Goal: Task Accomplishment & Management: Complete application form

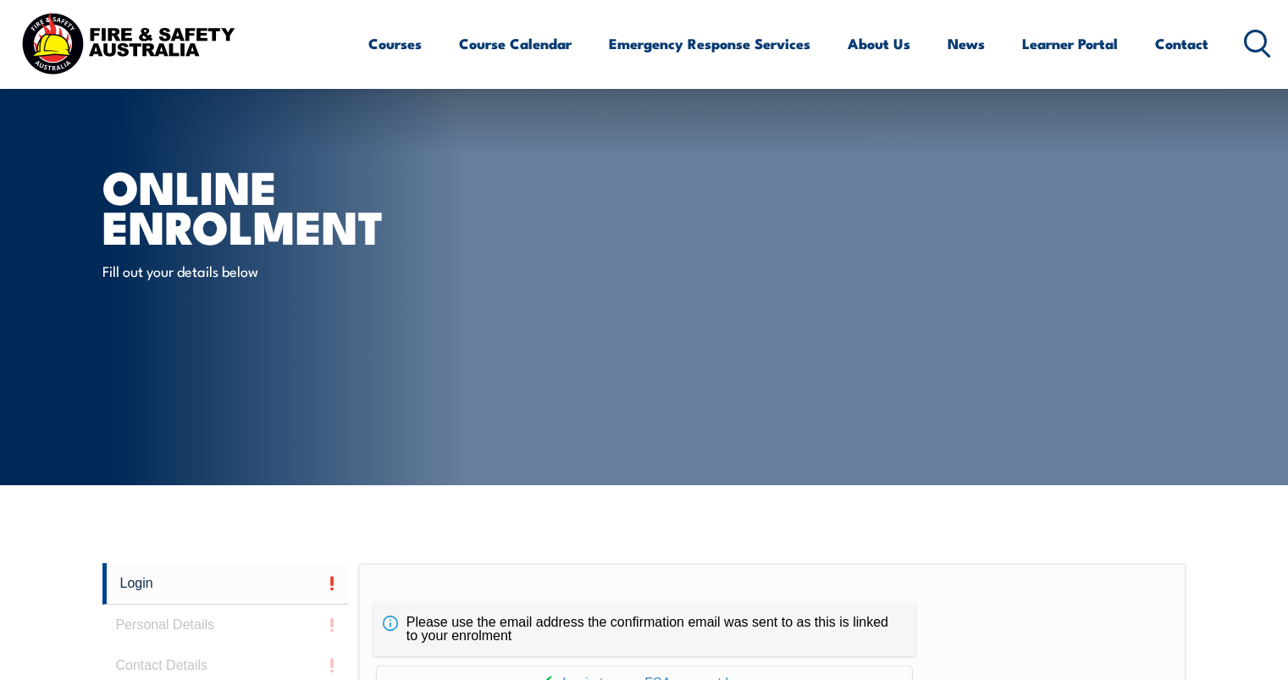
drag, startPoint x: 0, startPoint y: 0, endPoint x: 595, endPoint y: 360, distance: 695.0
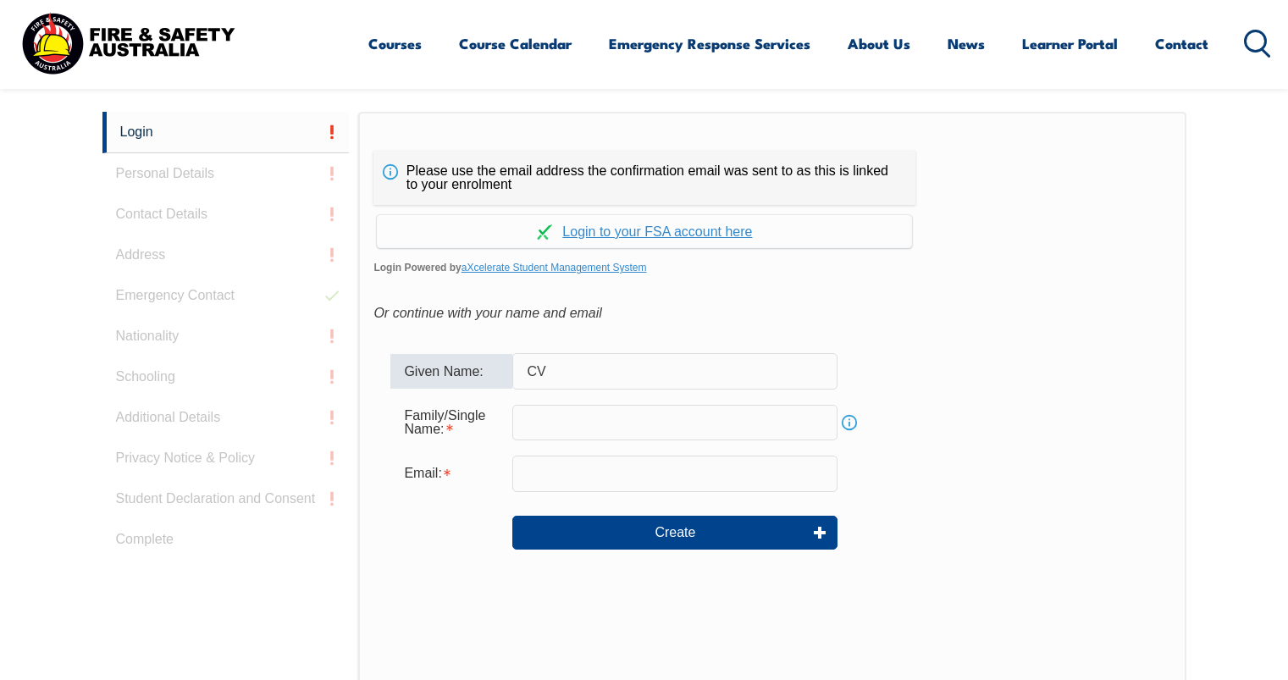
type input "C"
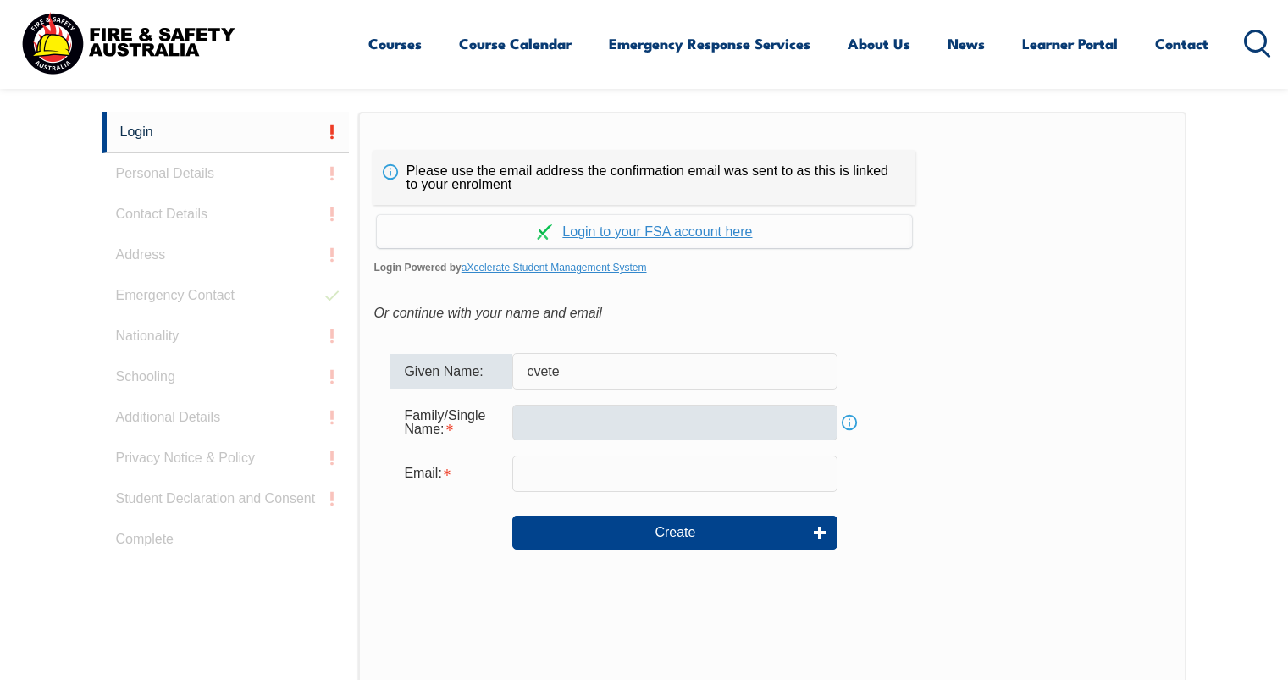
type input "cvete"
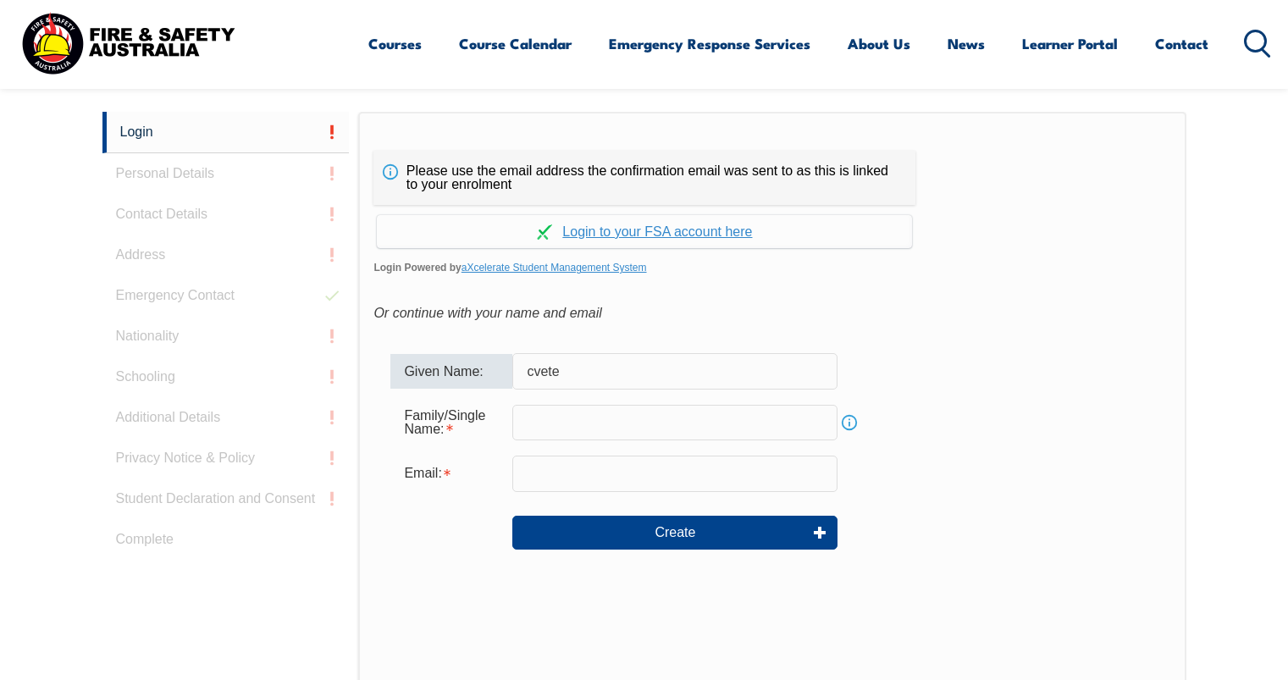
click at [572, 412] on input "text" at bounding box center [674, 423] width 325 height 36
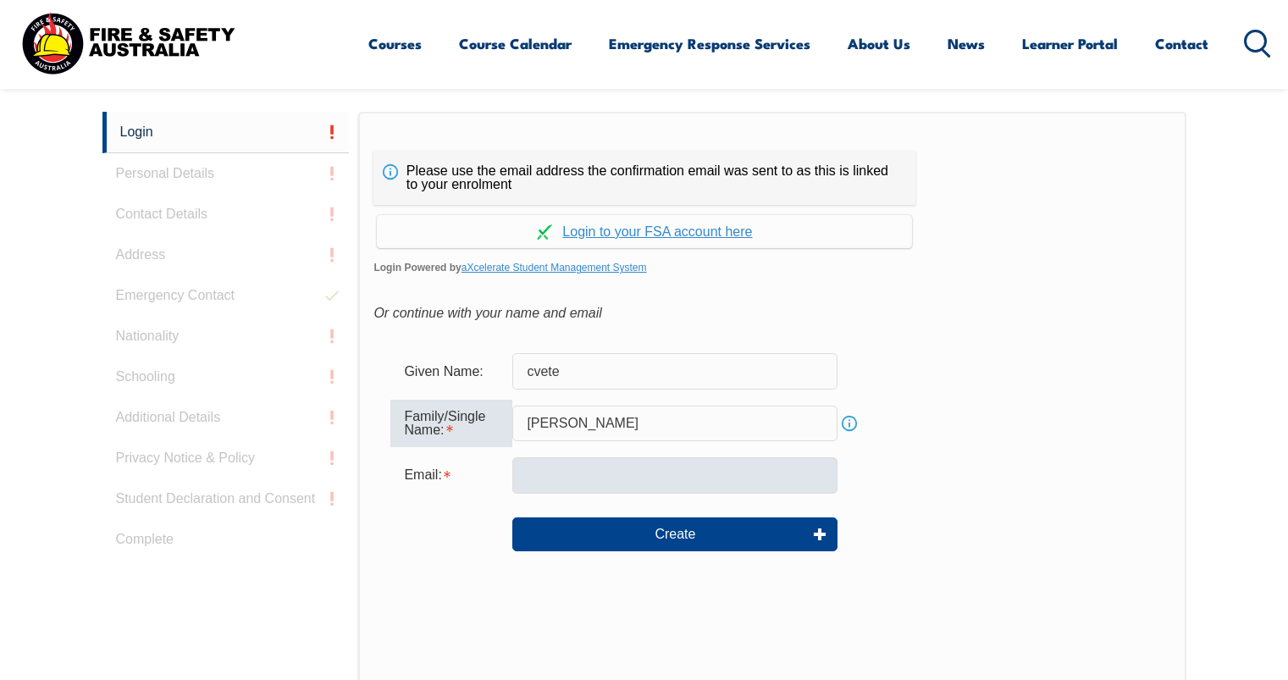
type input "ralevski"
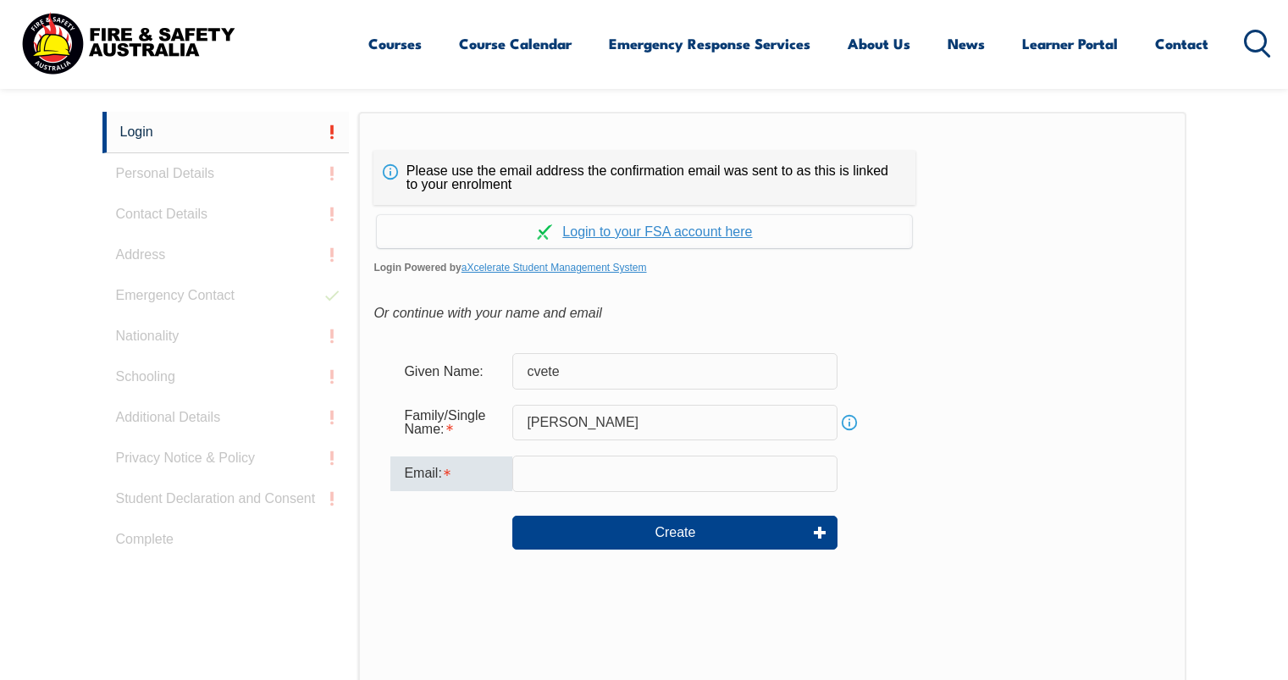
click at [550, 484] on input "email" at bounding box center [674, 474] width 325 height 36
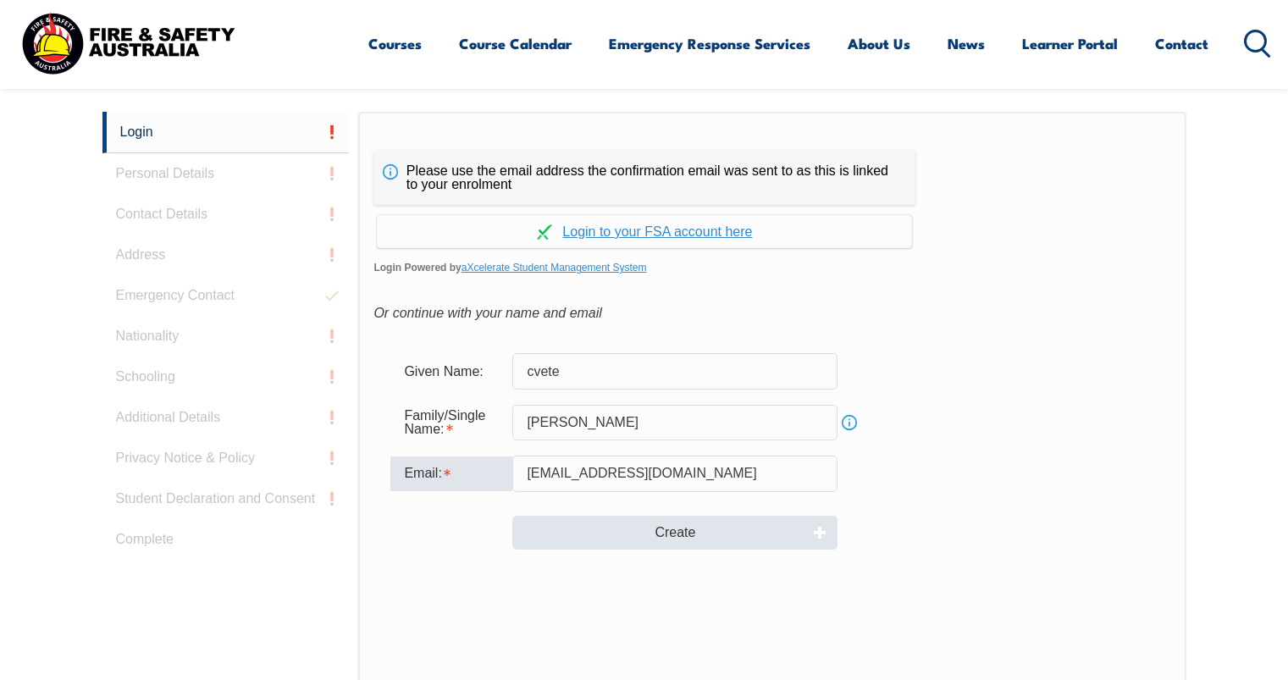
type input "[EMAIL_ADDRESS][DOMAIN_NAME]"
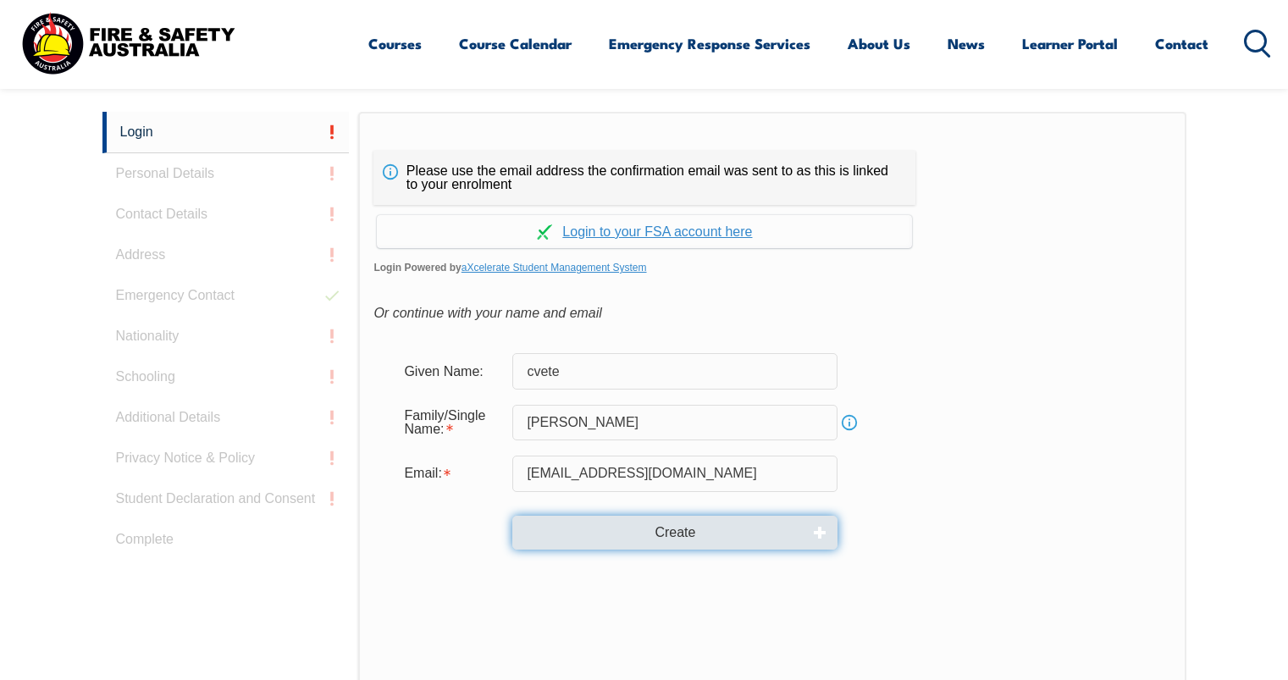
click at [705, 533] on button "Create" at bounding box center [674, 533] width 325 height 34
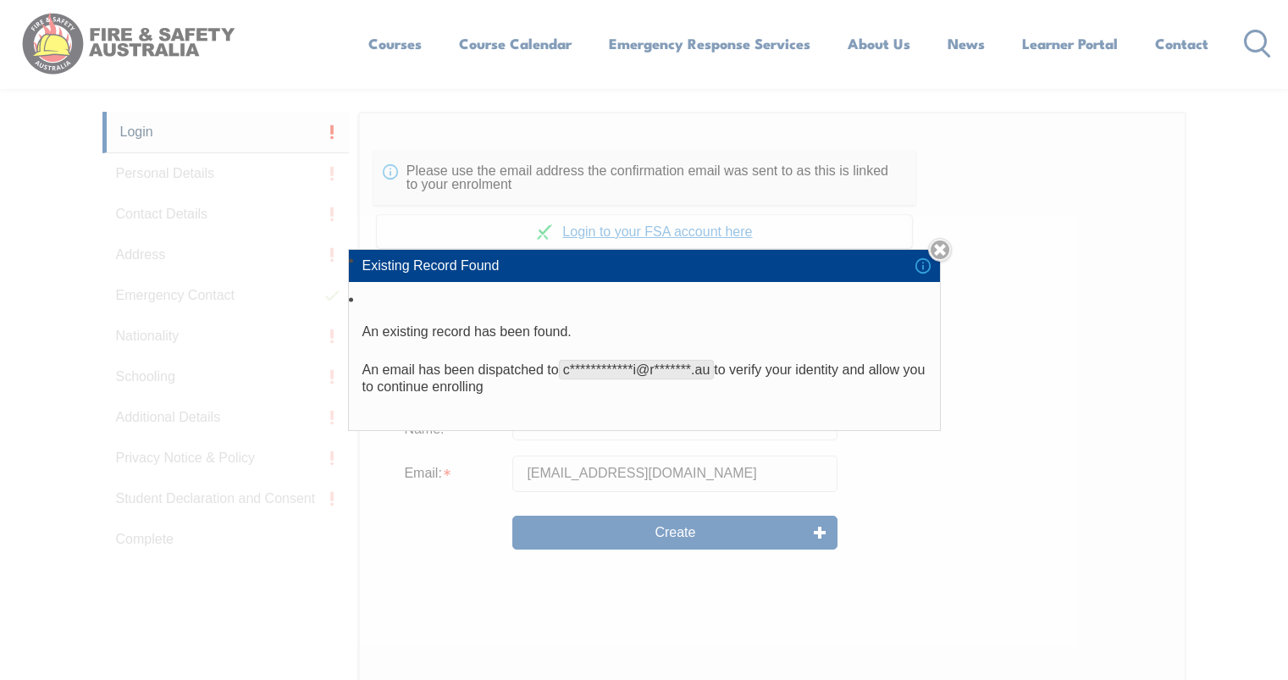
click at [675, 370] on span "**********" at bounding box center [637, 369] width 156 height 19
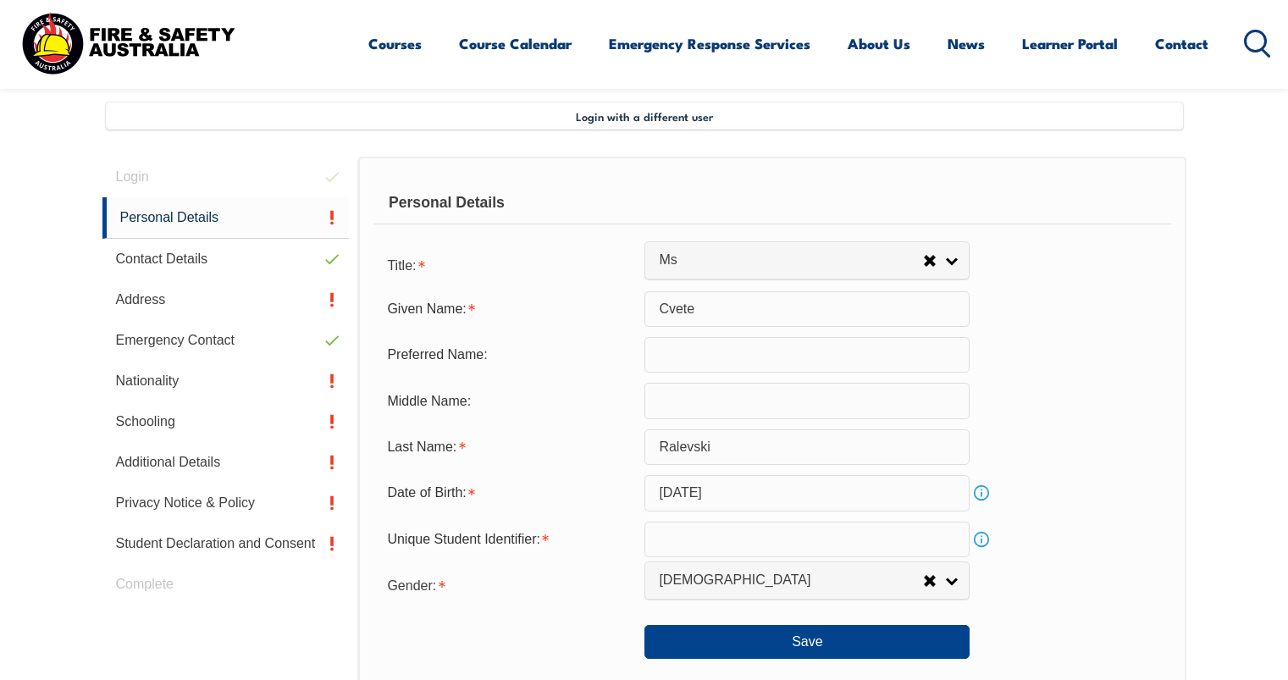
scroll to position [631, 0]
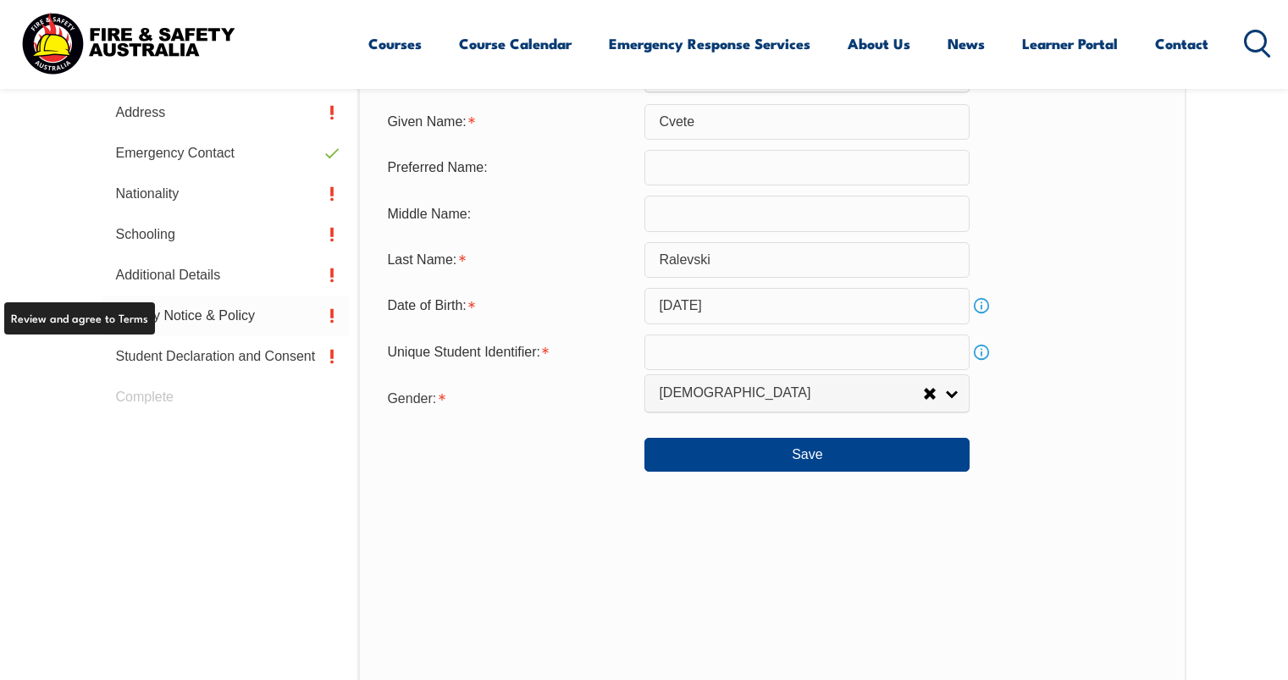
click at [241, 315] on link "Privacy Notice & Policy" at bounding box center [225, 316] width 247 height 41
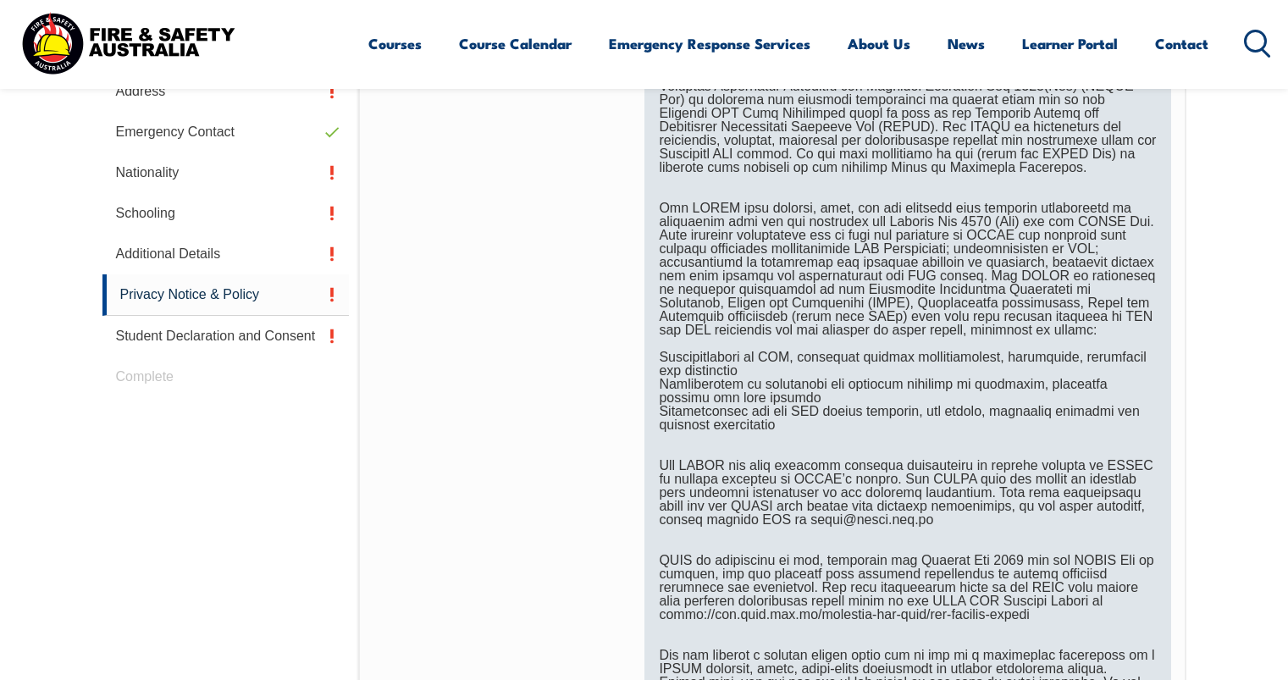
scroll to position [970, 0]
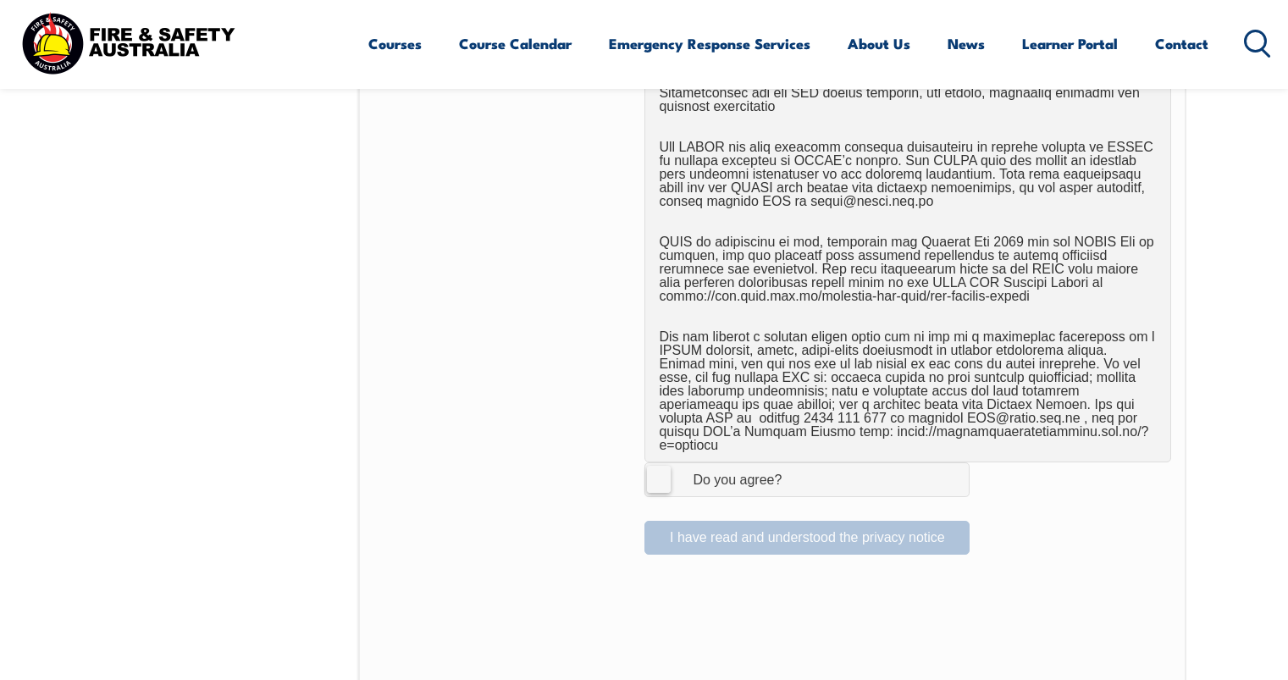
click at [676, 473] on div "Do you agree?" at bounding box center [720, 480] width 123 height 14
click at [795, 467] on input "I Agree Do you agree?" at bounding box center [809, 479] width 29 height 32
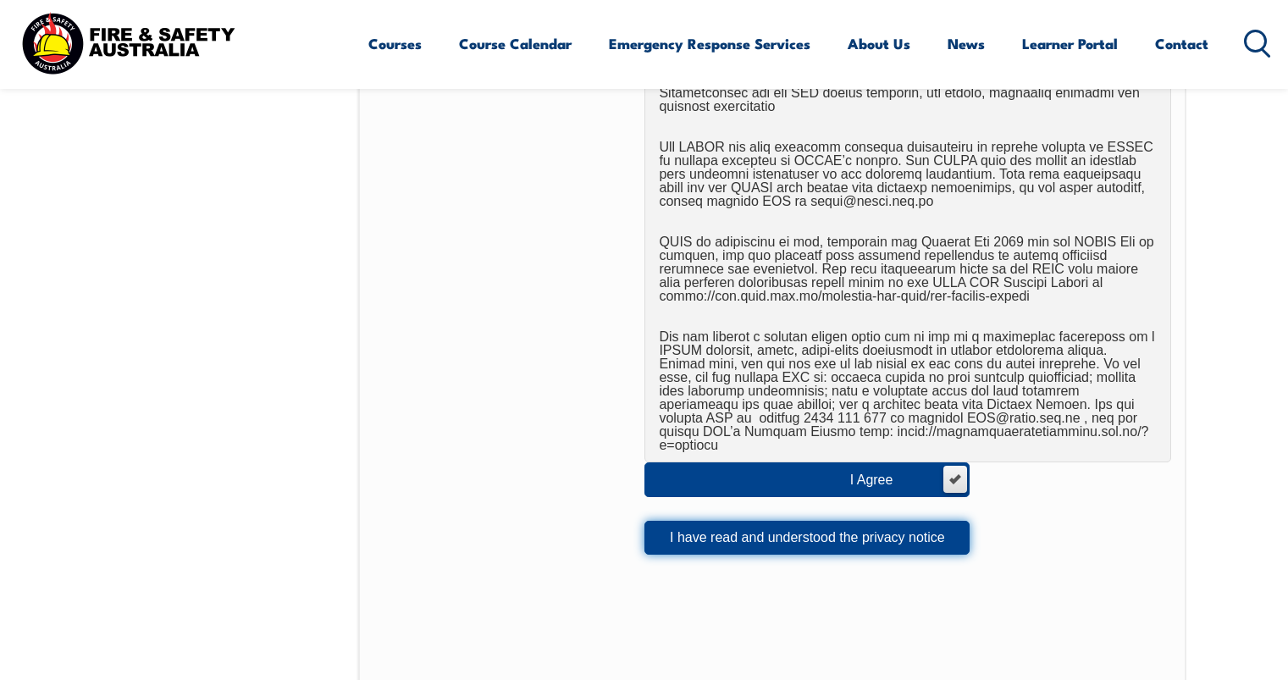
click at [831, 521] on button "I have read and understood the privacy notice" at bounding box center [806, 538] width 325 height 34
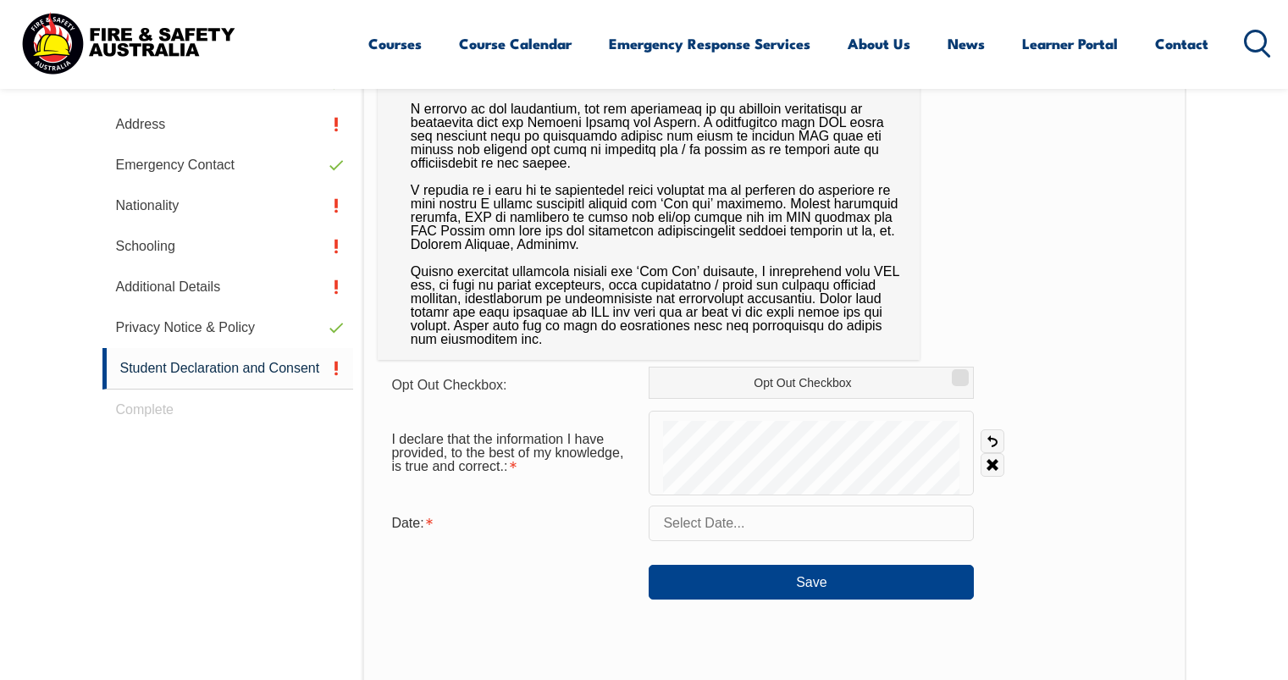
scroll to position [620, 0]
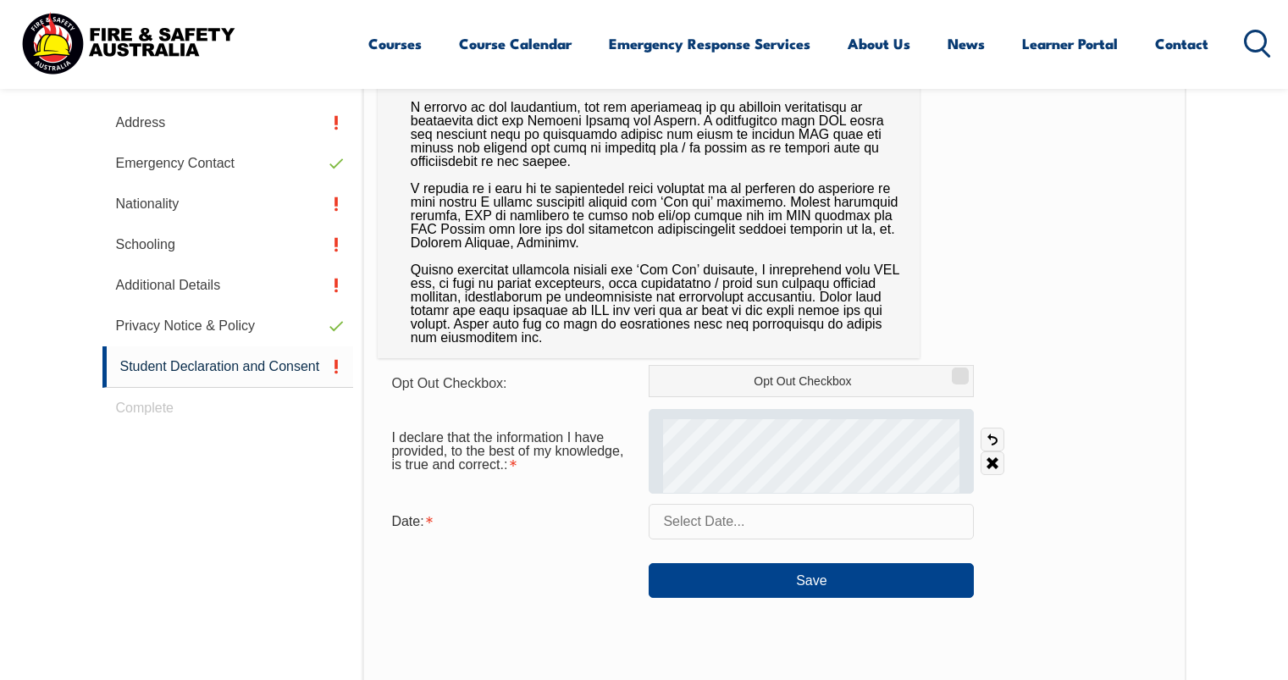
click at [966, 458] on div at bounding box center [811, 451] width 325 height 85
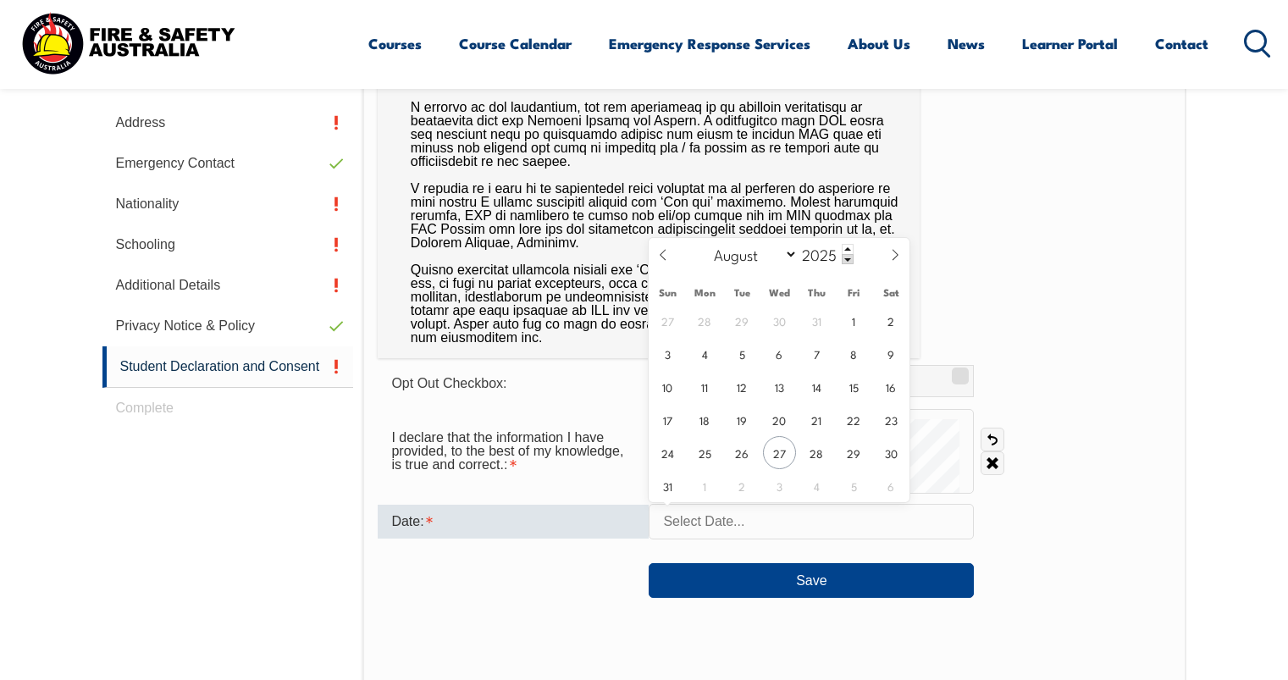
click at [775, 526] on input "text" at bounding box center [811, 522] width 325 height 36
click at [778, 451] on span "27" at bounding box center [779, 452] width 33 height 33
type input "[DATE]"
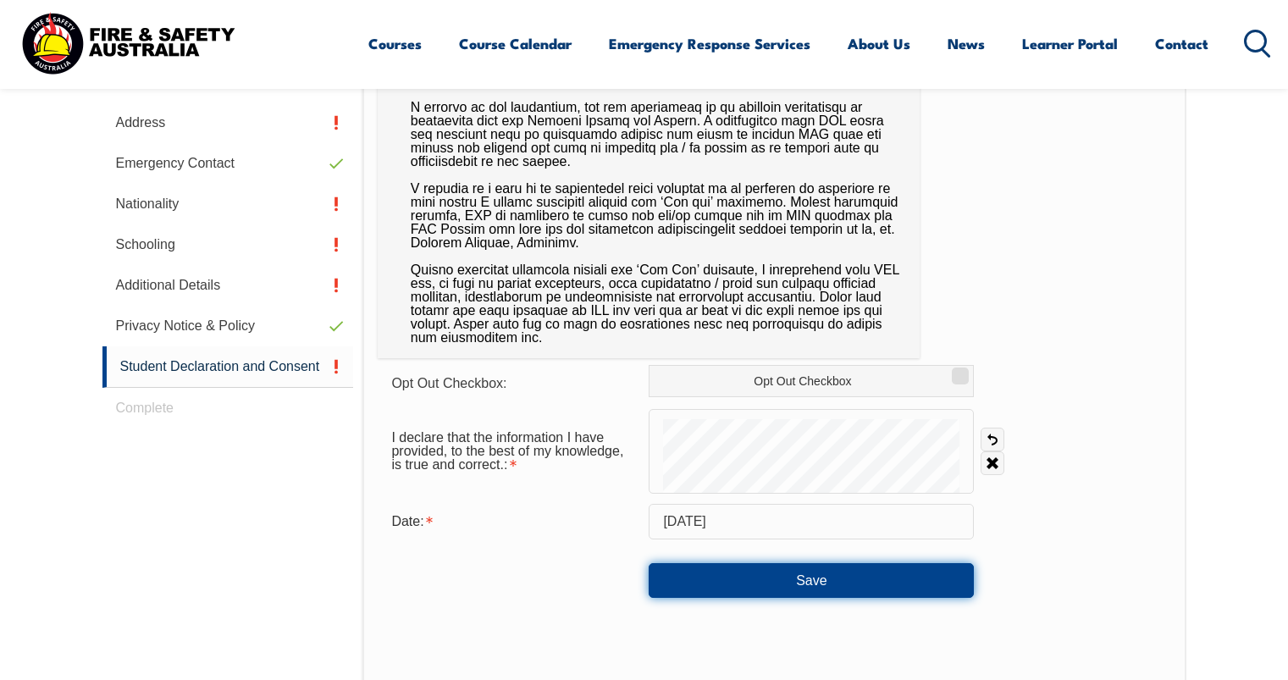
click at [816, 579] on button "Save" at bounding box center [811, 580] width 325 height 34
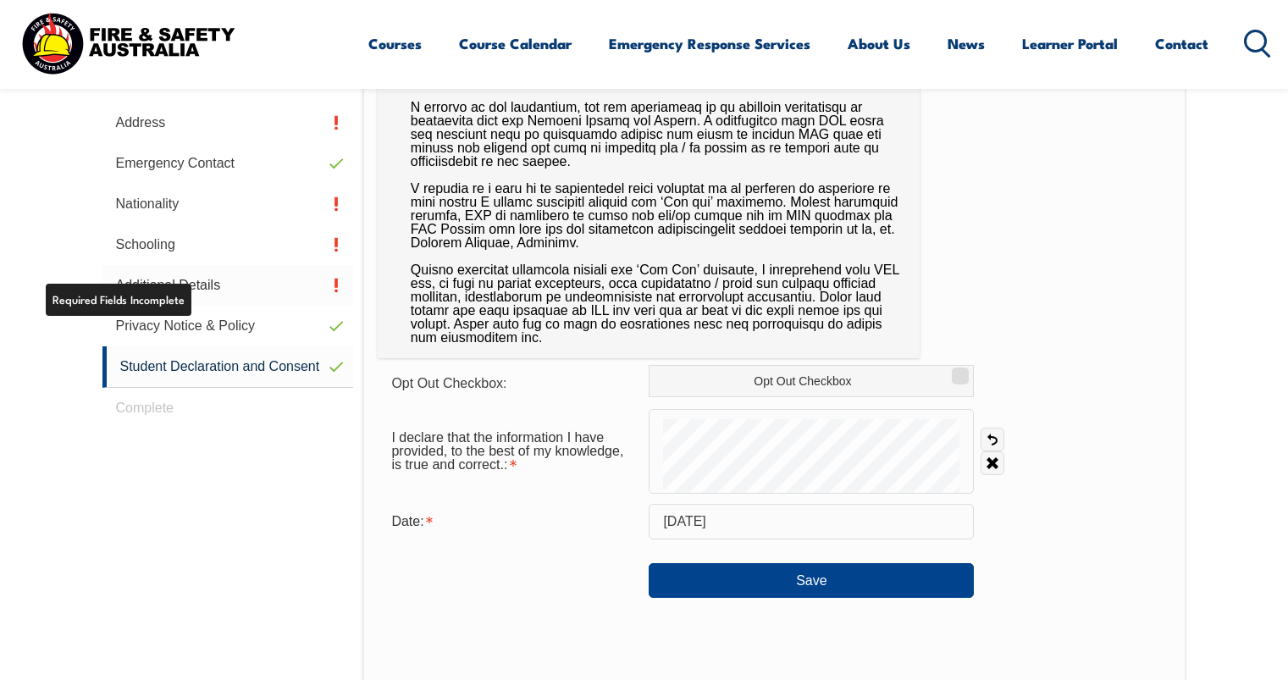
click at [188, 291] on link "Additional Details" at bounding box center [228, 285] width 252 height 41
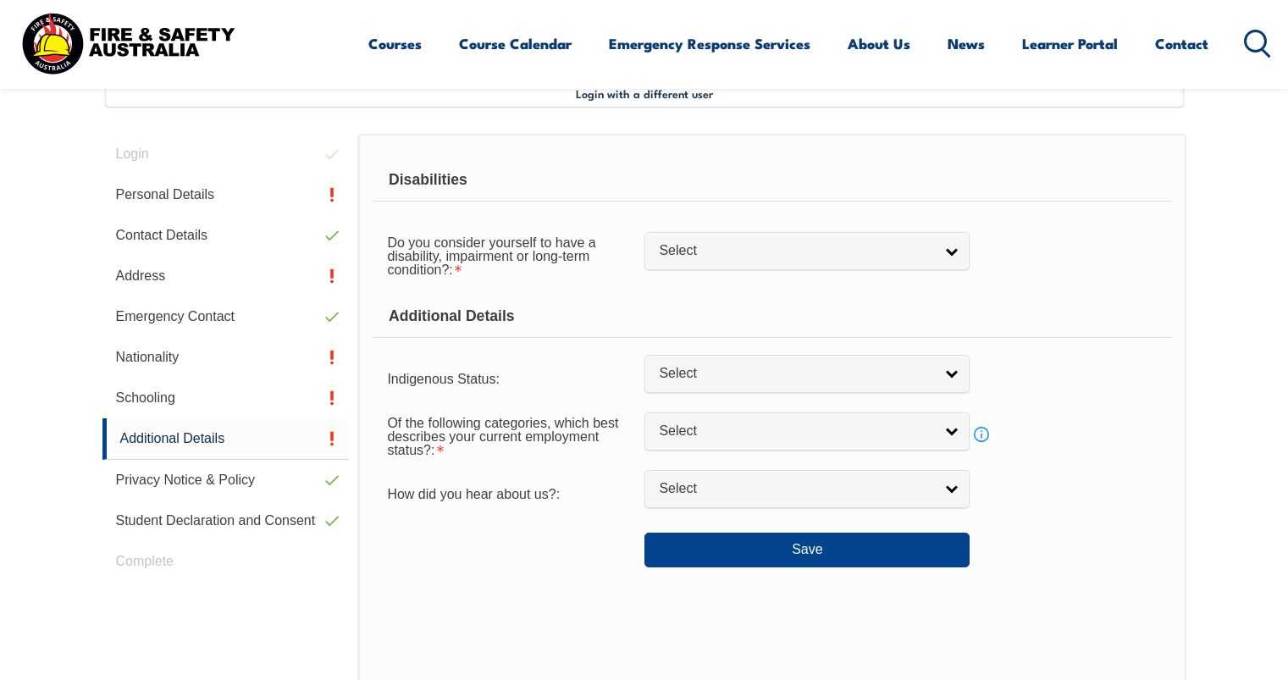
scroll to position [462, 0]
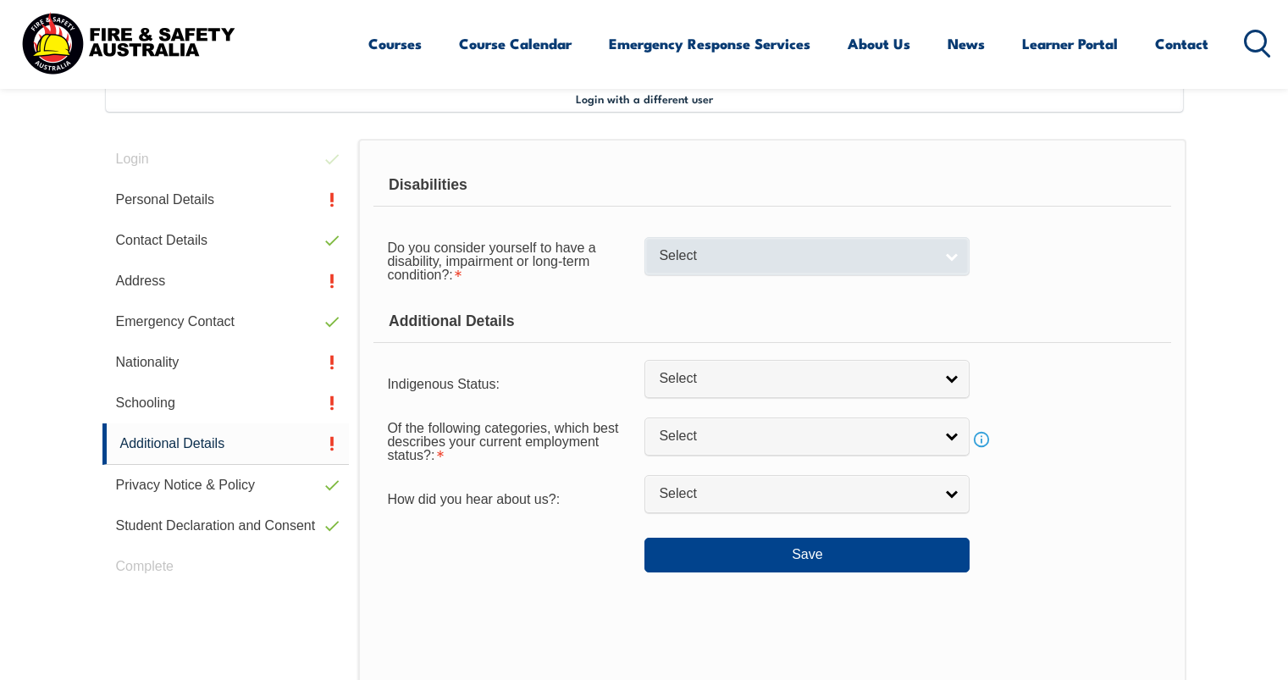
click at [940, 255] on link "Select" at bounding box center [806, 256] width 325 height 38
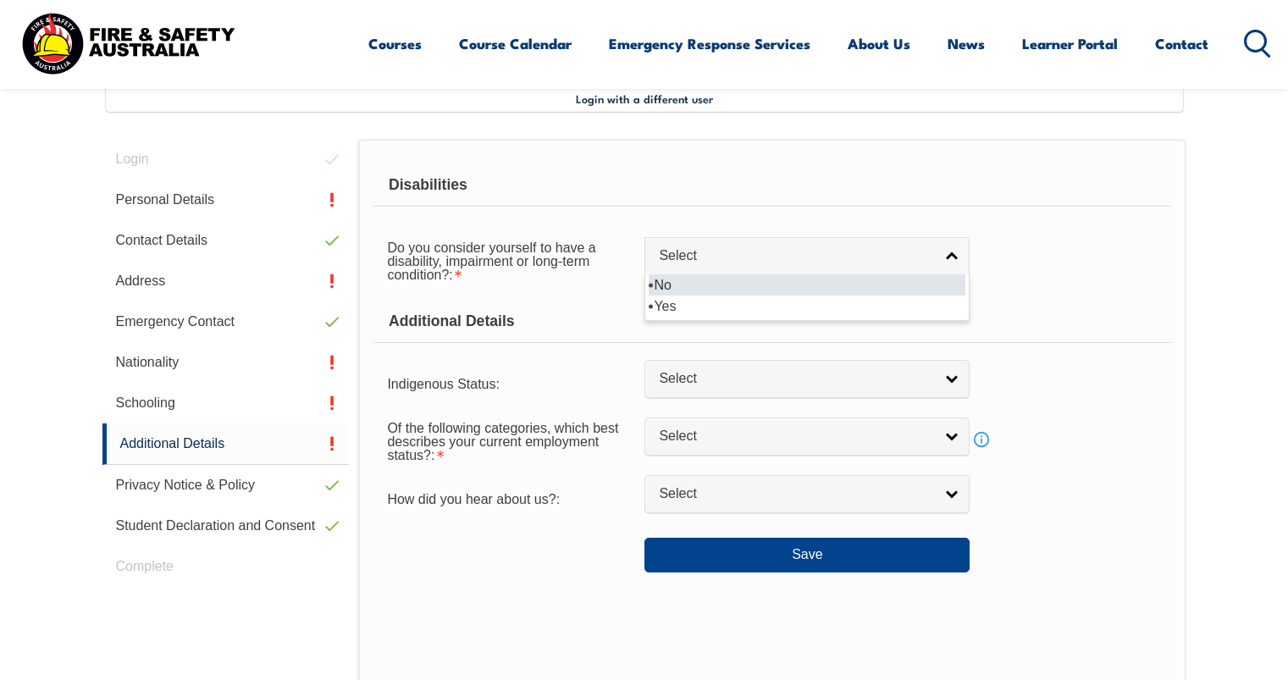
click at [760, 285] on li "No" at bounding box center [807, 284] width 317 height 21
select select "false"
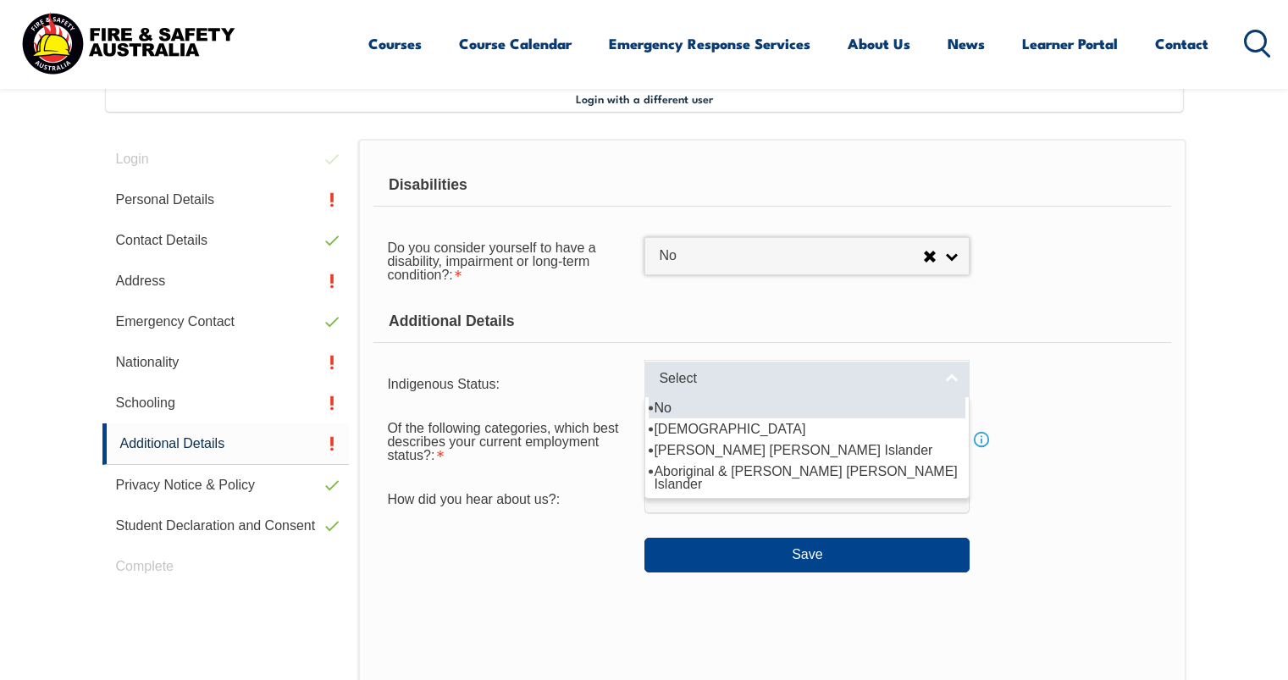
click at [772, 388] on link "Select" at bounding box center [806, 379] width 325 height 38
click at [689, 405] on li "No" at bounding box center [807, 407] width 317 height 21
select select "4"
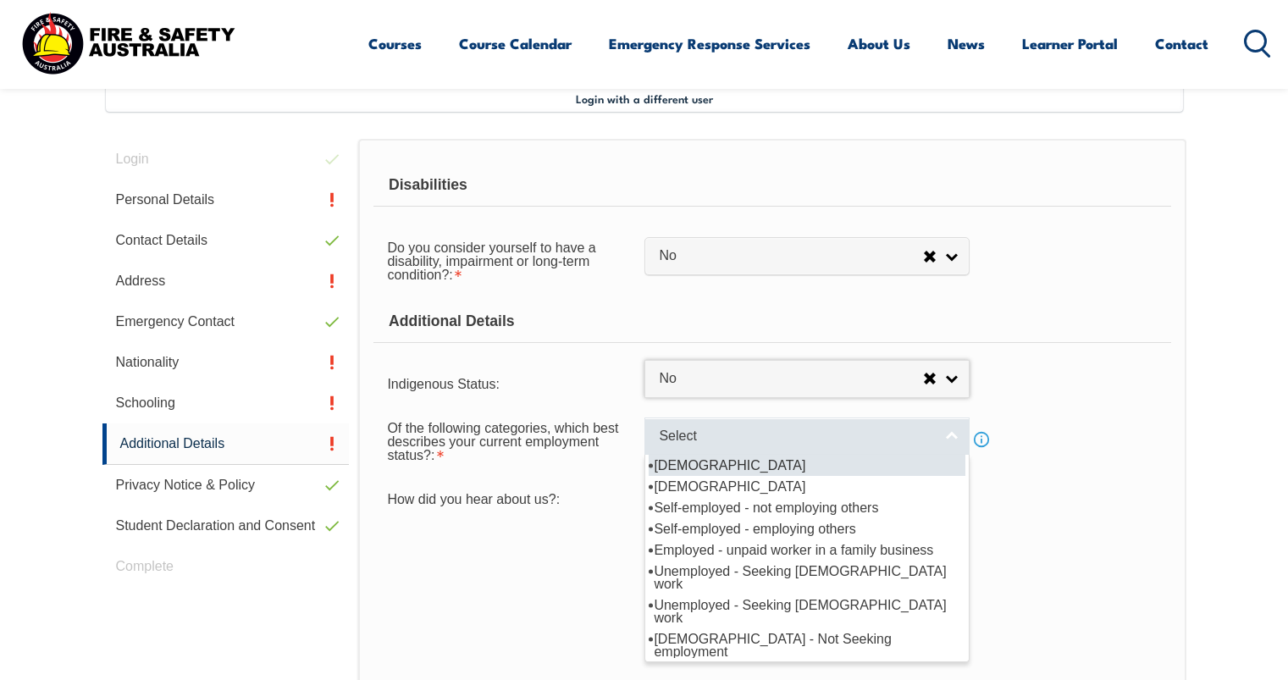
click at [714, 434] on span "Select" at bounding box center [796, 437] width 274 height 18
click at [733, 462] on li "[DEMOGRAPHIC_DATA]" at bounding box center [807, 465] width 317 height 21
select select "1"
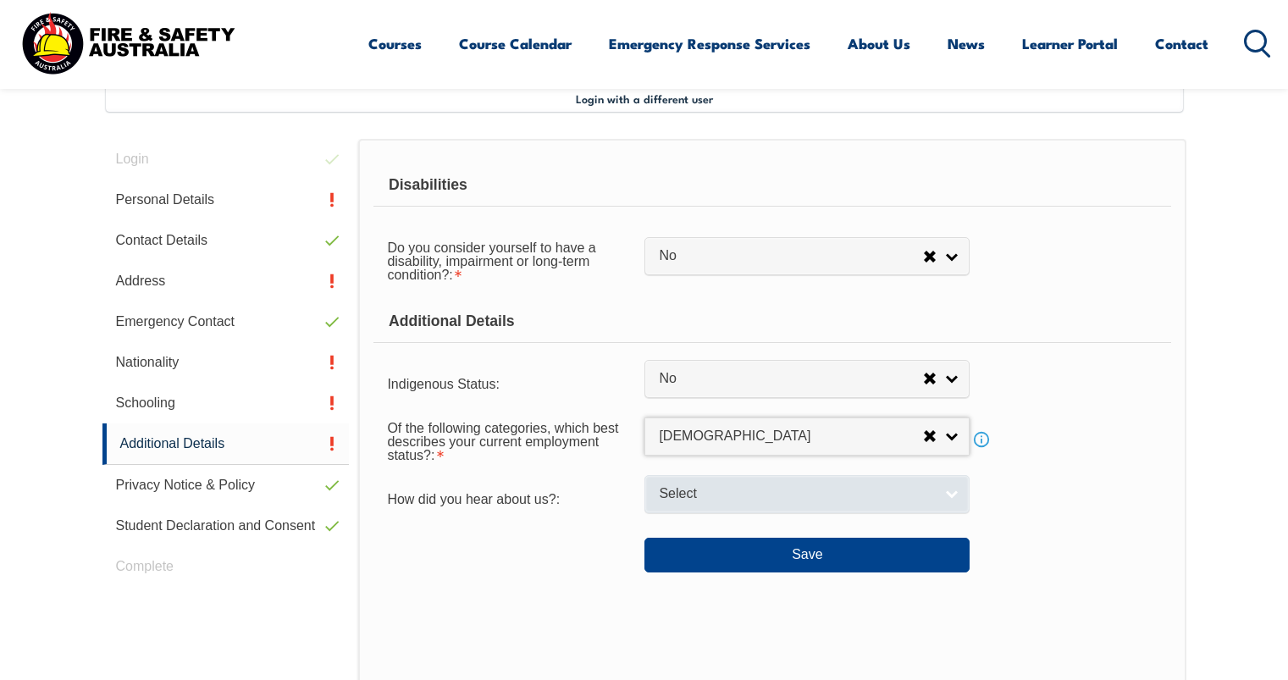
click at [744, 489] on span "Select" at bounding box center [796, 494] width 274 height 18
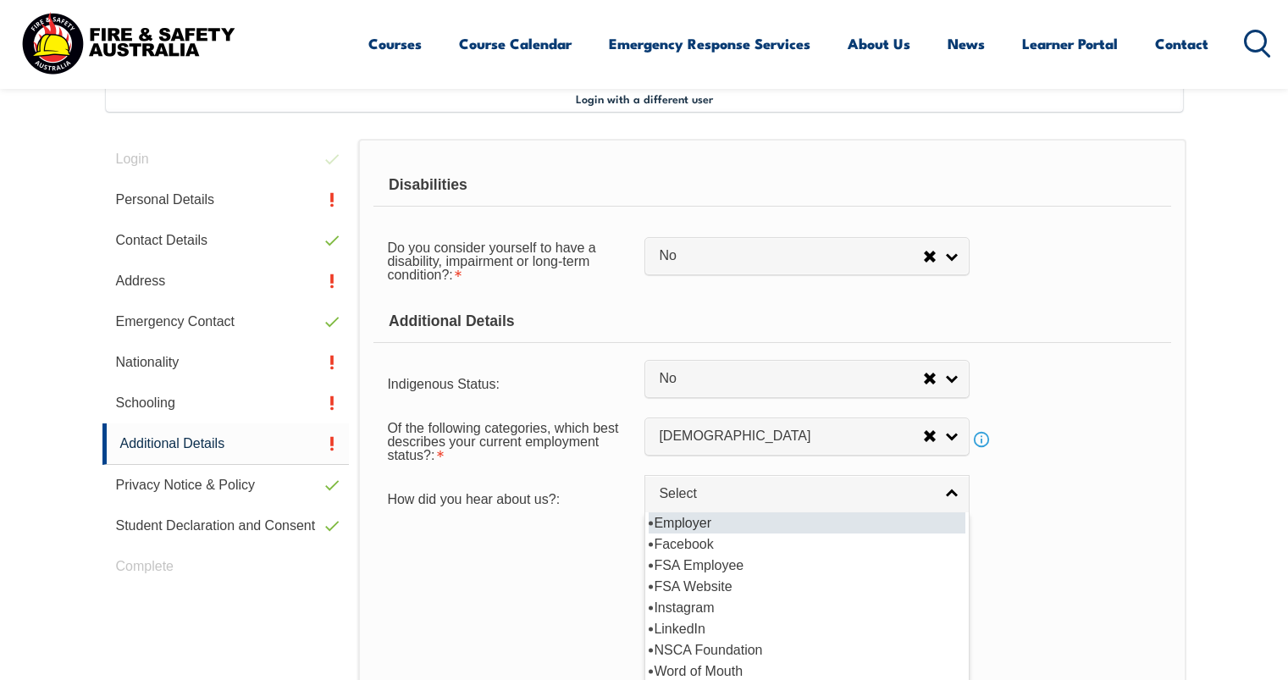
click at [729, 524] on li "Employer" at bounding box center [807, 522] width 317 height 21
select select "8019"
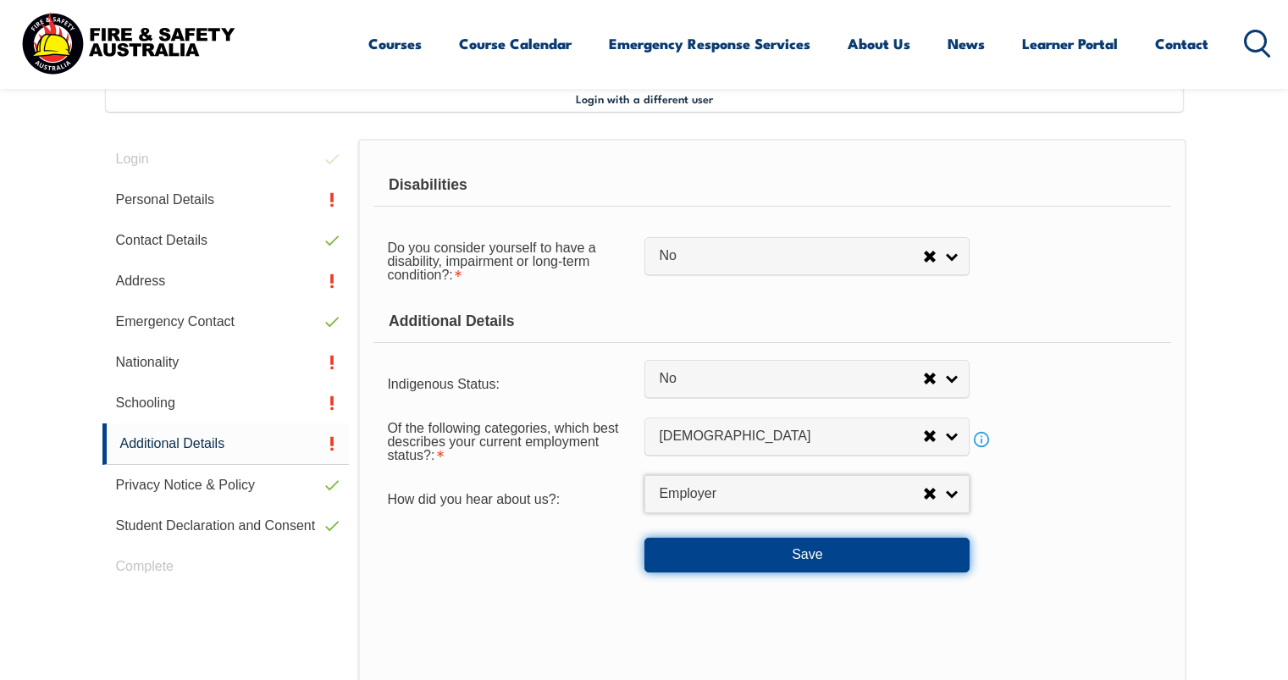
click at [766, 554] on button "Save" at bounding box center [806, 555] width 325 height 34
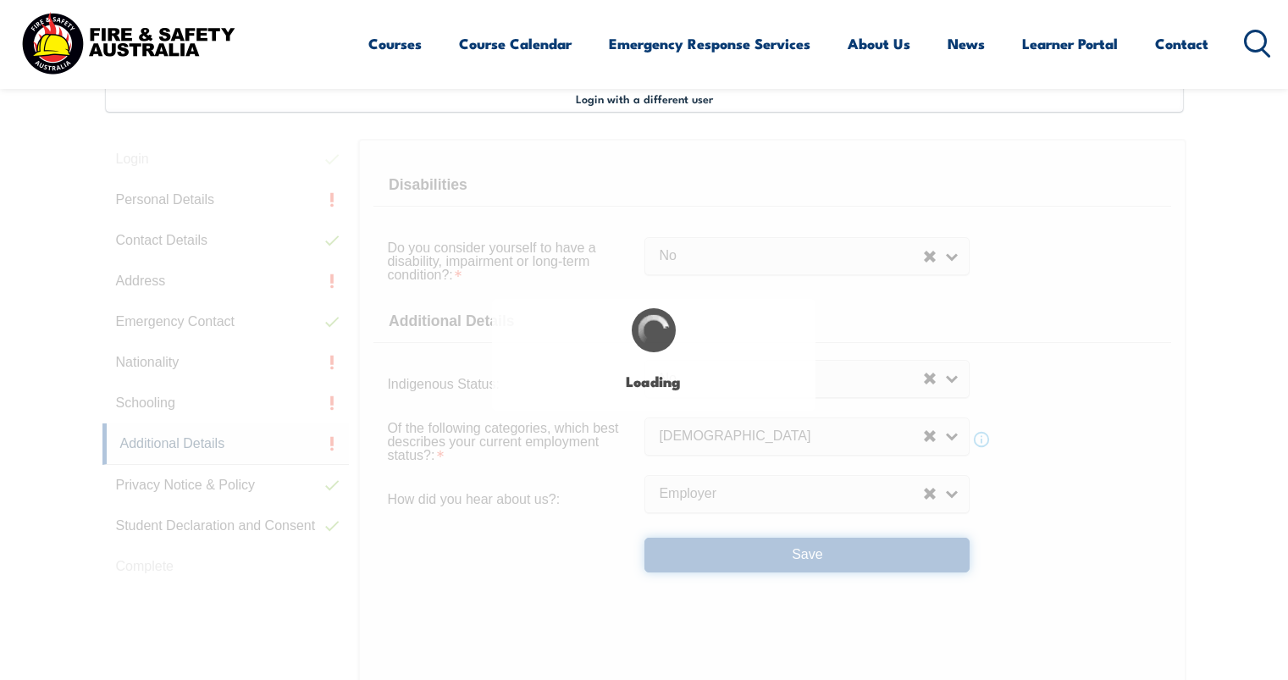
select select "false"
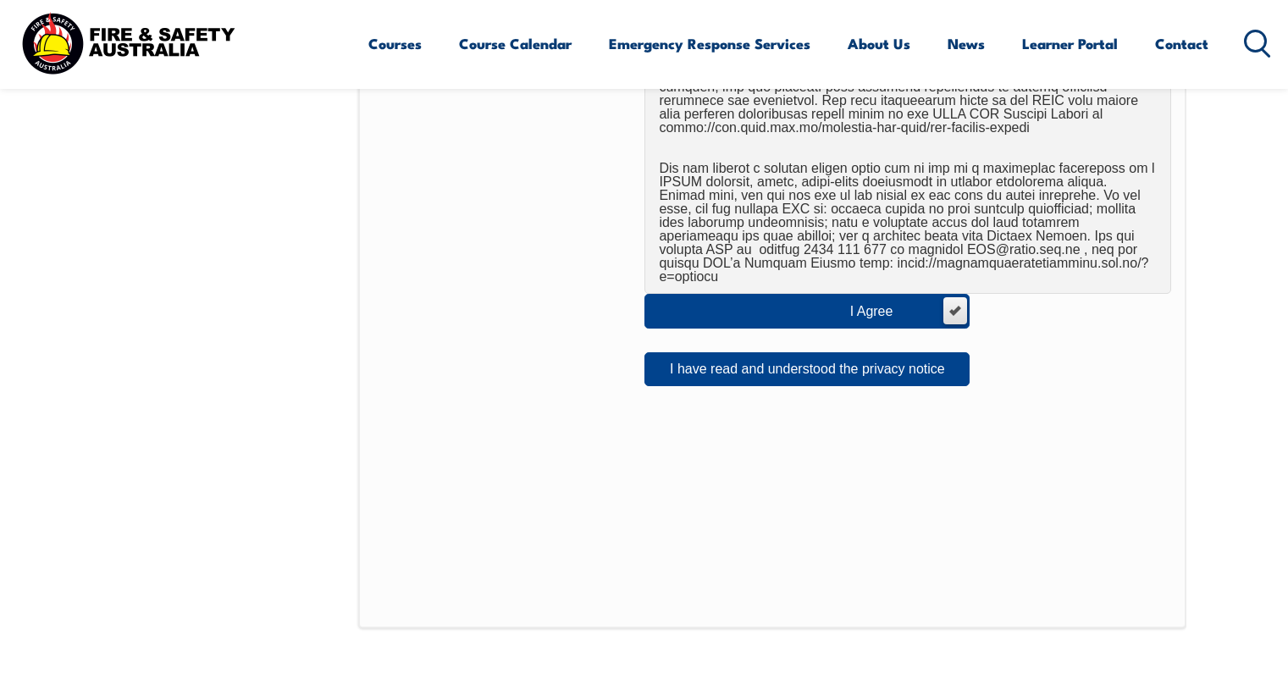
scroll to position [1139, 0]
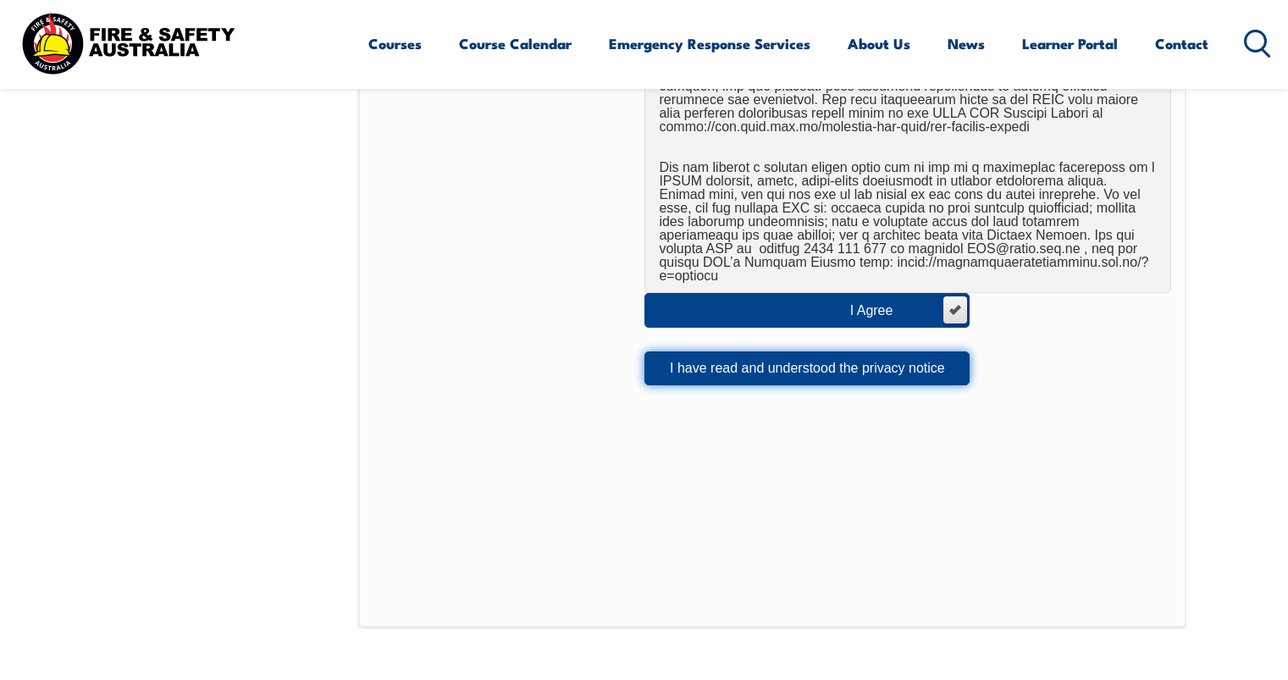
click at [913, 352] on button "I have read and understood the privacy notice" at bounding box center [806, 368] width 325 height 34
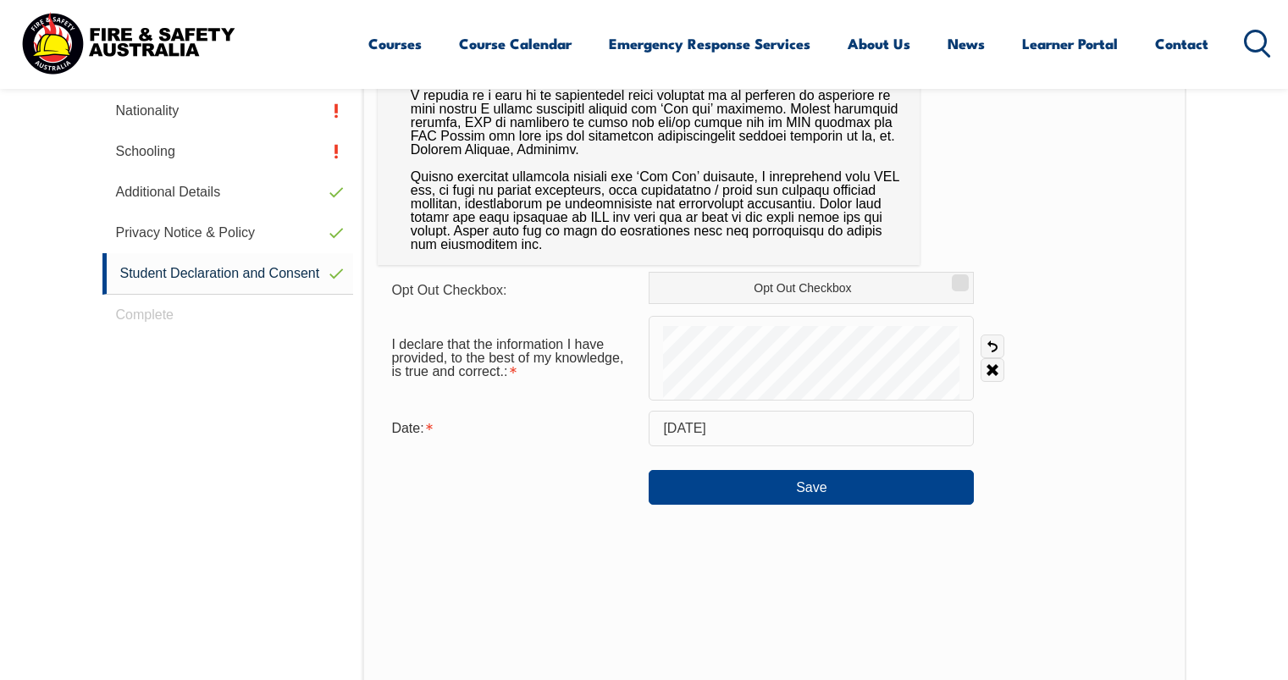
scroll to position [716, 0]
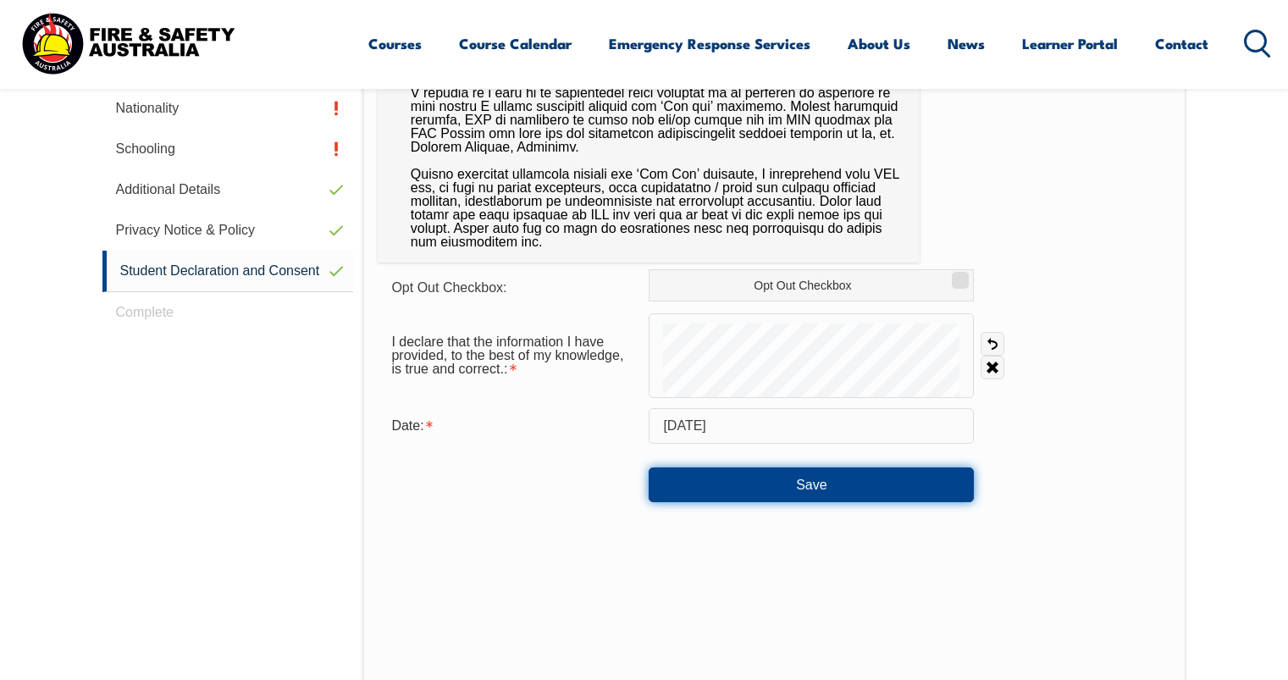
click at [918, 483] on button "Save" at bounding box center [811, 484] width 325 height 34
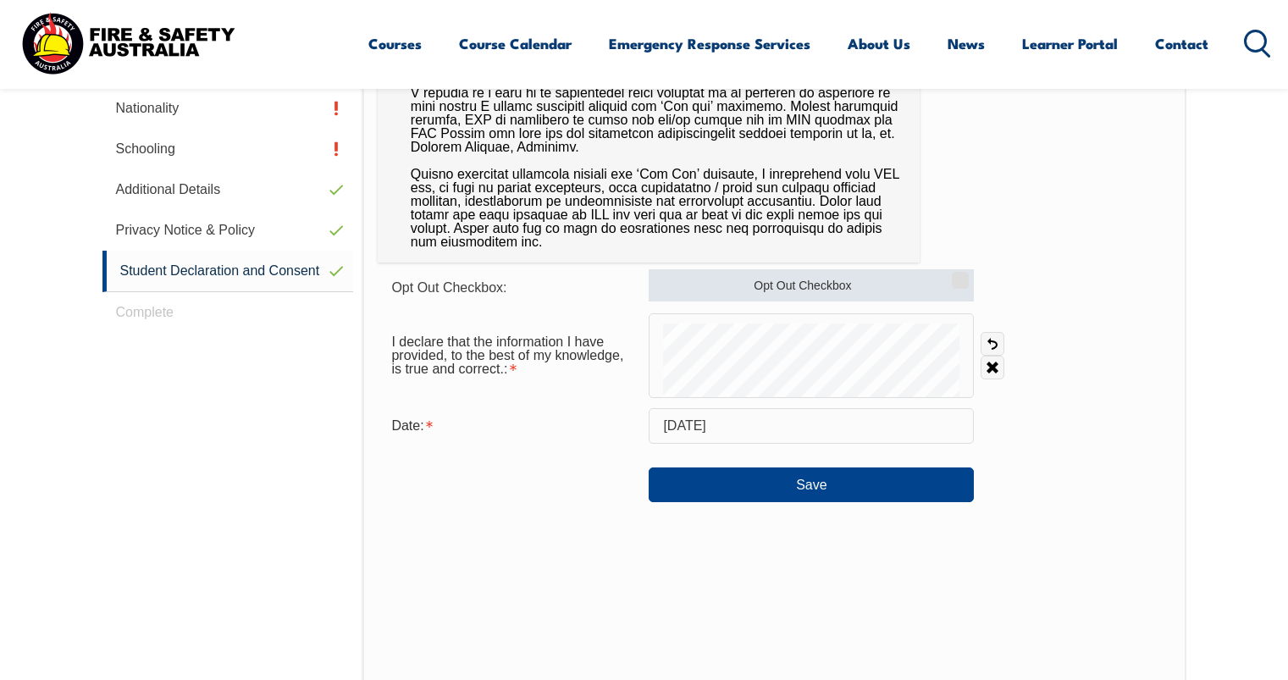
click at [957, 275] on input "Opt Out Checkbox" at bounding box center [958, 275] width 10 height 2
checkbox input "true"
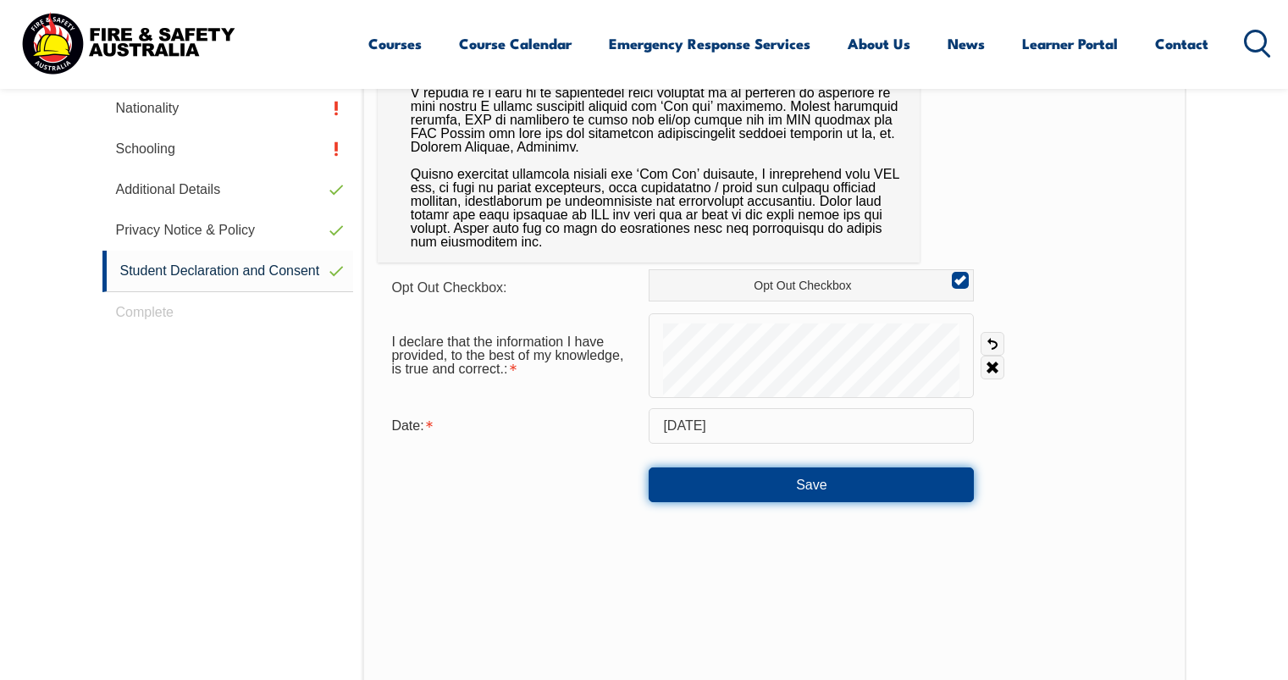
click at [820, 492] on button "Save" at bounding box center [811, 484] width 325 height 34
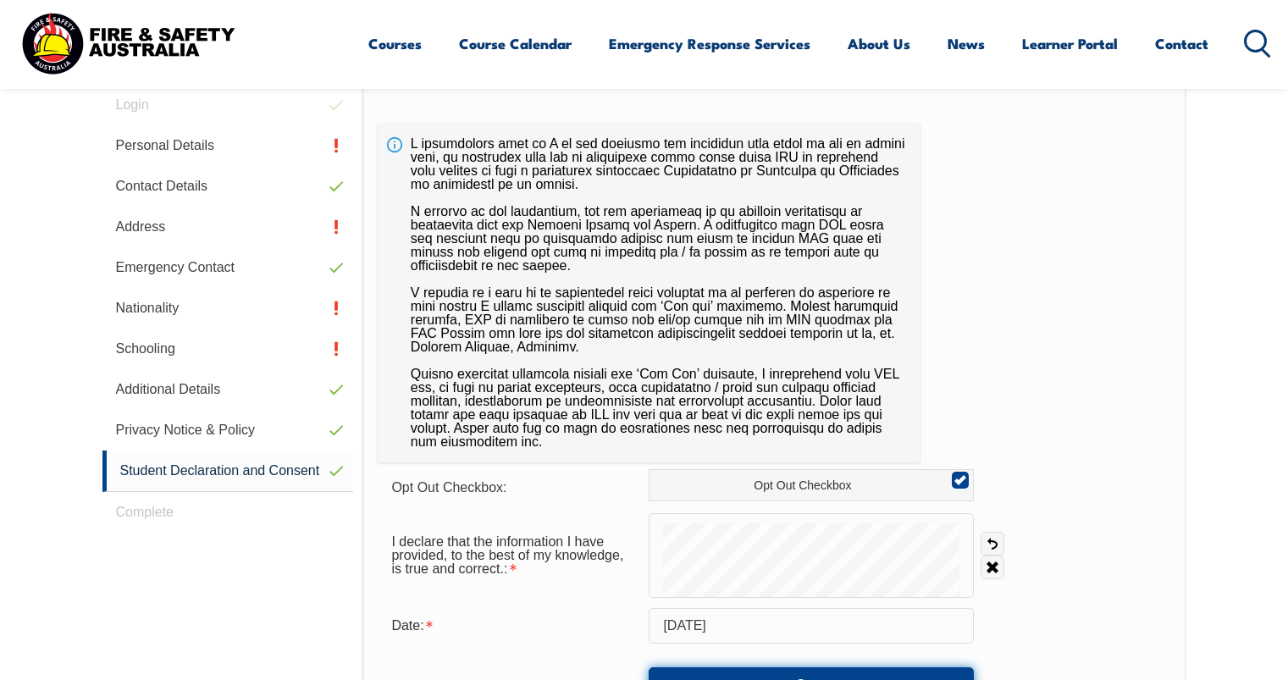
scroll to position [462, 0]
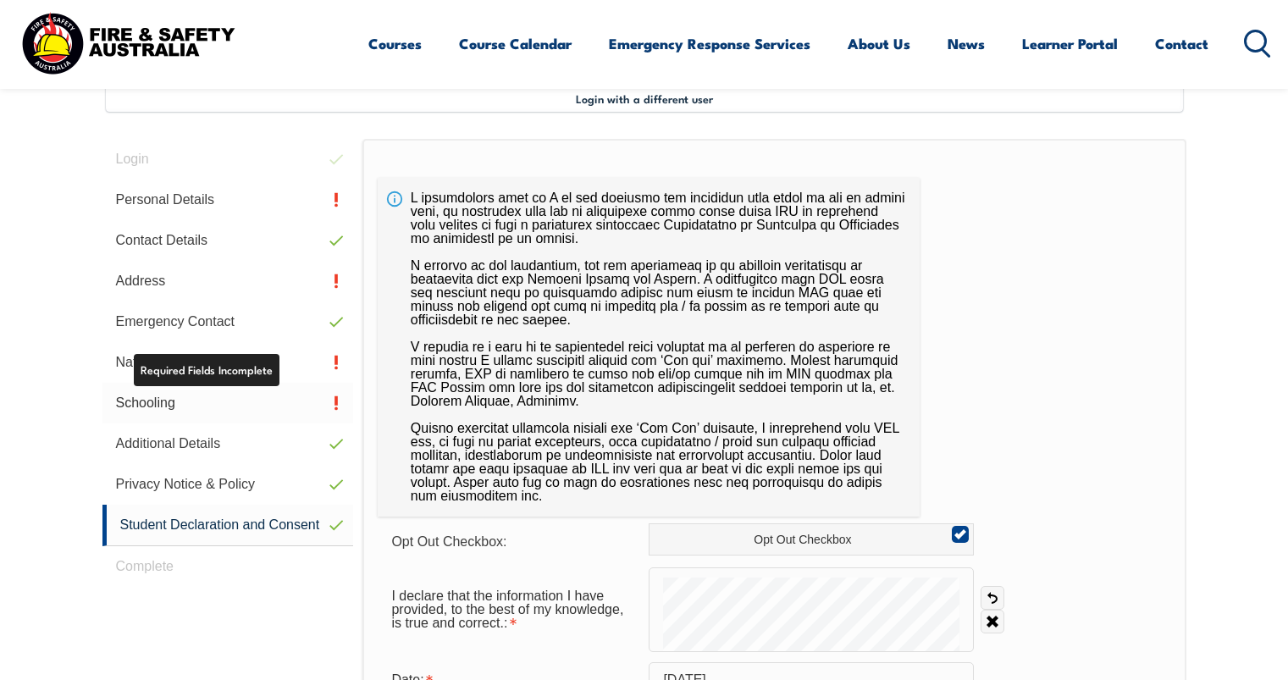
click at [199, 402] on link "Schooling" at bounding box center [228, 403] width 252 height 41
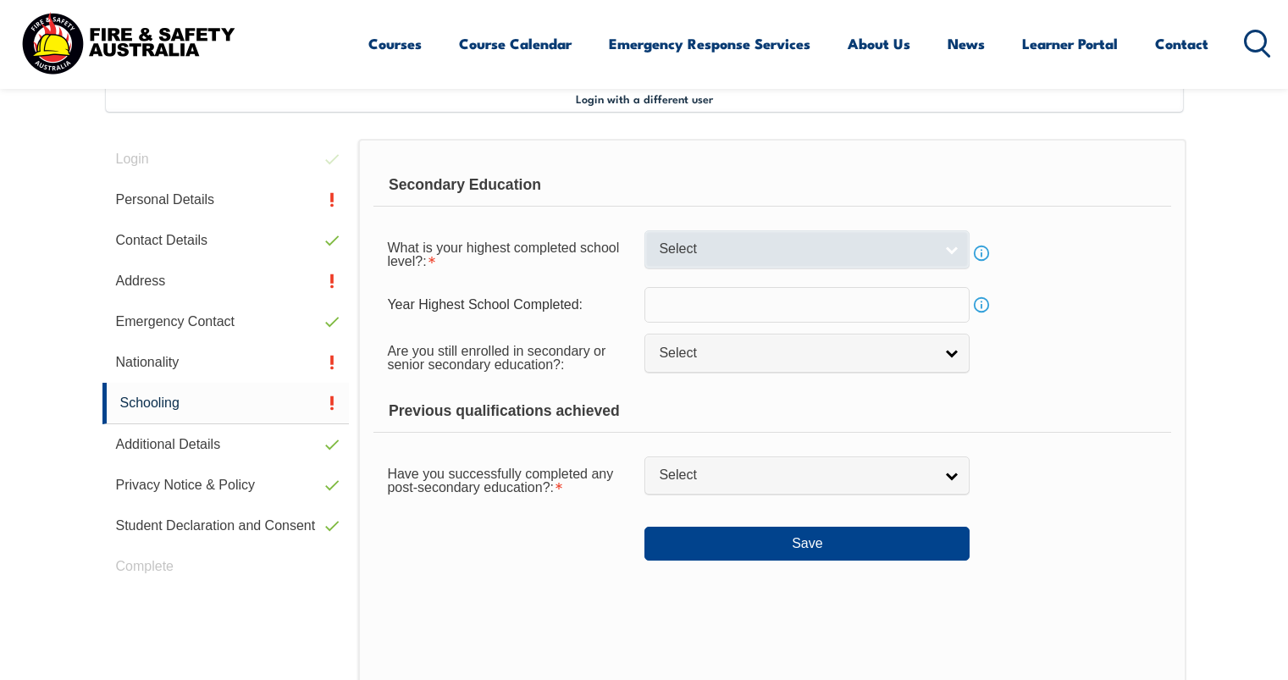
click at [952, 255] on link "Select" at bounding box center [806, 249] width 325 height 38
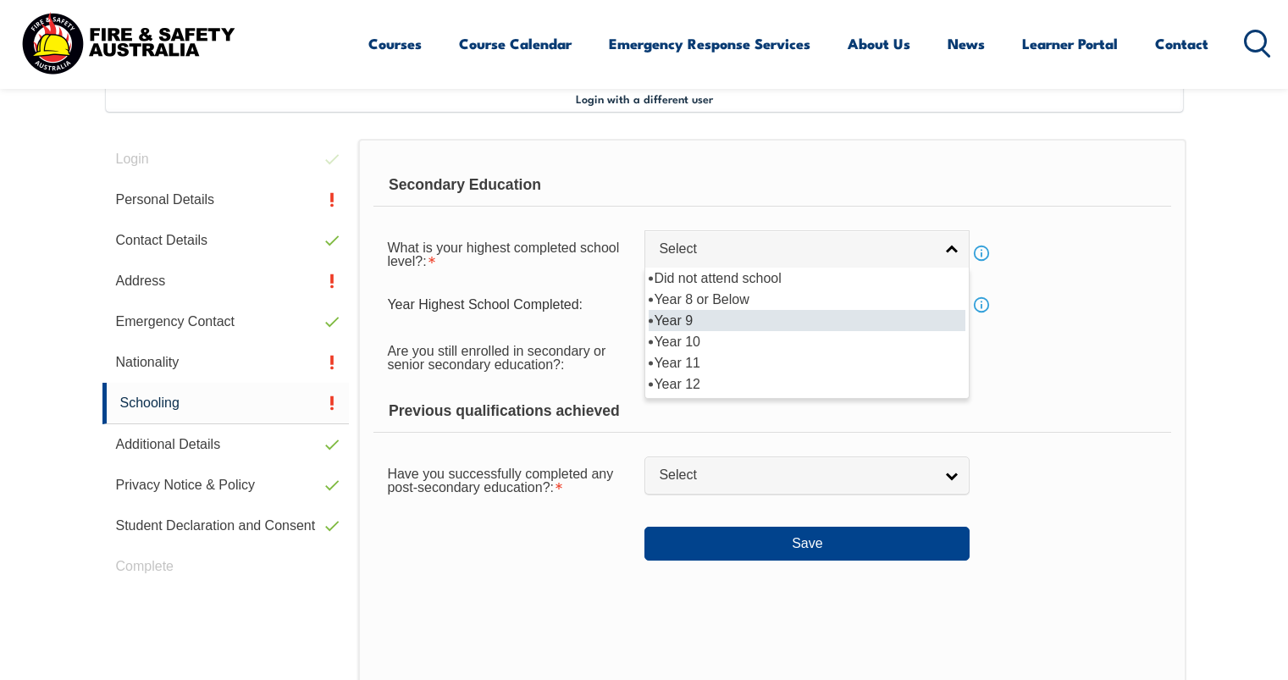
click at [821, 312] on ul "Did not attend school Year 8 or Below Year 9 Year 10 Year 11 Year 12" at bounding box center [805, 331] width 320 height 127
click at [954, 247] on link "Year 9" at bounding box center [806, 249] width 325 height 38
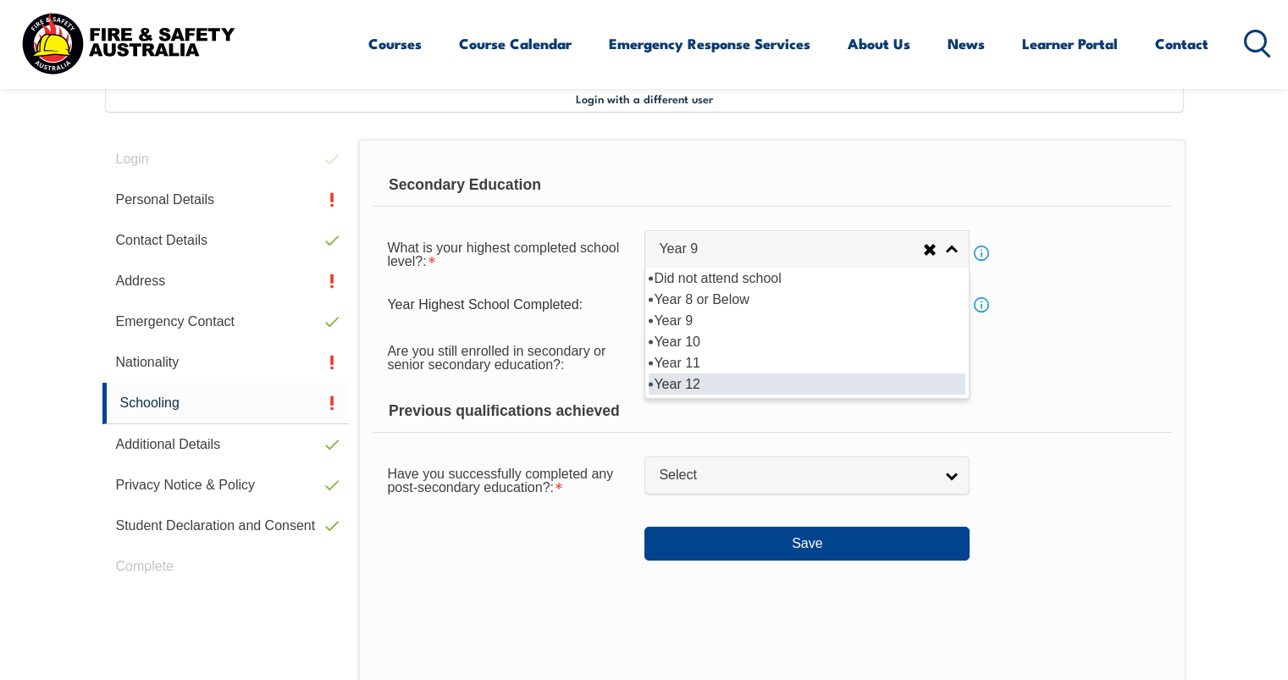
click at [722, 389] on li "Year 12" at bounding box center [807, 383] width 317 height 21
select select "12"
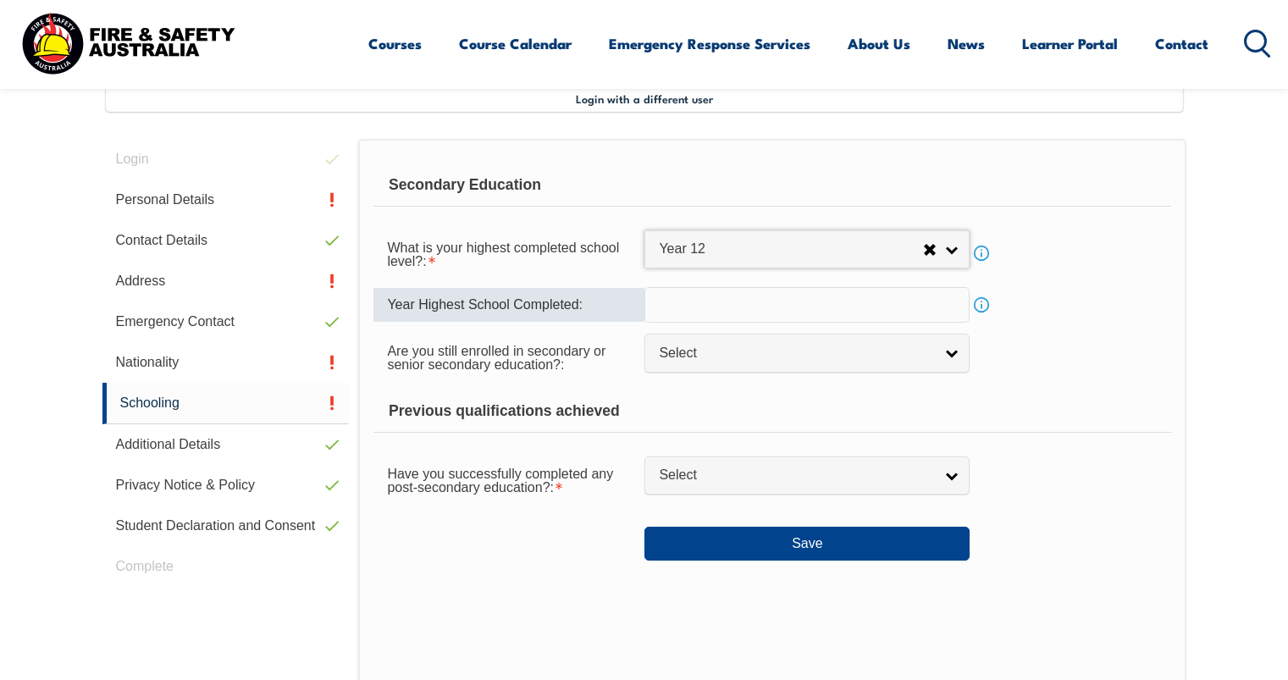
click at [762, 320] on input "text" at bounding box center [806, 305] width 325 height 36
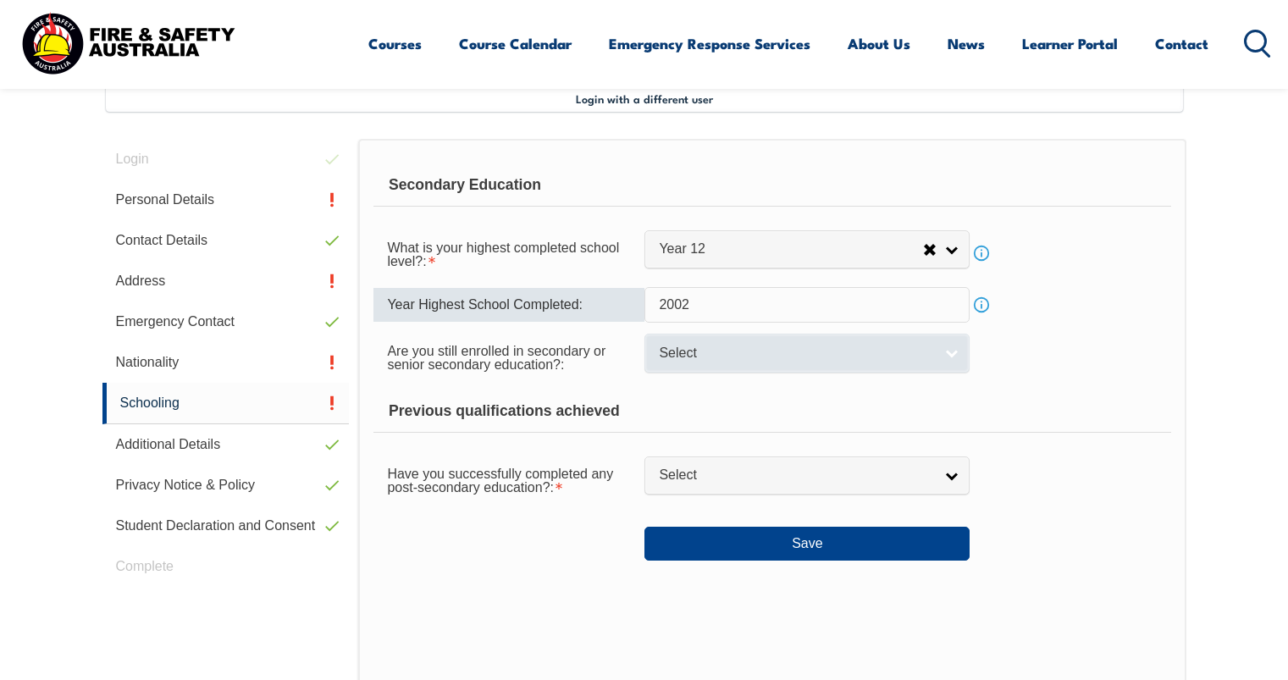
type input "2002"
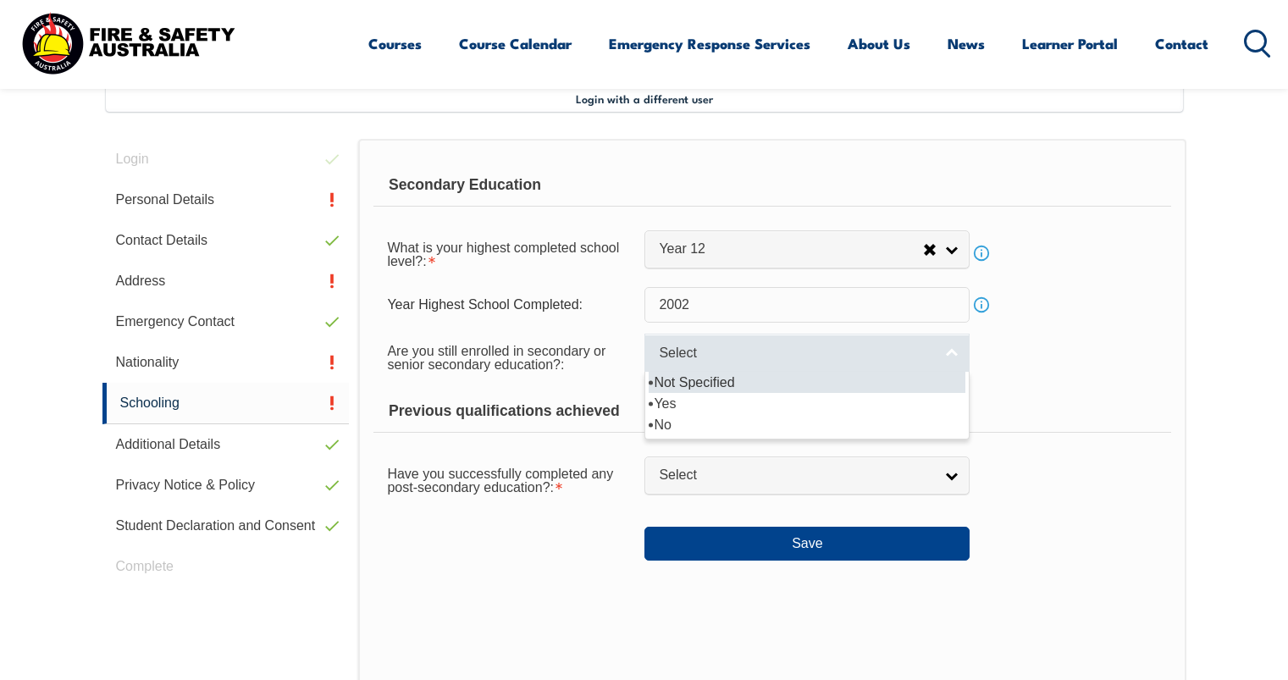
click at [821, 359] on span "Select" at bounding box center [796, 354] width 274 height 18
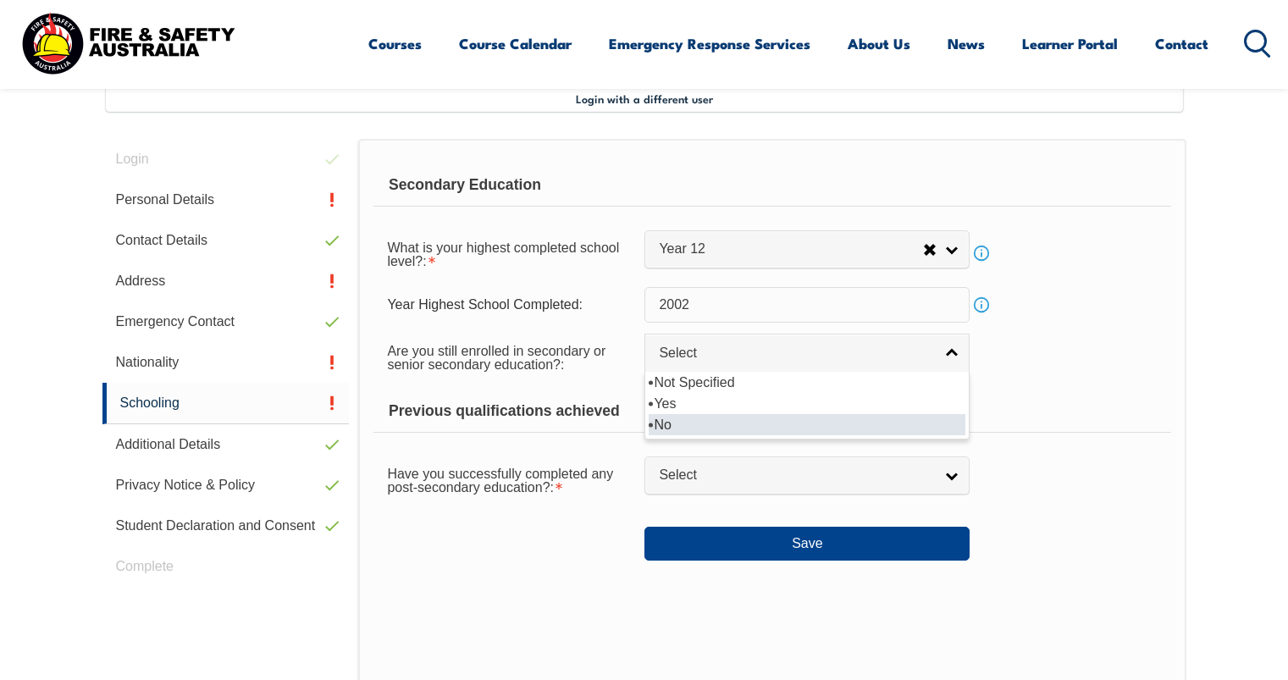
click at [710, 425] on li "No" at bounding box center [807, 424] width 317 height 21
select select "false"
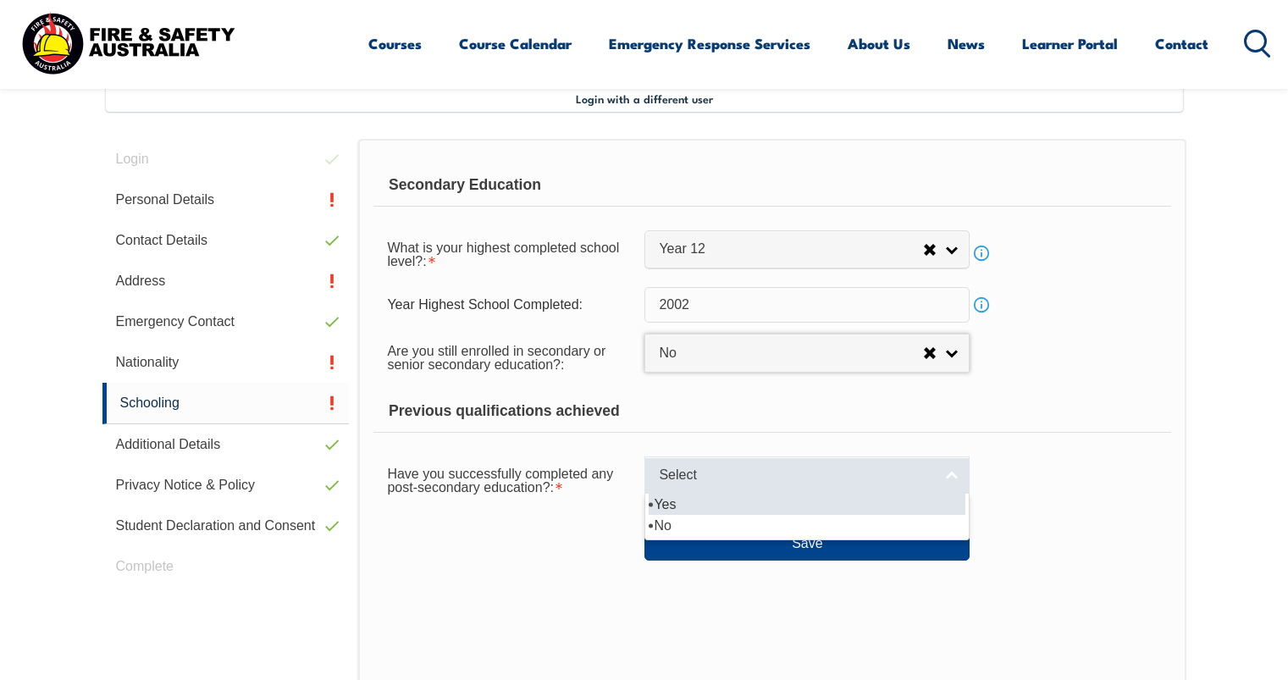
click at [882, 479] on span "Select" at bounding box center [796, 476] width 274 height 18
click at [698, 503] on li "Yes" at bounding box center [807, 504] width 317 height 21
select select "true"
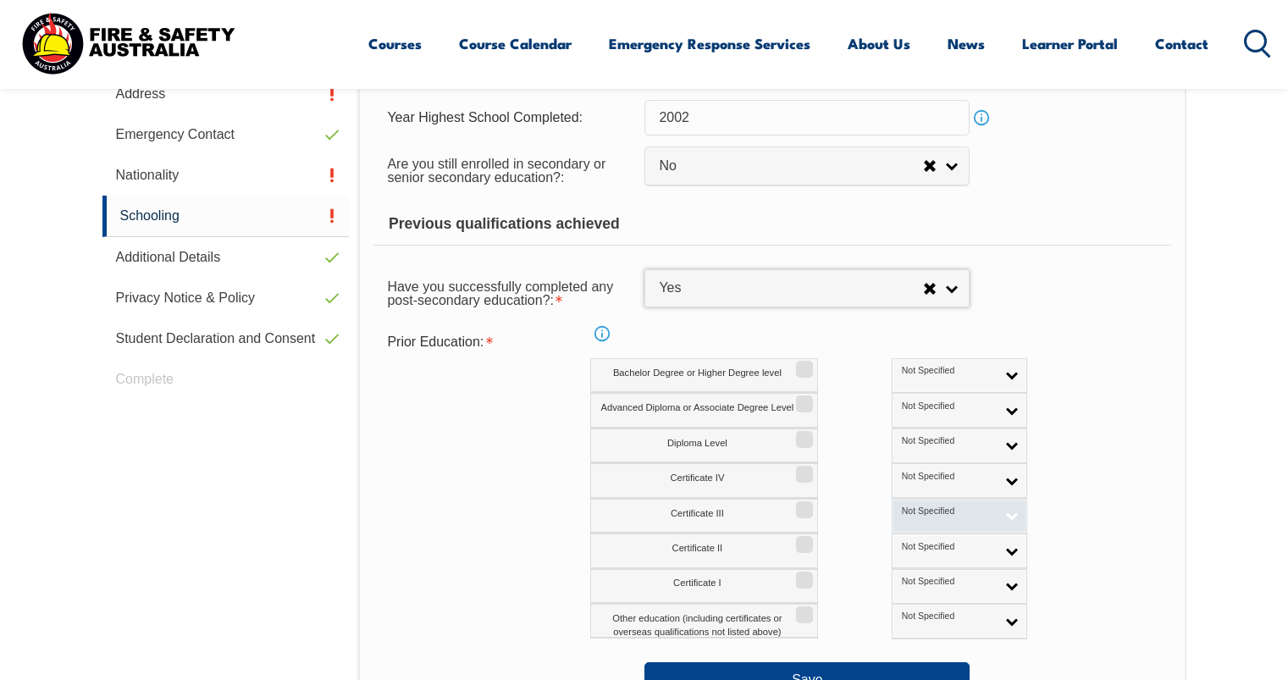
scroll to position [716, 0]
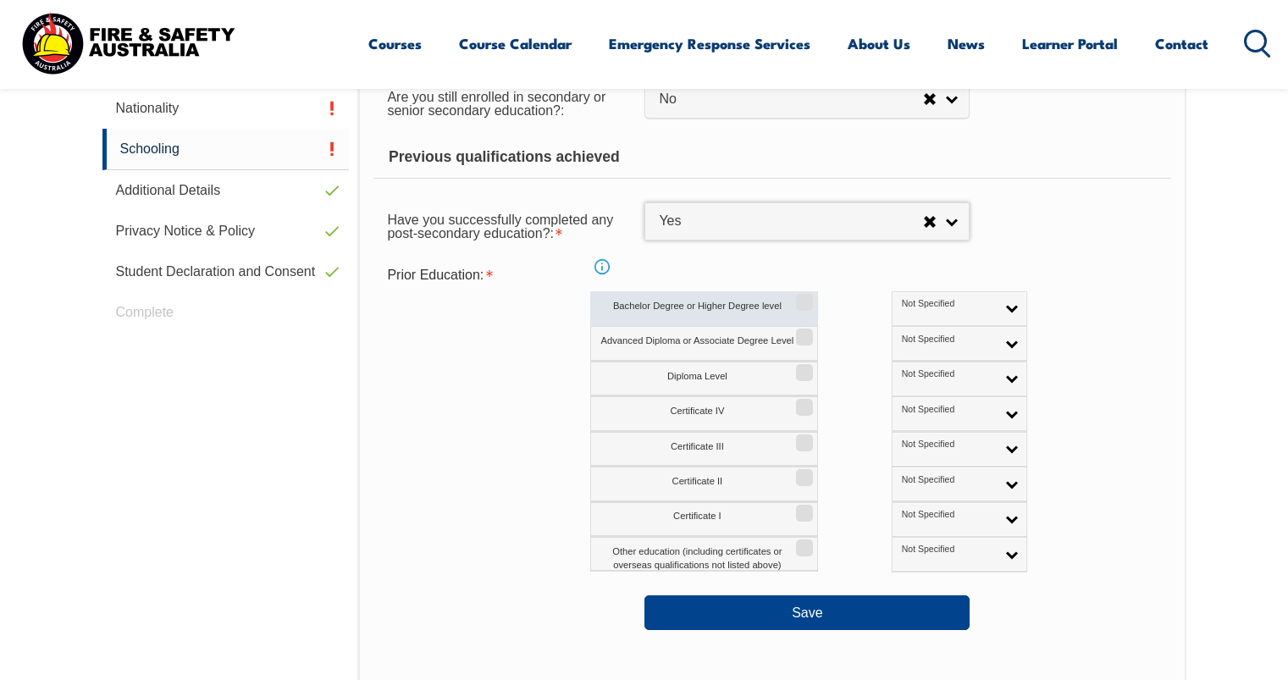
click at [715, 314] on label "Bachelor Degree or Higher Degree level" at bounding box center [704, 308] width 228 height 35
click at [797, 297] on input "Bachelor Degree or Higher Degree level" at bounding box center [802, 297] width 10 height 2
checkbox input "true"
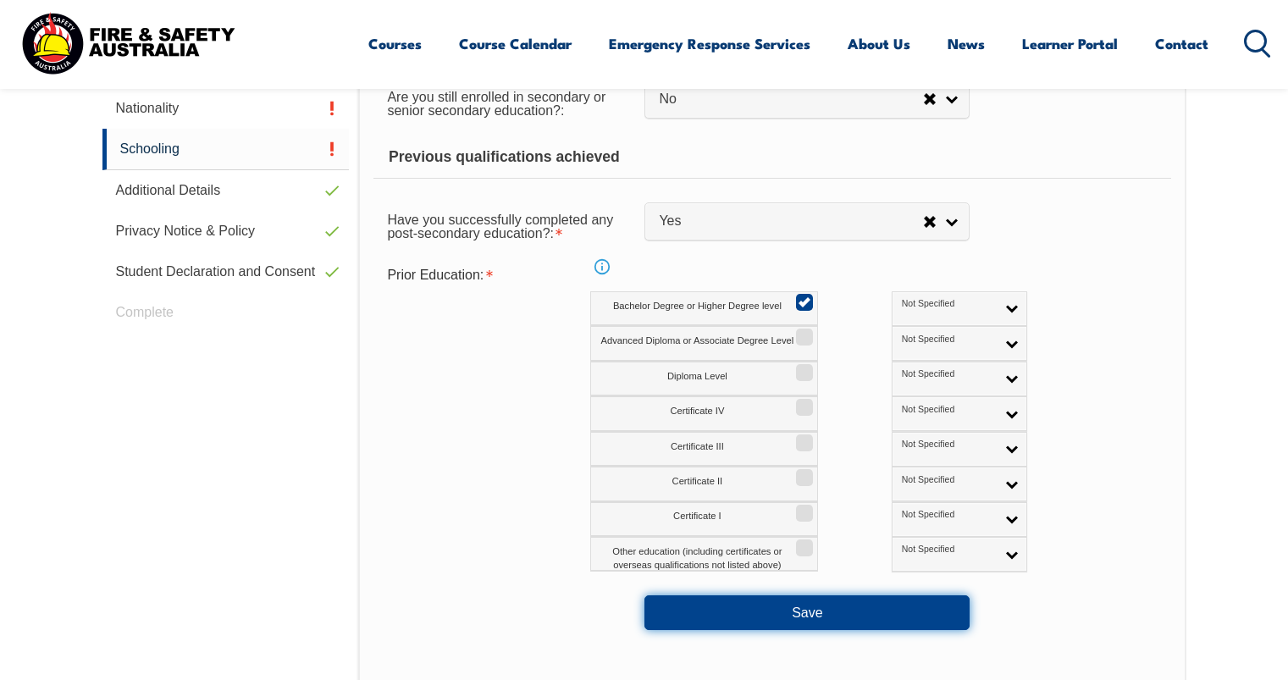
click at [844, 607] on button "Save" at bounding box center [806, 612] width 325 height 34
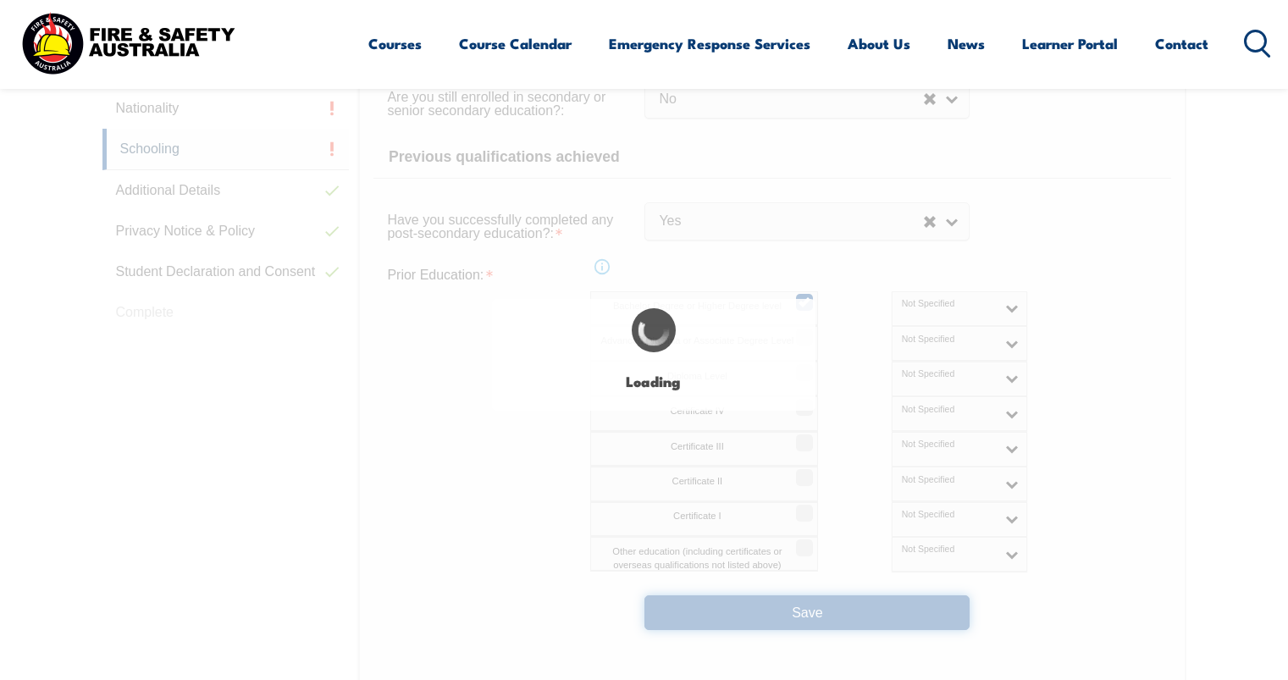
select select "false"
select select "true"
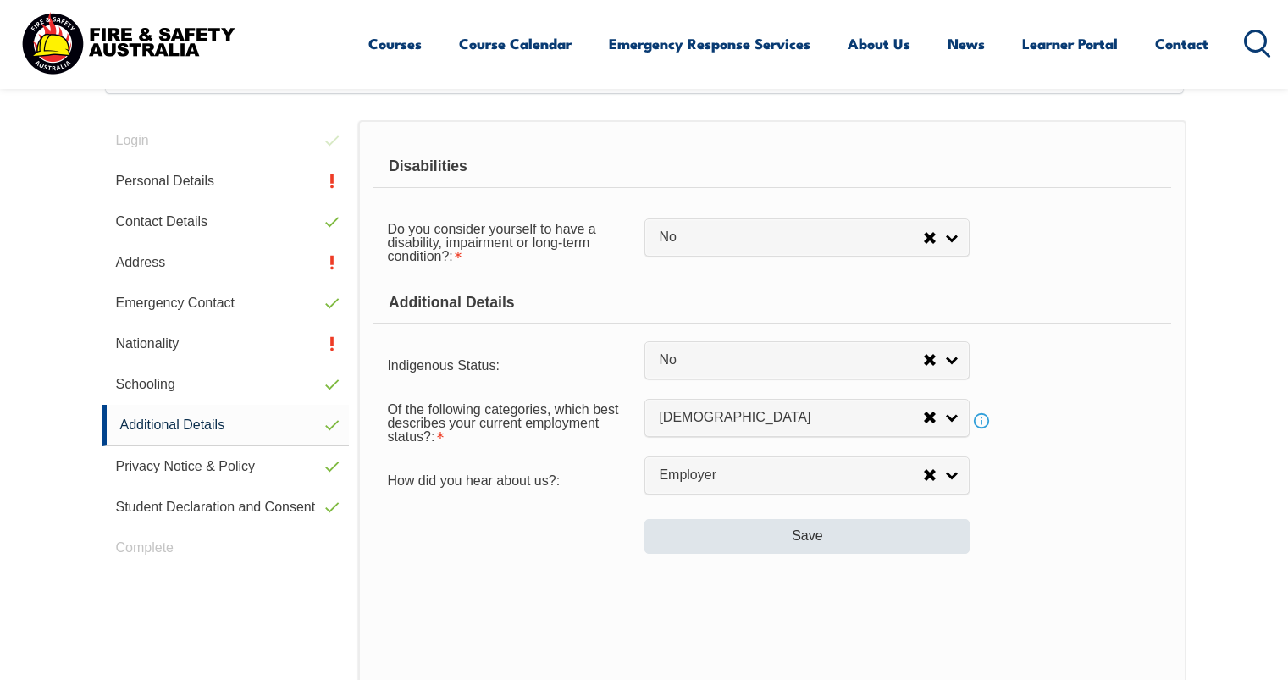
scroll to position [462, 0]
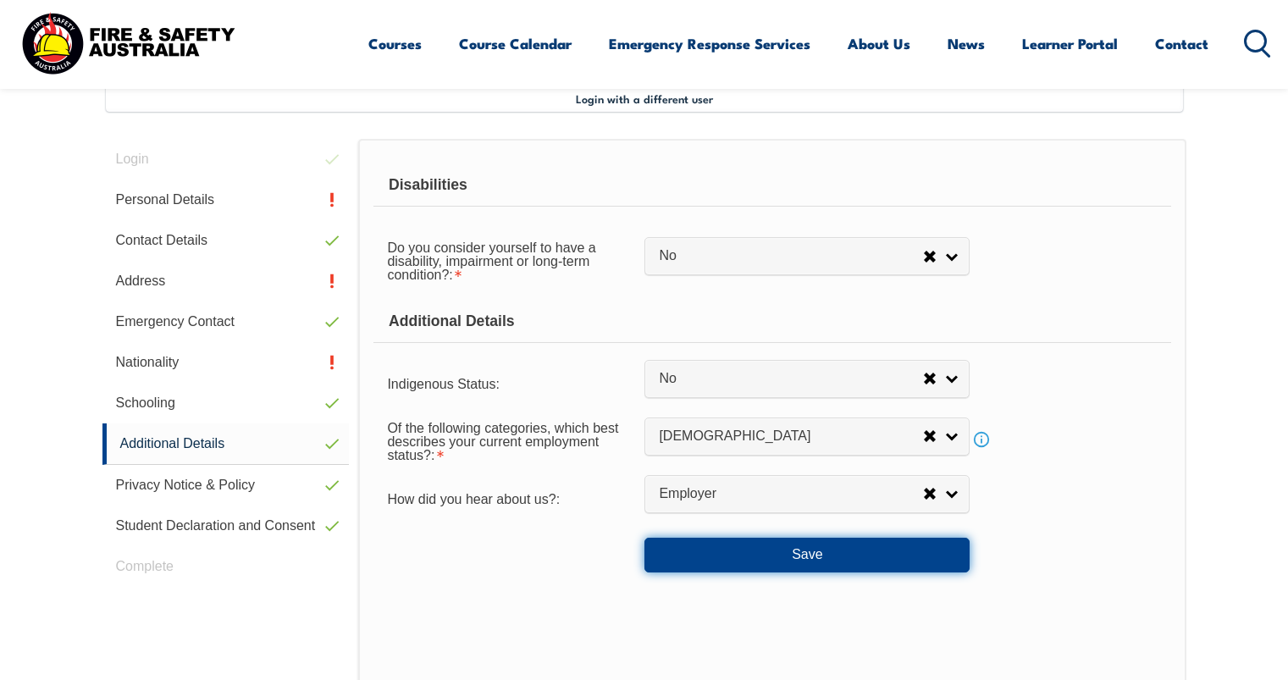
click at [849, 548] on button "Save" at bounding box center [806, 555] width 325 height 34
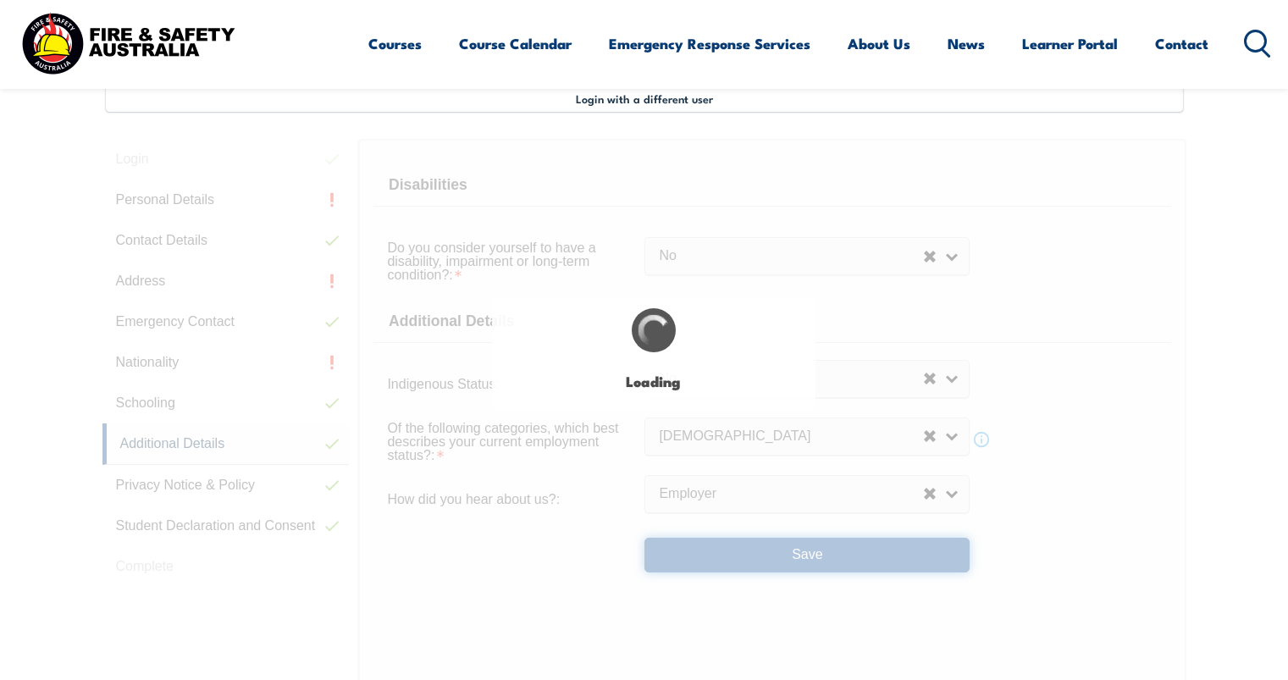
select select "false"
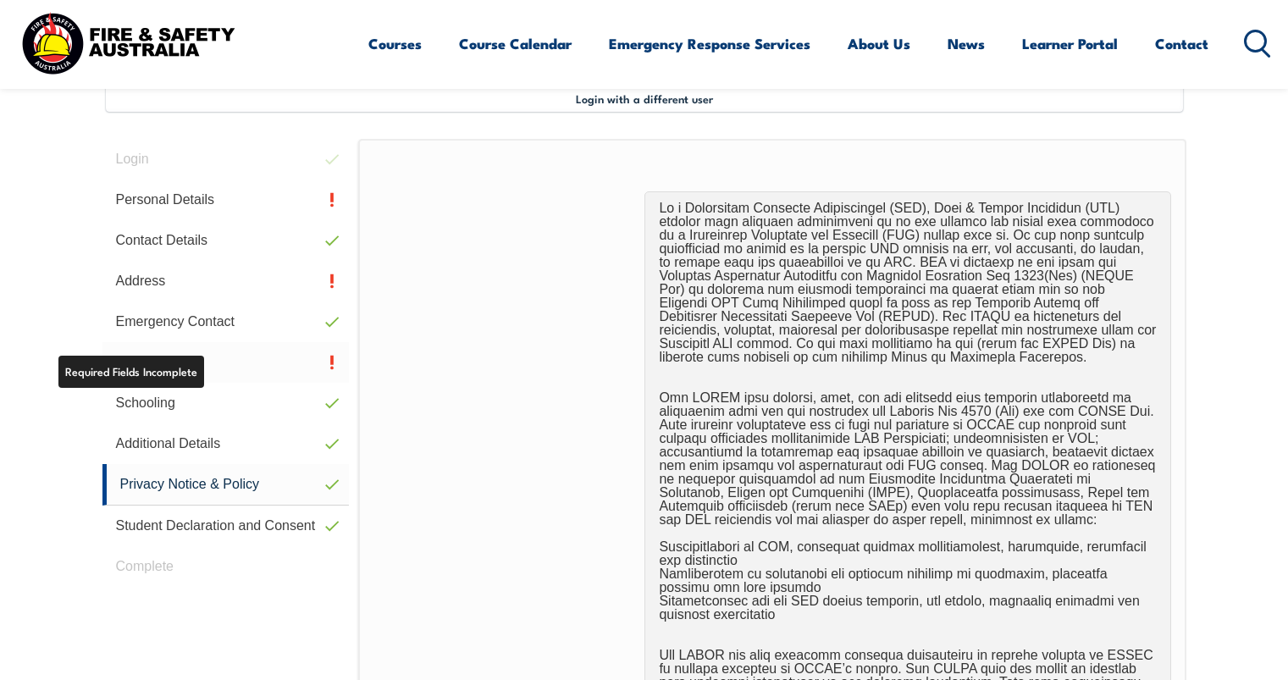
click at [175, 363] on link "Nationality" at bounding box center [225, 362] width 247 height 41
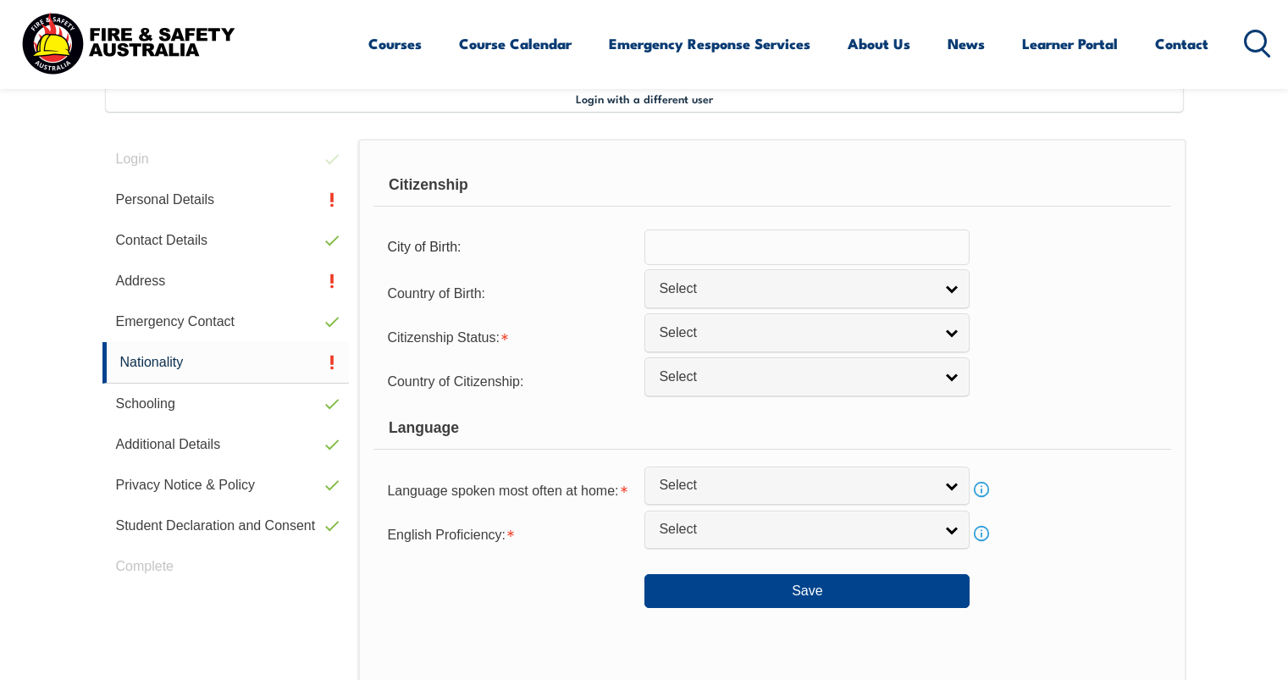
click at [766, 235] on input "text" at bounding box center [806, 248] width 325 height 36
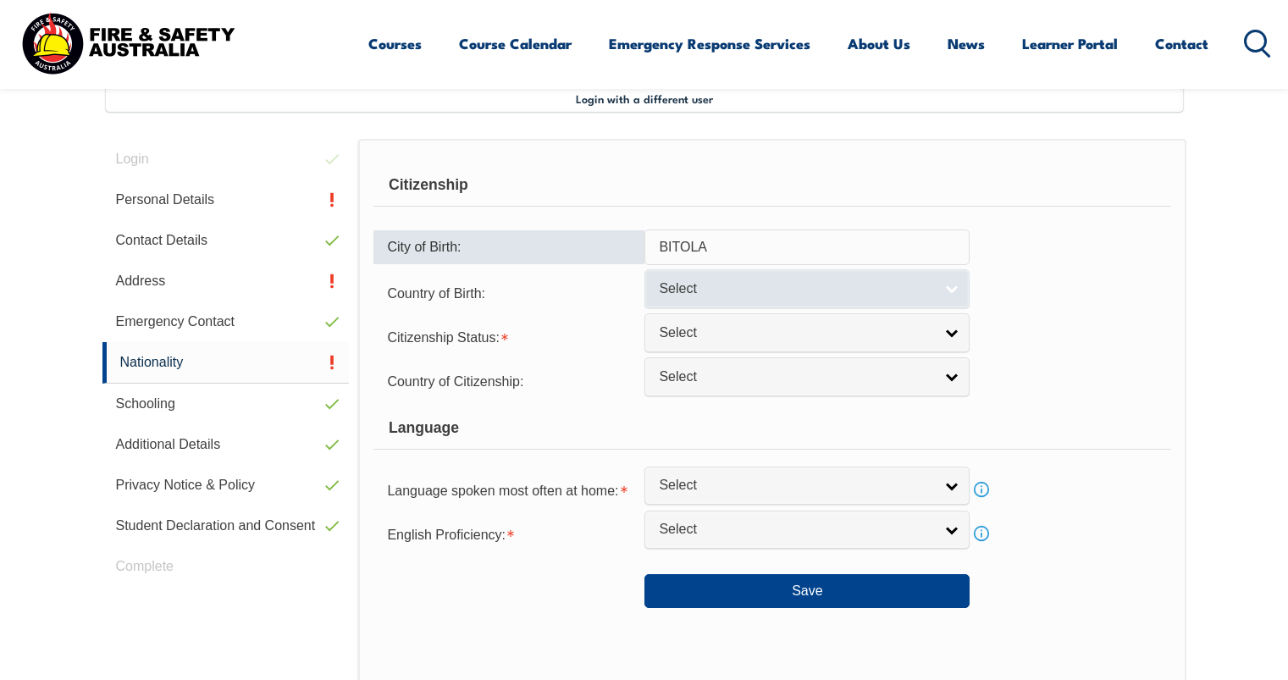
type input "BITOLA"
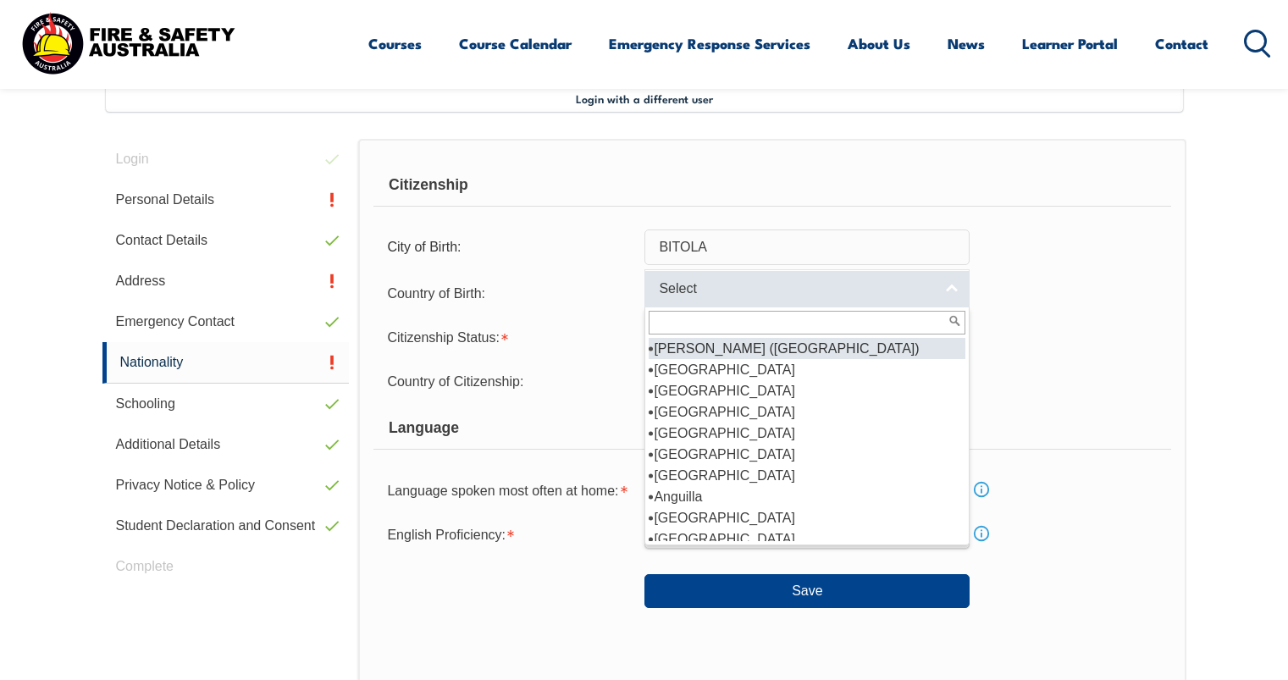
click at [719, 282] on span "Select" at bounding box center [796, 289] width 274 height 18
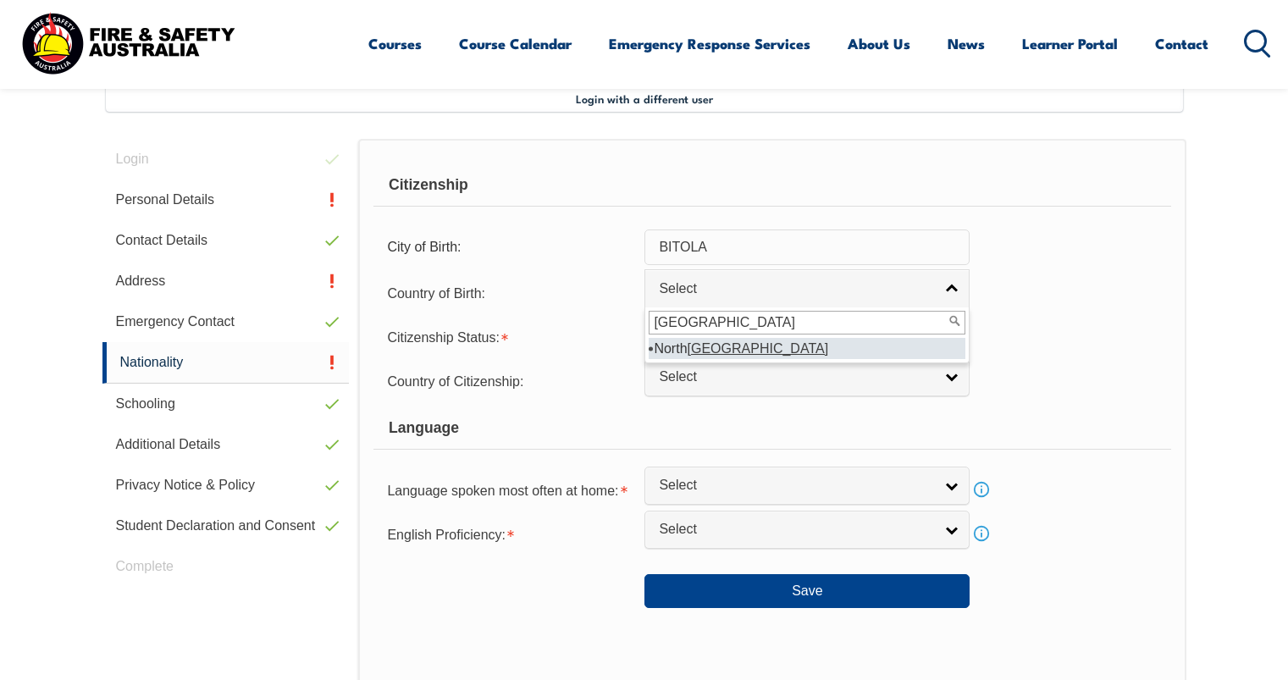
type input "[GEOGRAPHIC_DATA]"
click at [733, 353] on em "[GEOGRAPHIC_DATA]" at bounding box center [758, 348] width 141 height 14
select select "3206"
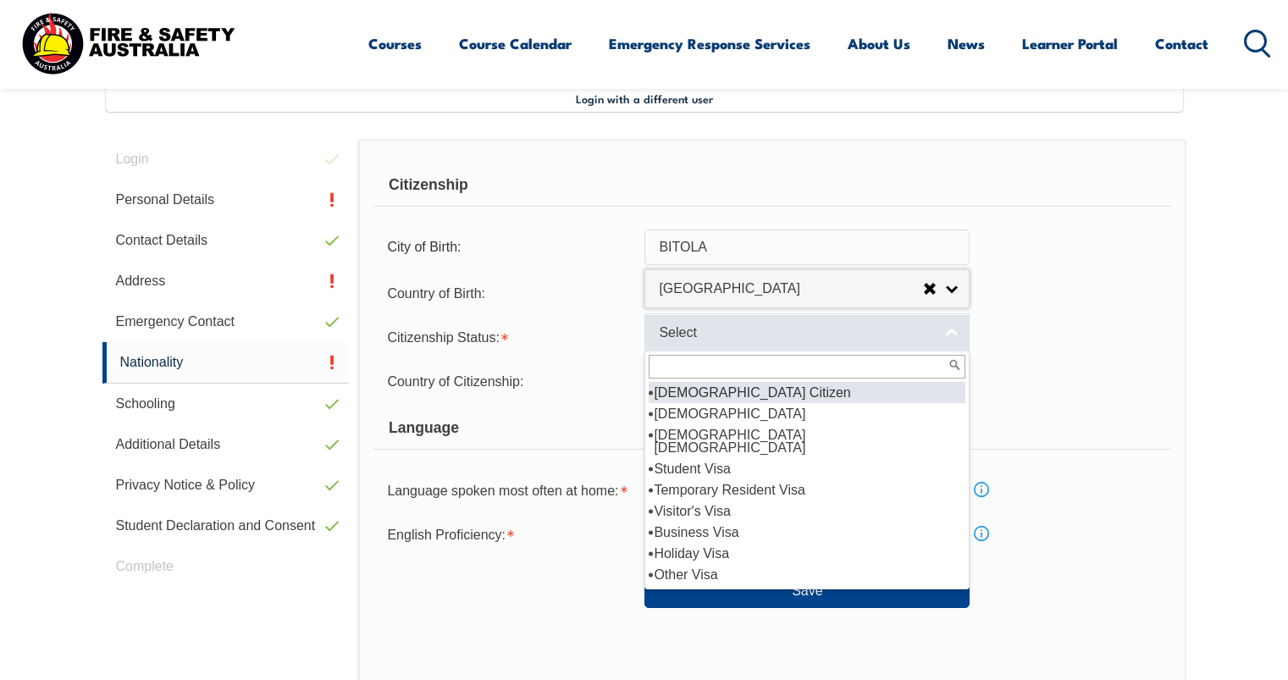
click at [738, 342] on link "Select" at bounding box center [806, 332] width 325 height 38
click at [717, 395] on li "[DEMOGRAPHIC_DATA] Citizen" at bounding box center [807, 392] width 317 height 21
select select "1"
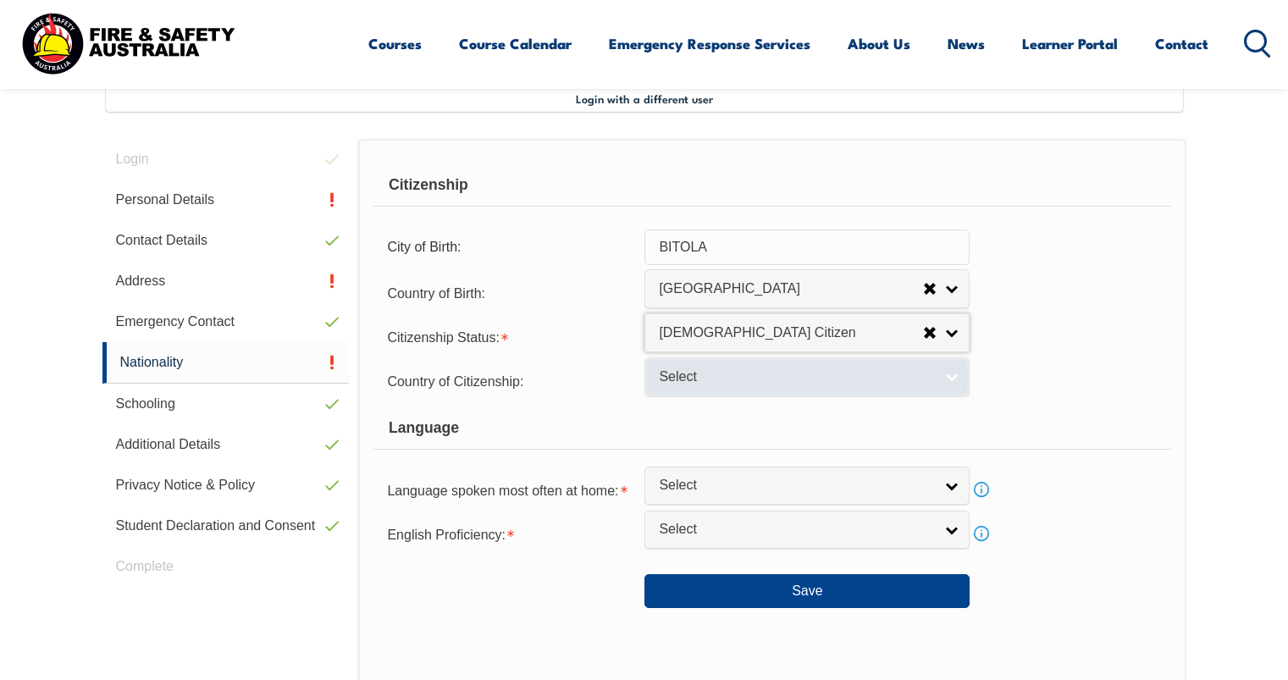
click at [733, 381] on span "Select" at bounding box center [796, 377] width 274 height 18
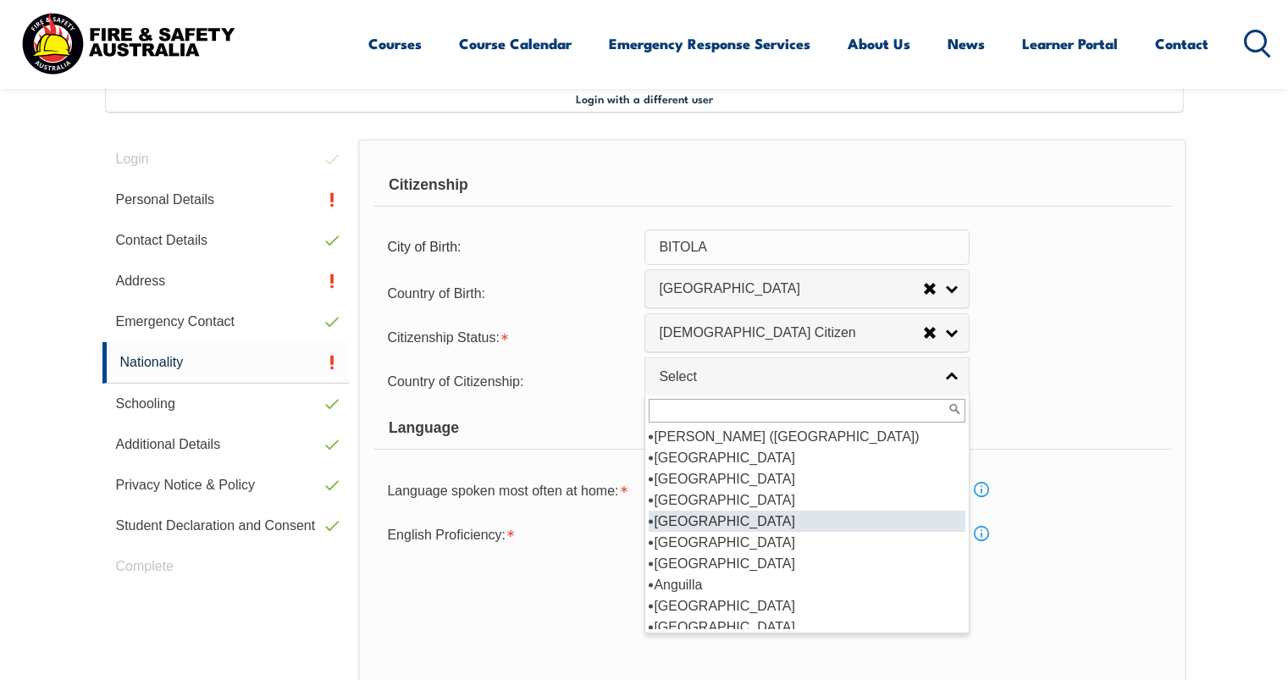
scroll to position [169, 0]
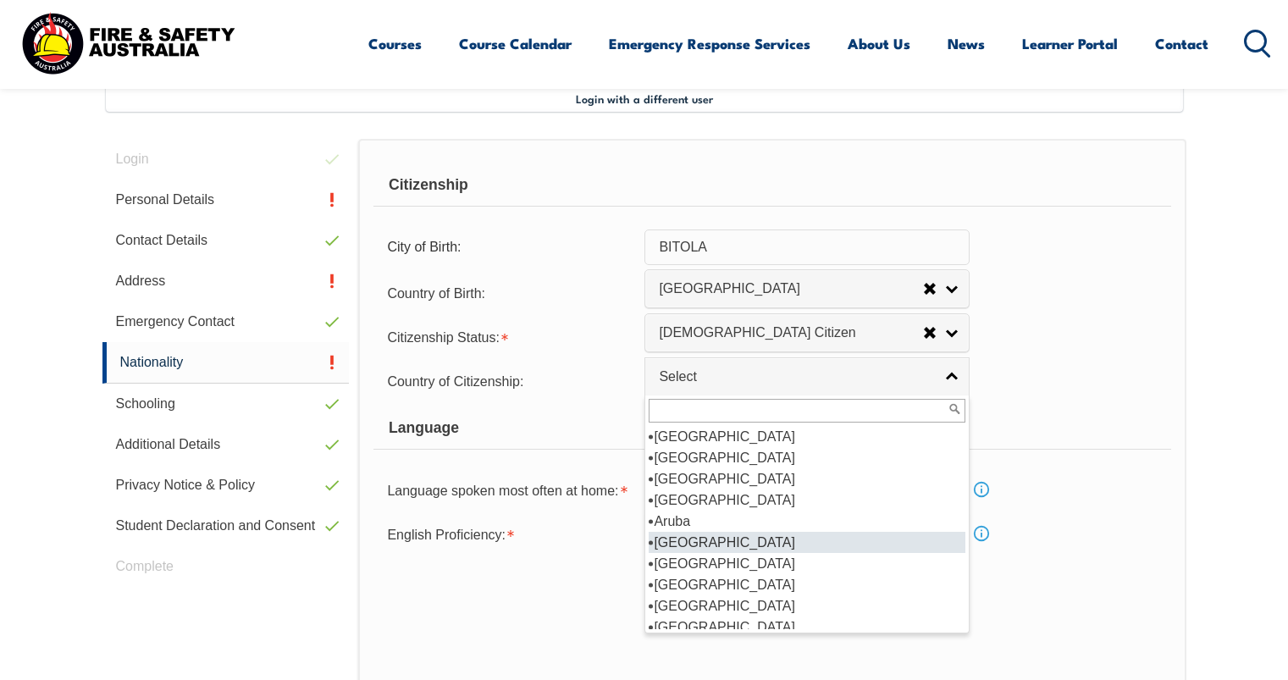
click at [705, 545] on li "[GEOGRAPHIC_DATA]" at bounding box center [807, 542] width 317 height 21
select select "1101"
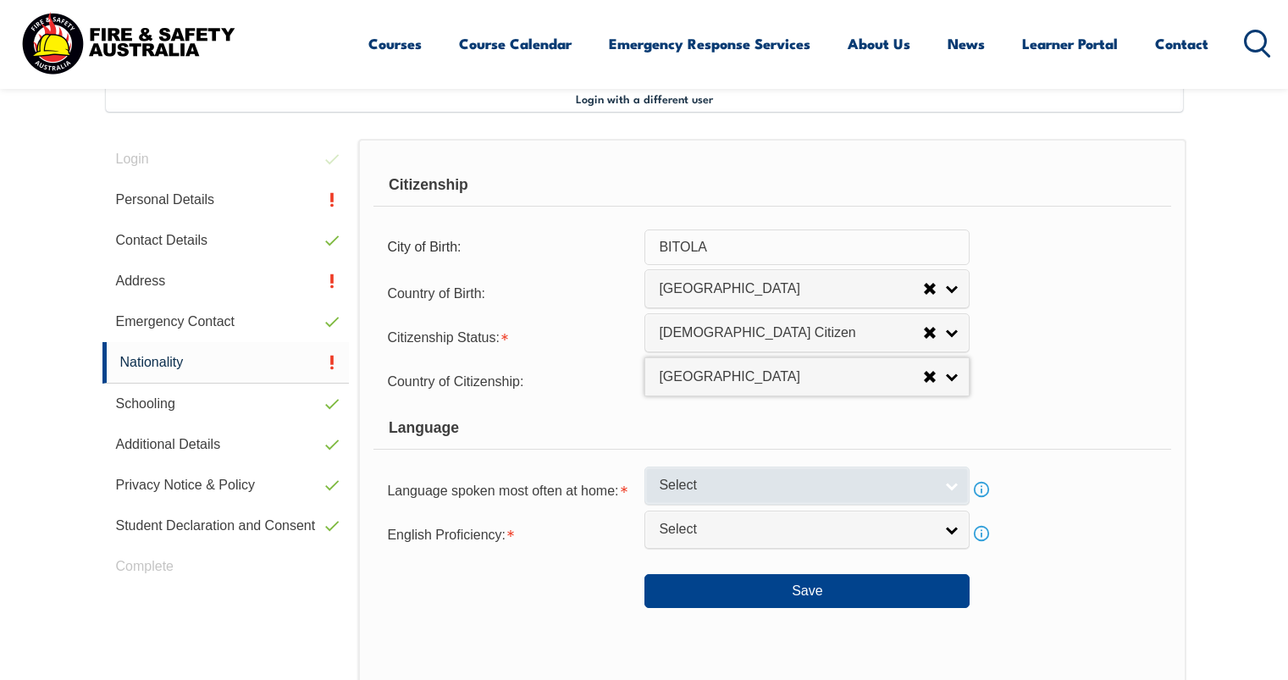
click at [886, 482] on span "Select" at bounding box center [796, 486] width 274 height 18
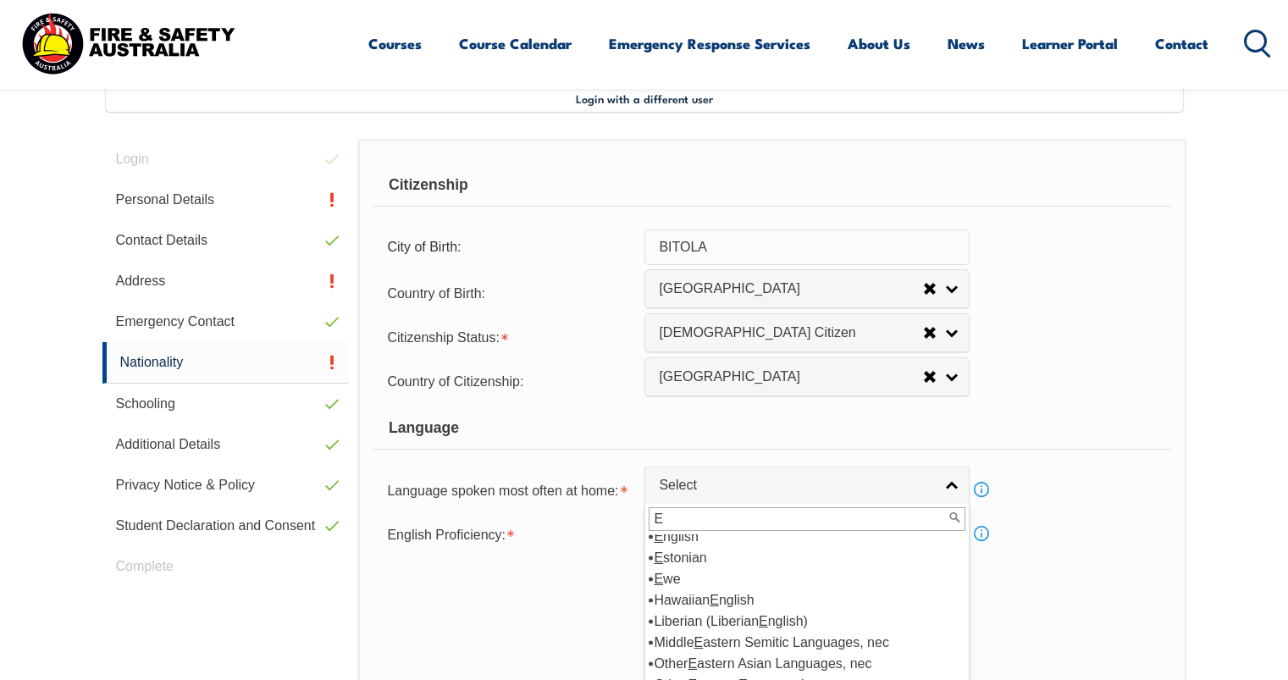
scroll to position [0, 0]
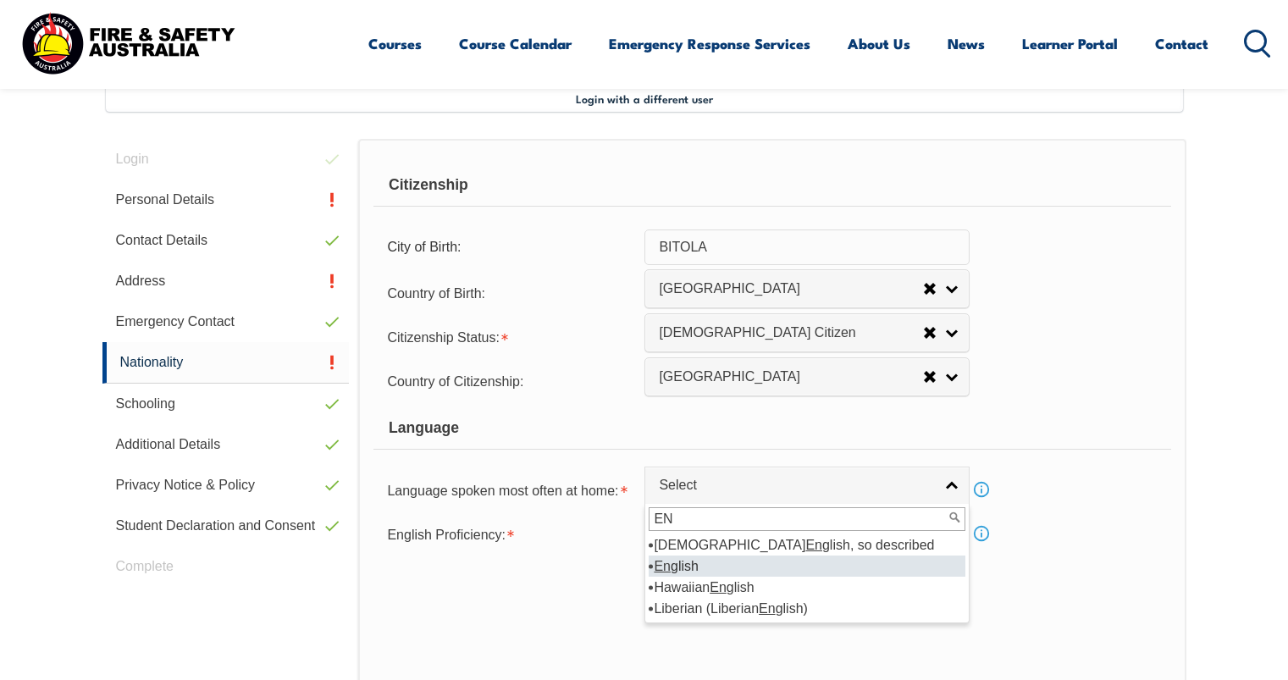
type input "EN"
click at [716, 567] on li "En glish" at bounding box center [807, 566] width 317 height 21
select select "1201"
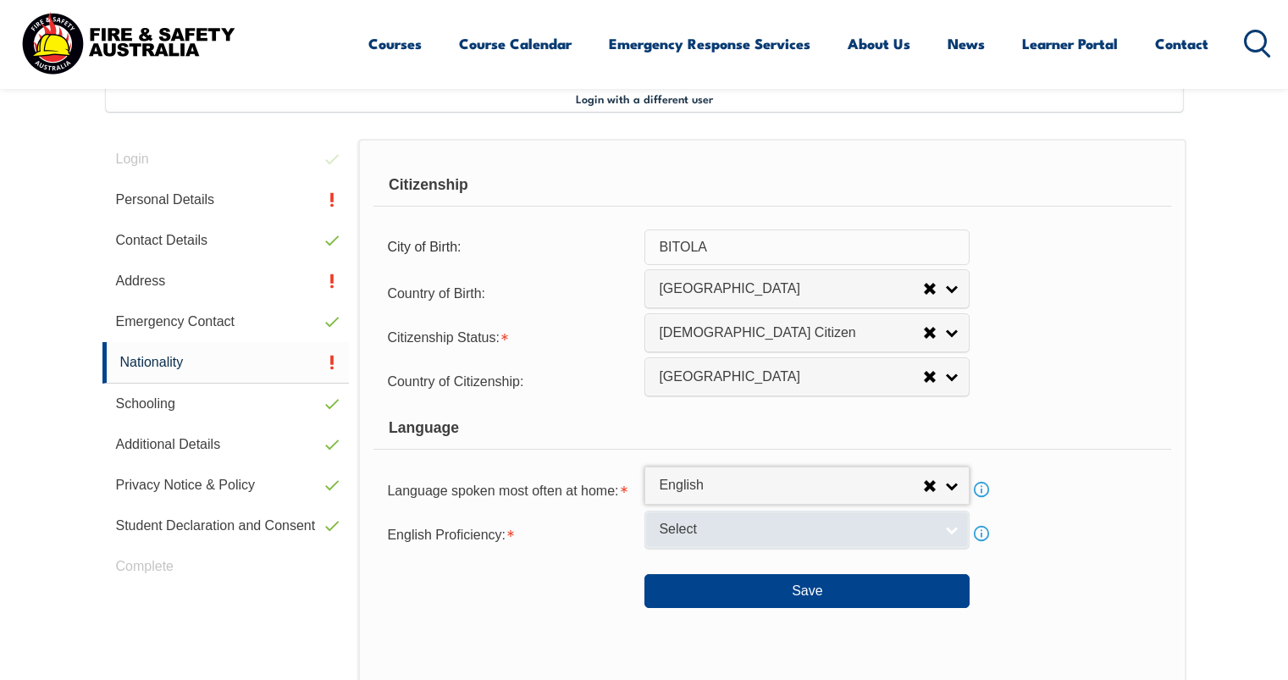
click at [733, 533] on span "Select" at bounding box center [796, 530] width 274 height 18
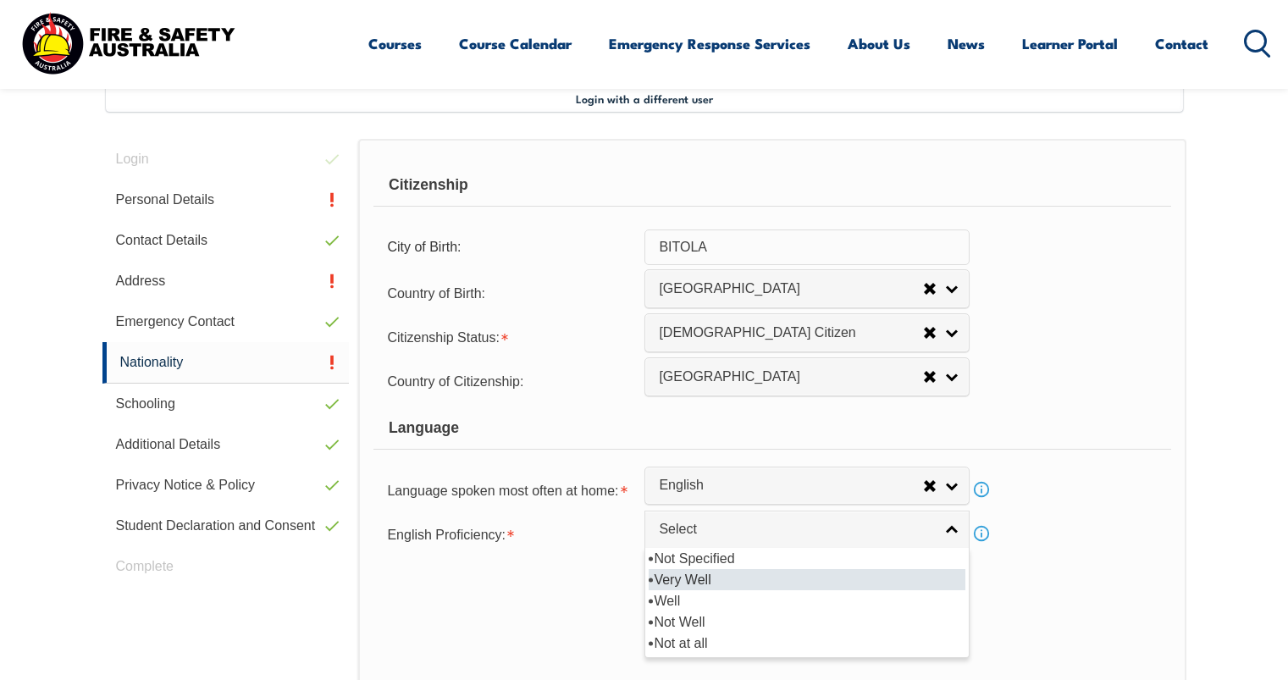
click at [740, 582] on li "Very Well" at bounding box center [807, 579] width 317 height 21
select select "1"
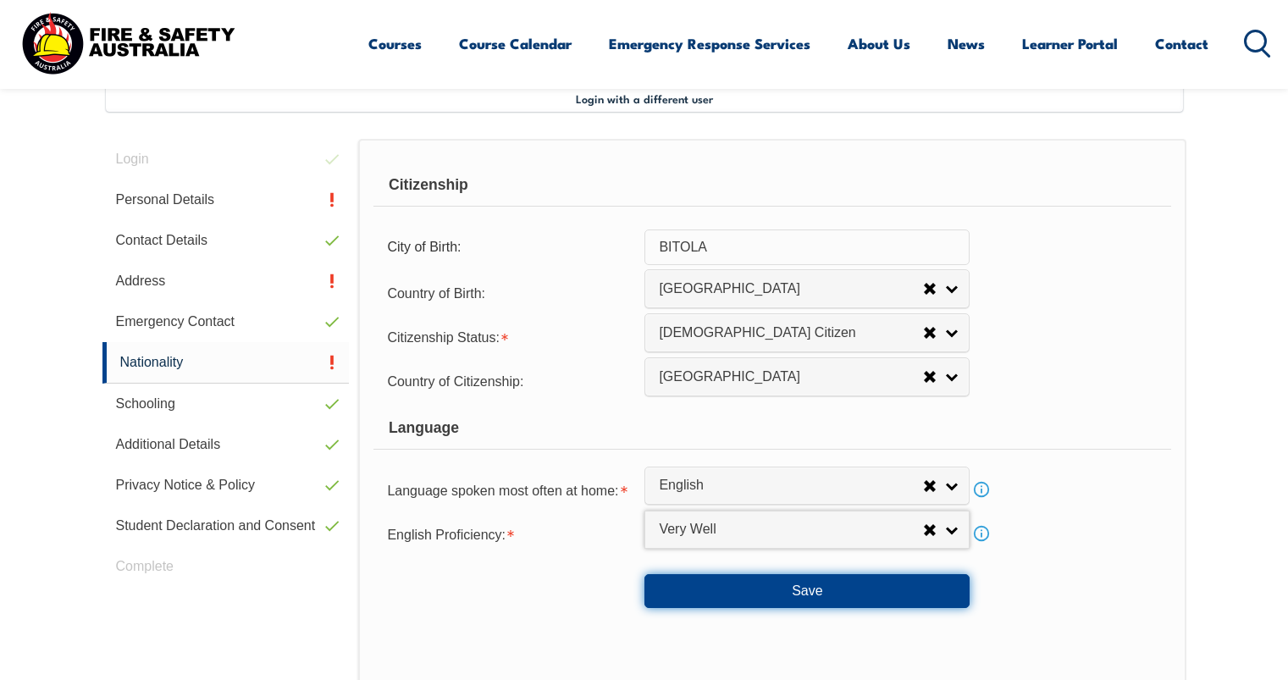
click at [814, 592] on button "Save" at bounding box center [806, 591] width 325 height 34
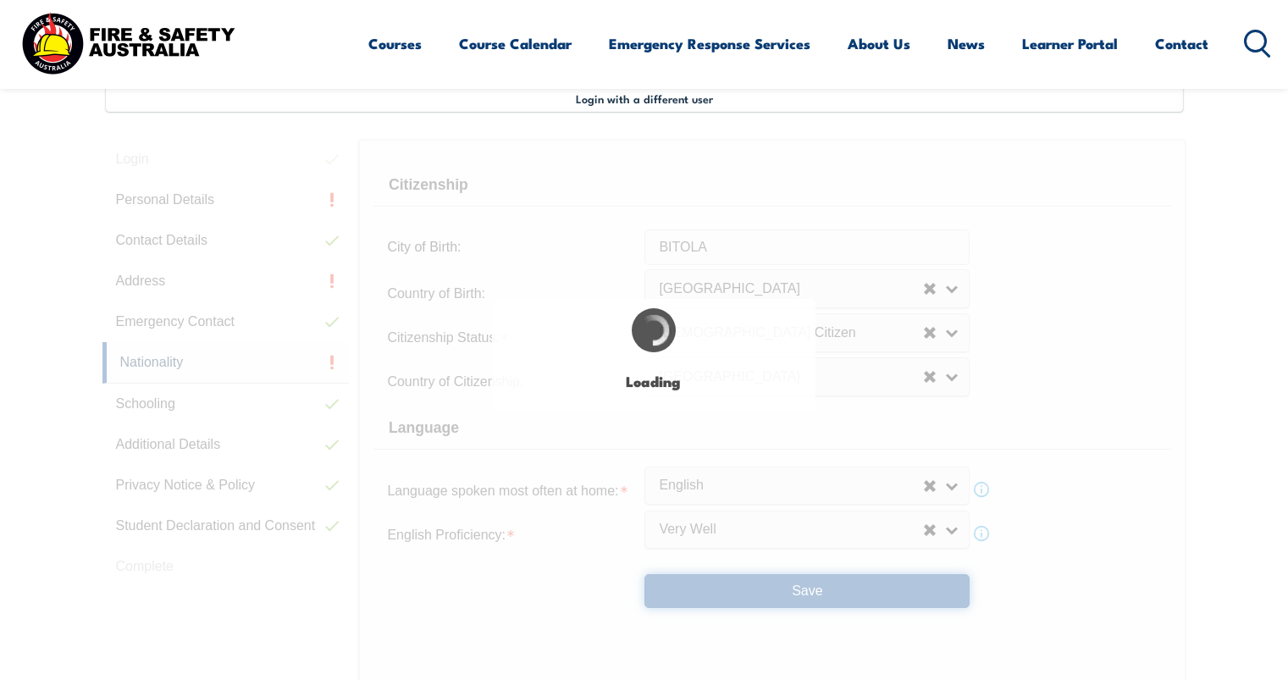
select select "false"
select select "true"
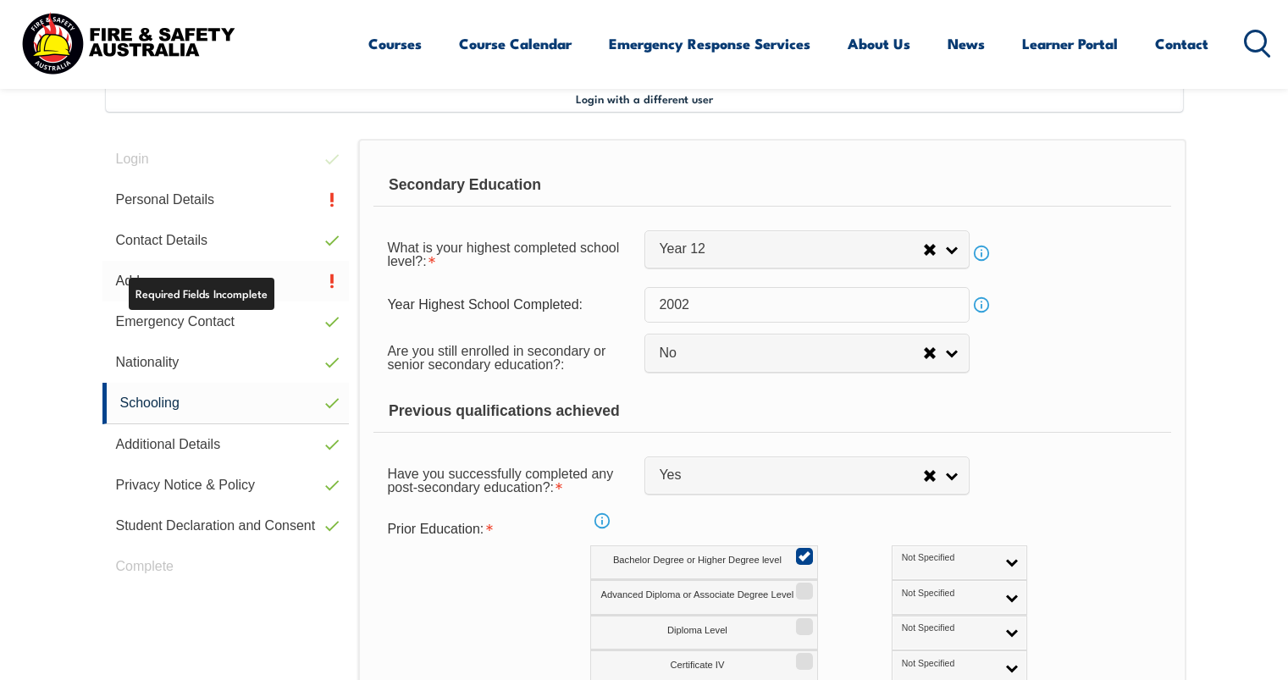
click at [303, 290] on link "Address" at bounding box center [225, 281] width 247 height 41
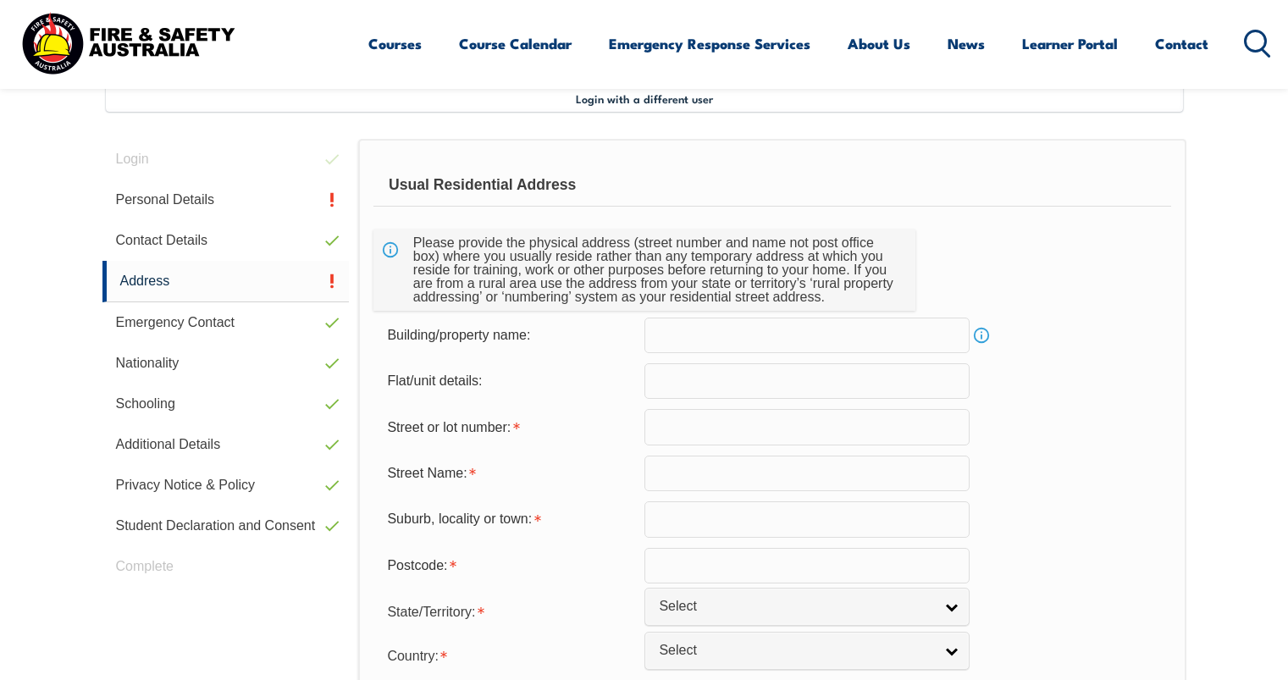
scroll to position [546, 0]
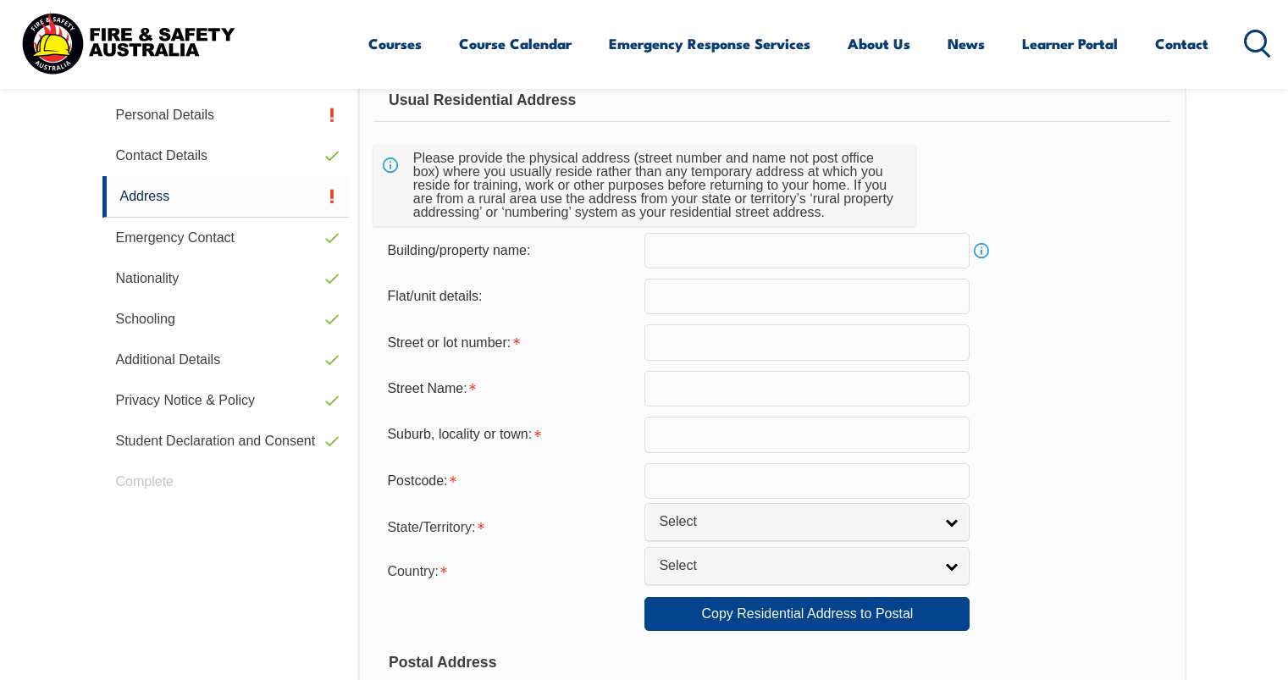
click at [752, 248] on input "text" at bounding box center [806, 251] width 325 height 36
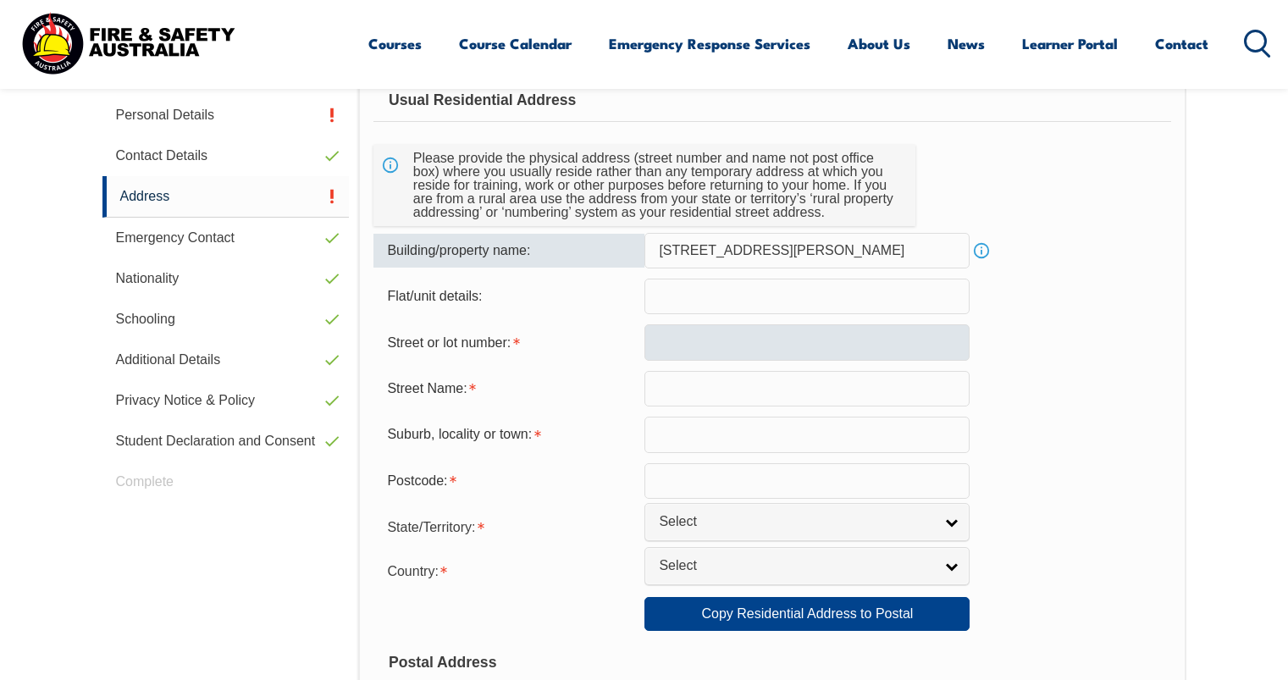
type input "[STREET_ADDRESS][PERSON_NAME]"
click at [726, 346] on input "text" at bounding box center [806, 342] width 325 height 36
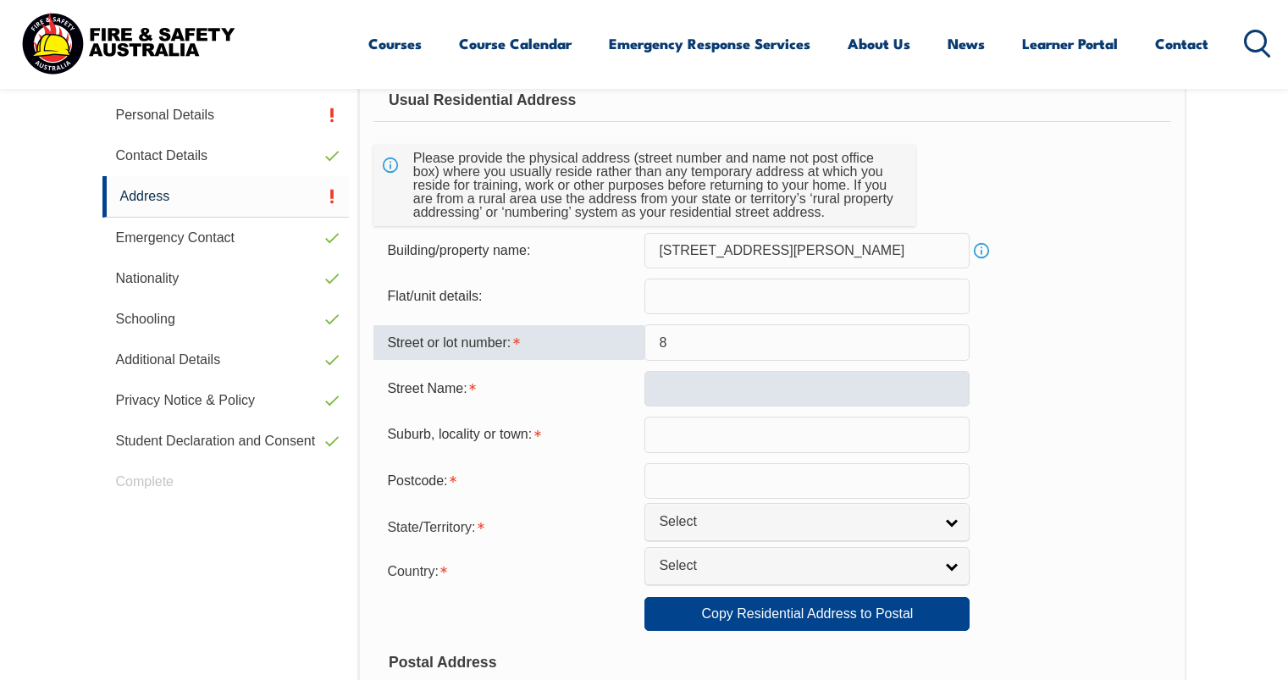
type input "8"
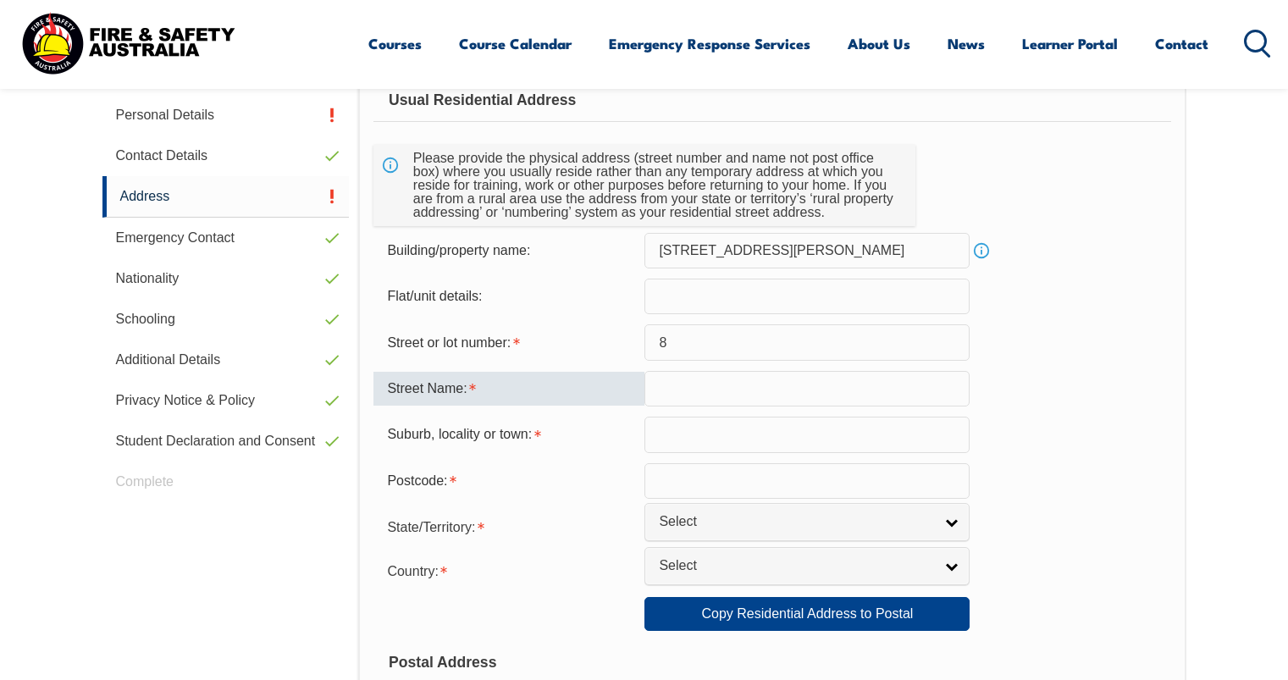
click at [709, 389] on input "text" at bounding box center [806, 389] width 325 height 36
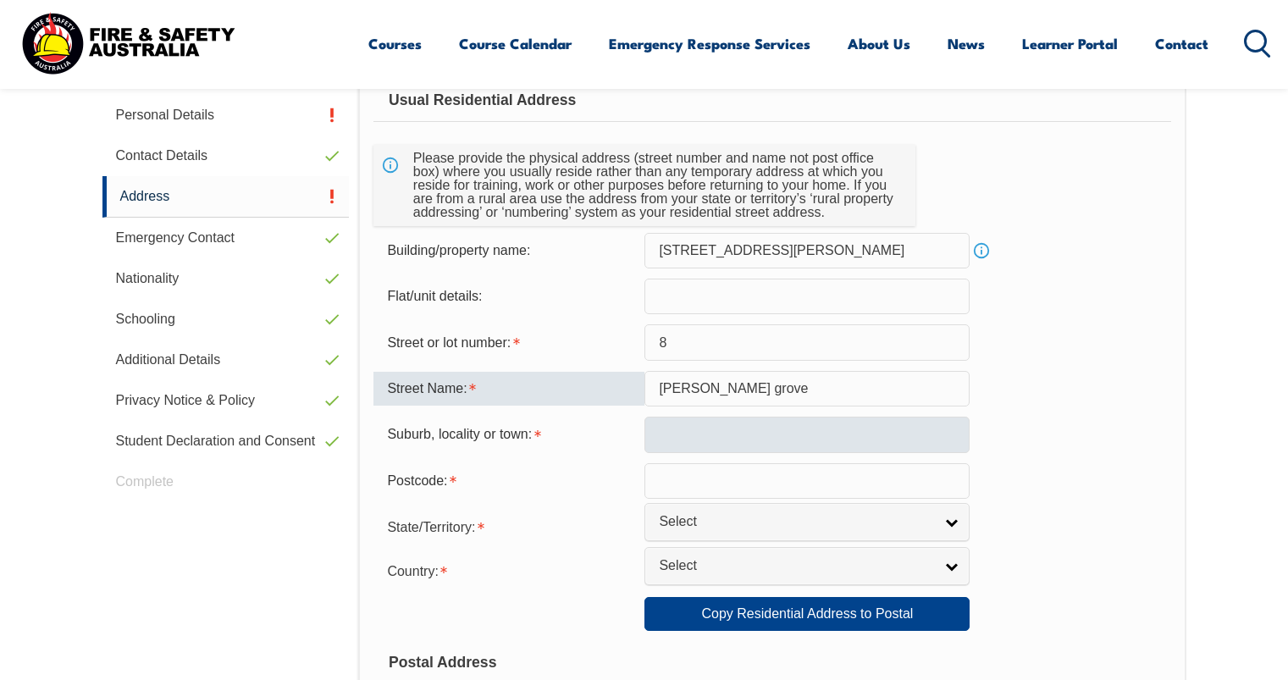
type input "[PERSON_NAME] grove"
click at [717, 434] on input "text" at bounding box center [806, 435] width 325 height 36
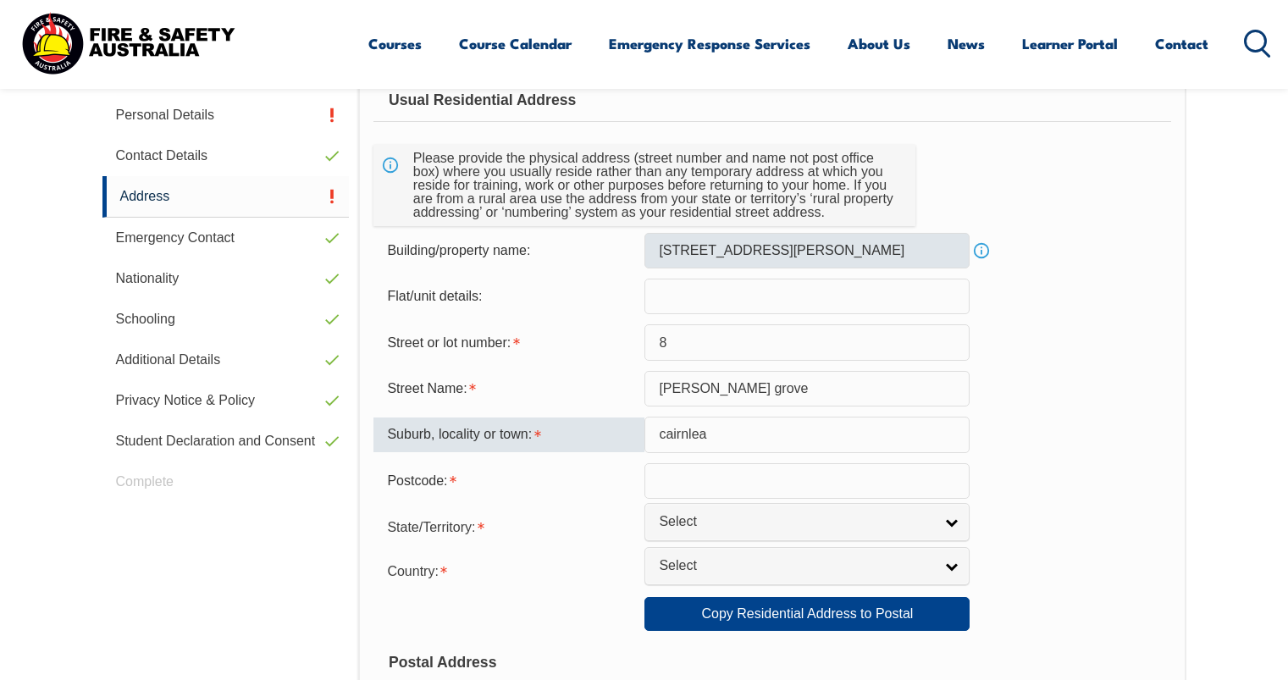
type input "cairnlea"
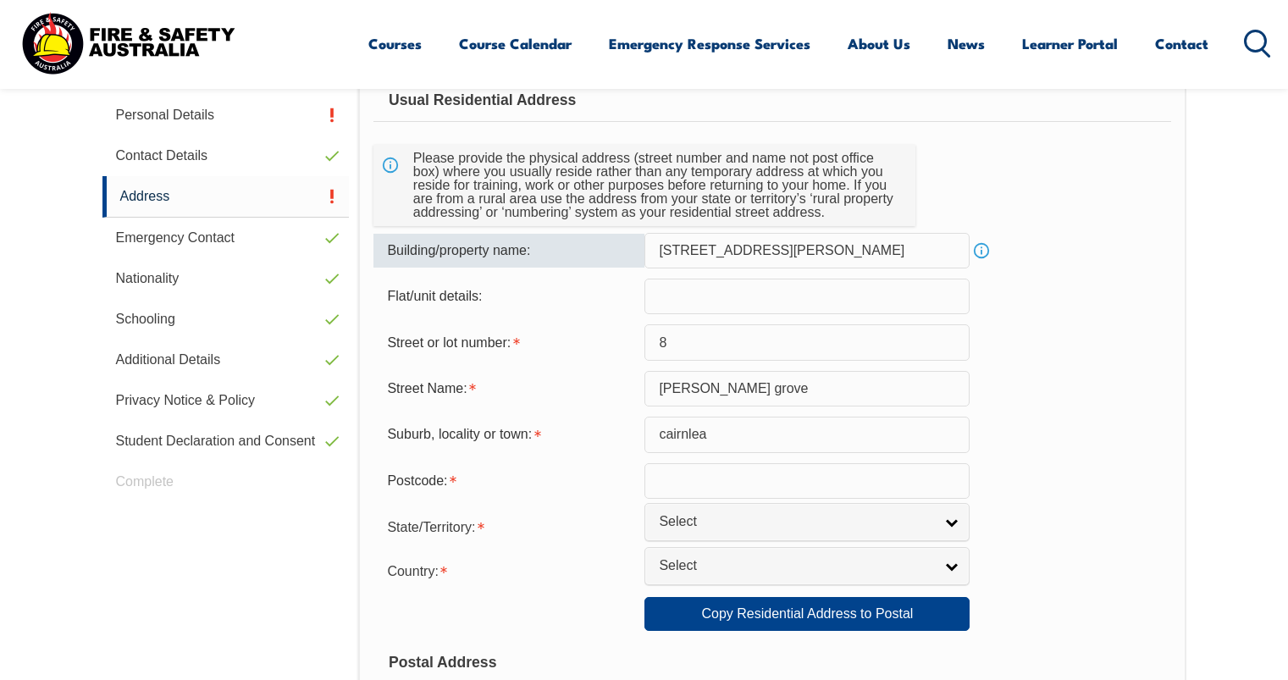
click at [791, 257] on input "[STREET_ADDRESS][PERSON_NAME]" at bounding box center [806, 251] width 325 height 36
type input "8"
click at [980, 252] on link "Info" at bounding box center [982, 251] width 24 height 24
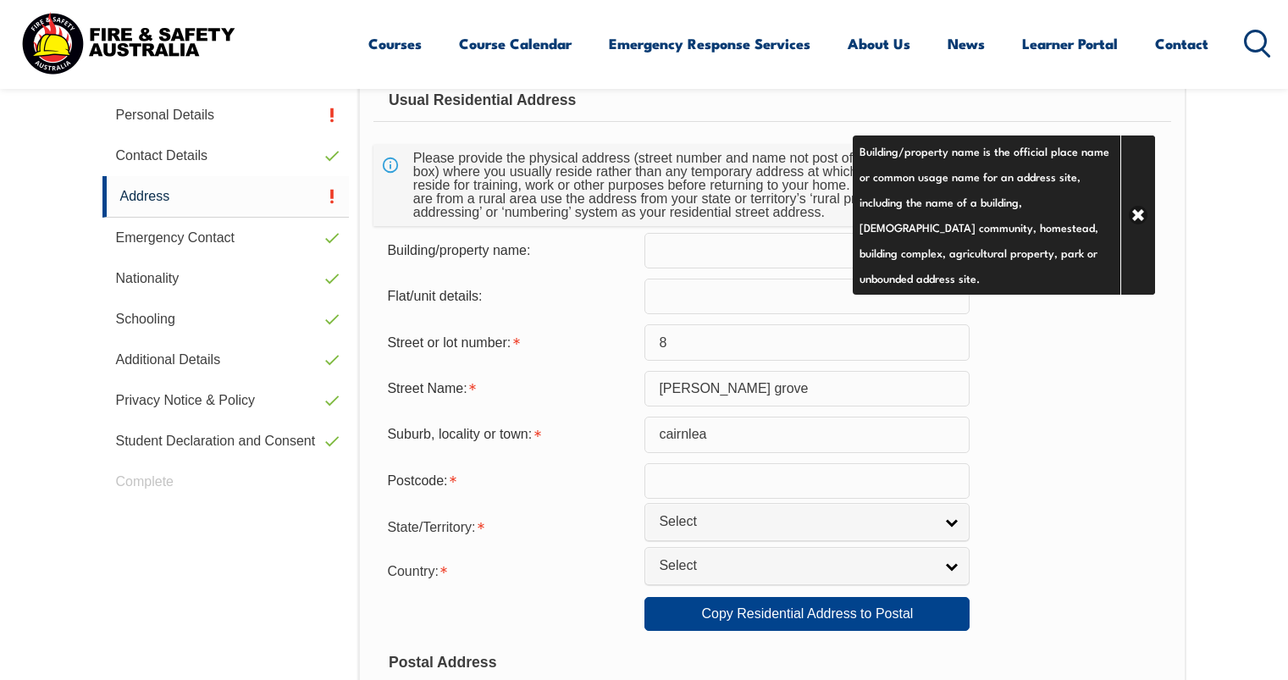
click at [1050, 401] on div "Street Name: [PERSON_NAME][GEOGRAPHIC_DATA]" at bounding box center [771, 389] width 797 height 36
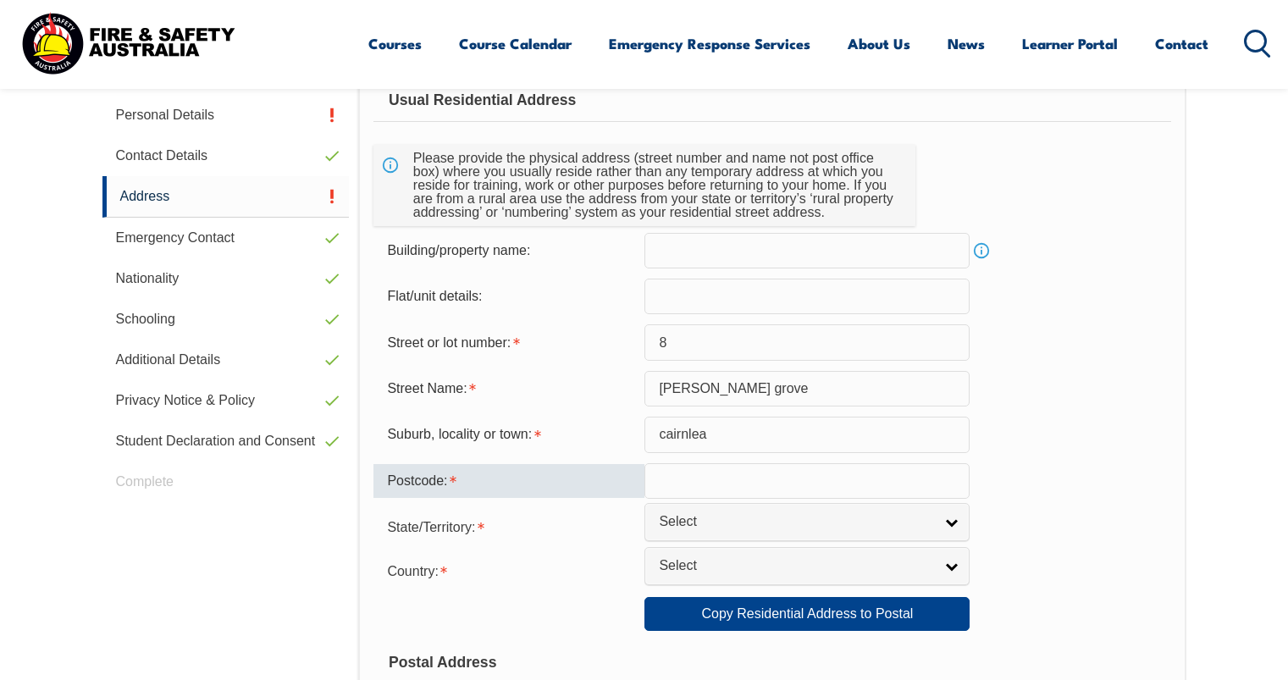
click at [746, 483] on input "text" at bounding box center [806, 481] width 325 height 36
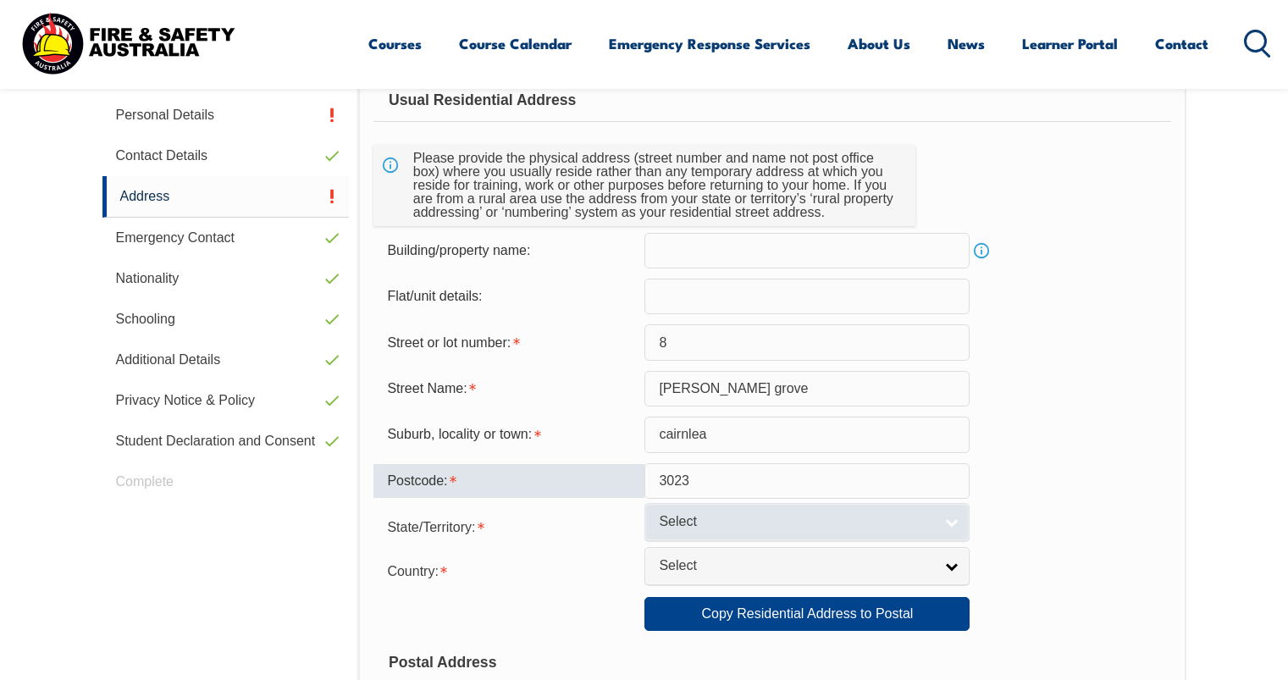
type input "3023"
click at [937, 508] on link "Select" at bounding box center [806, 522] width 325 height 38
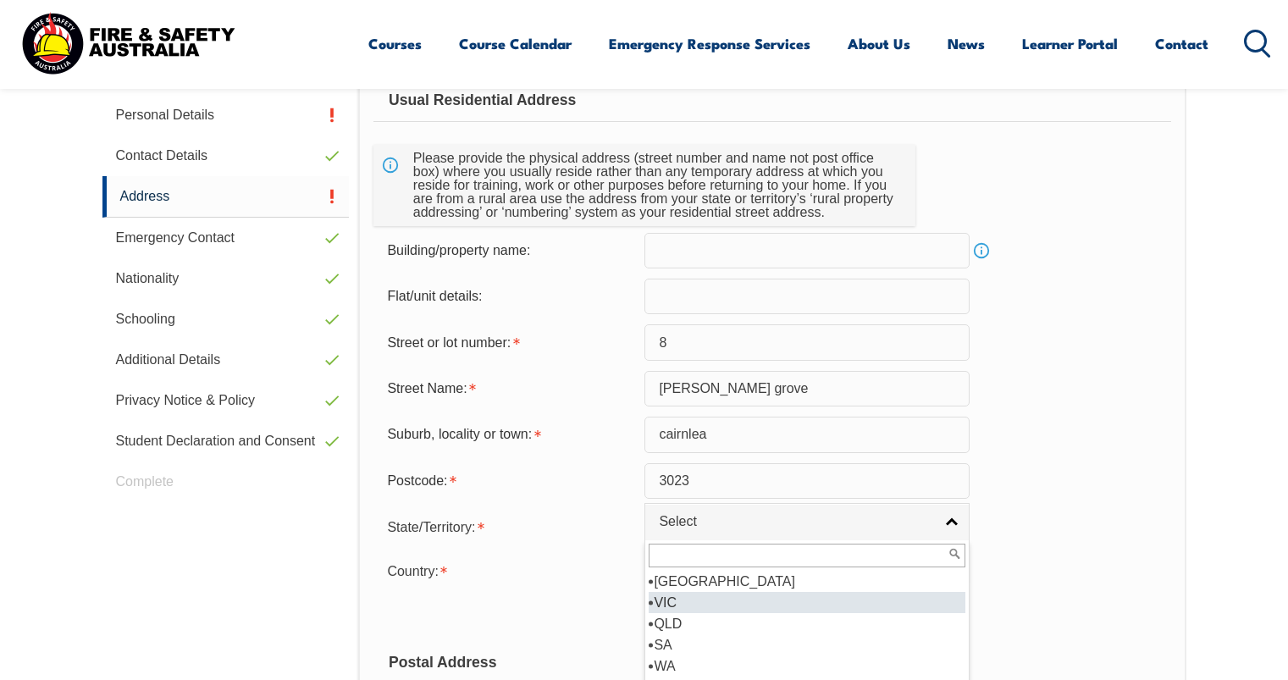
click at [701, 597] on li "VIC" at bounding box center [807, 602] width 317 height 21
select select "VIC"
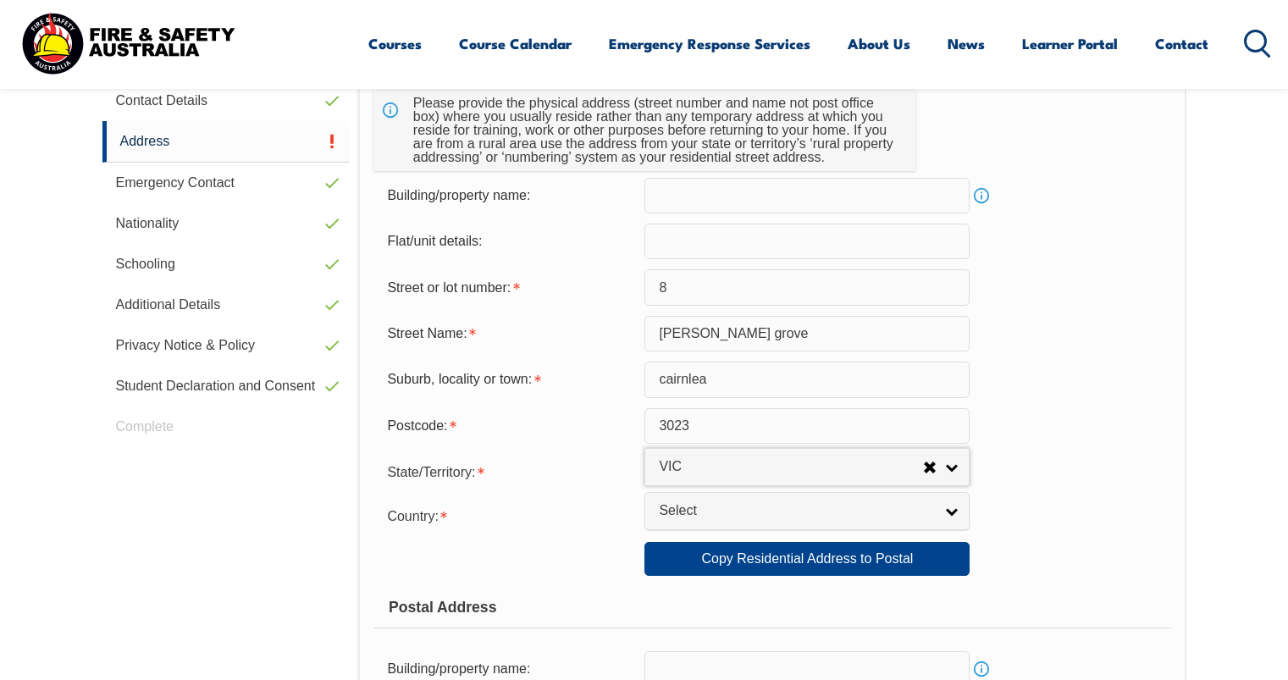
scroll to position [631, 0]
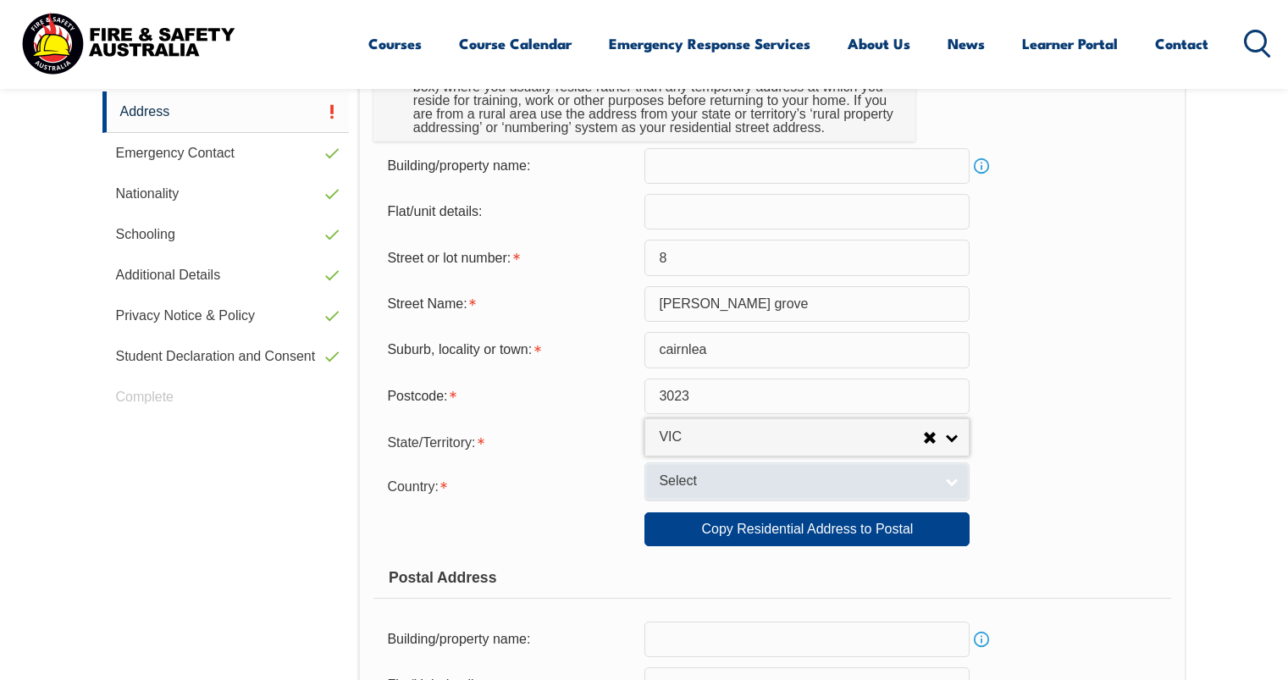
click at [926, 485] on span "Select" at bounding box center [796, 482] width 274 height 18
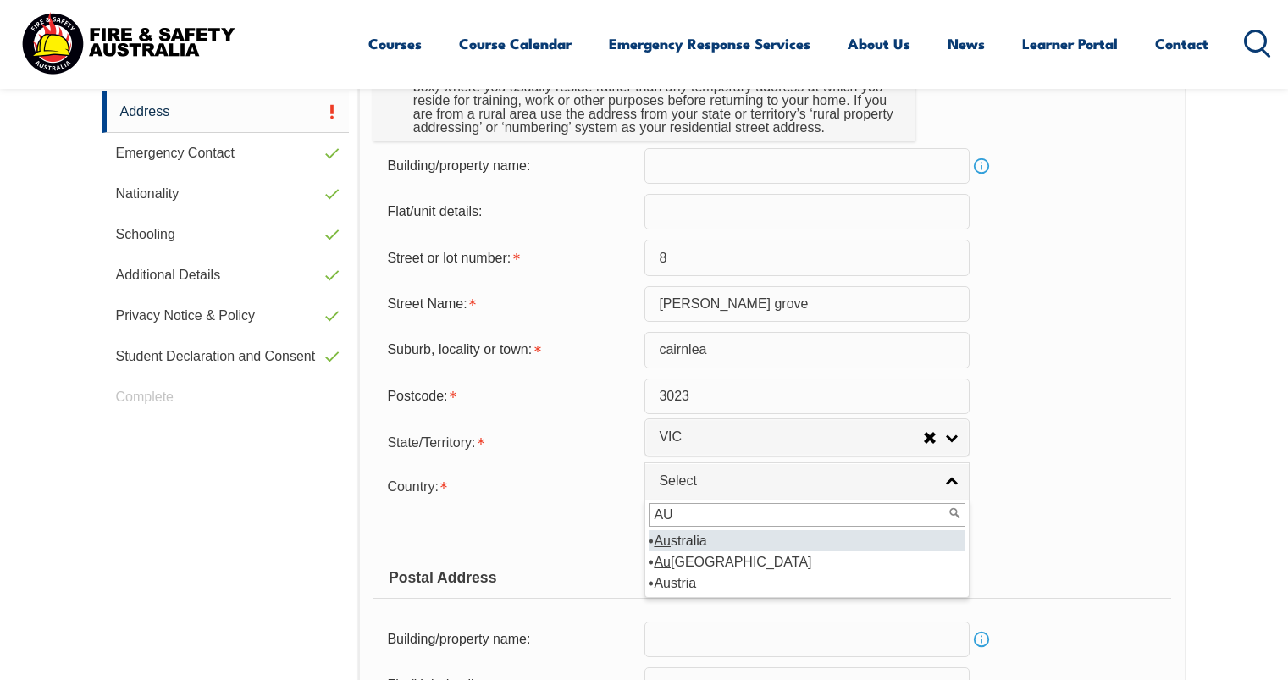
type input "AU"
click at [737, 540] on li "Au stralia" at bounding box center [807, 540] width 317 height 21
select select "1101"
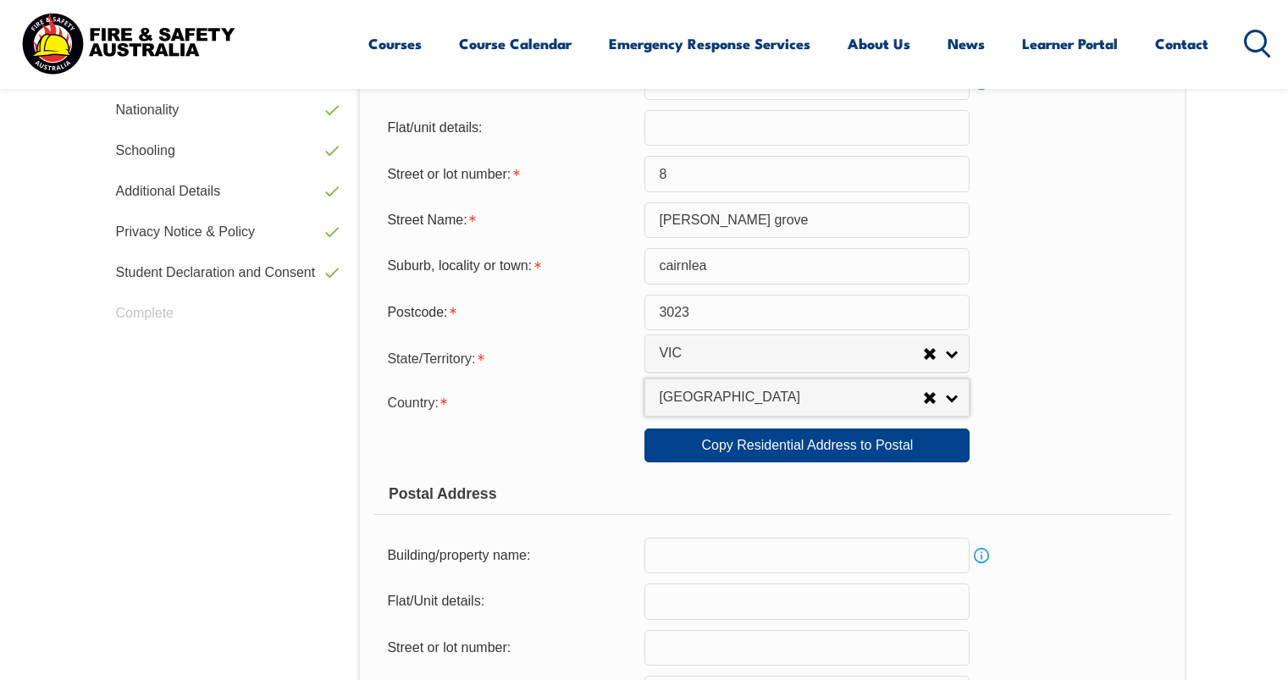
scroll to position [716, 0]
click at [1066, 500] on div "Postal Address" at bounding box center [771, 493] width 797 height 42
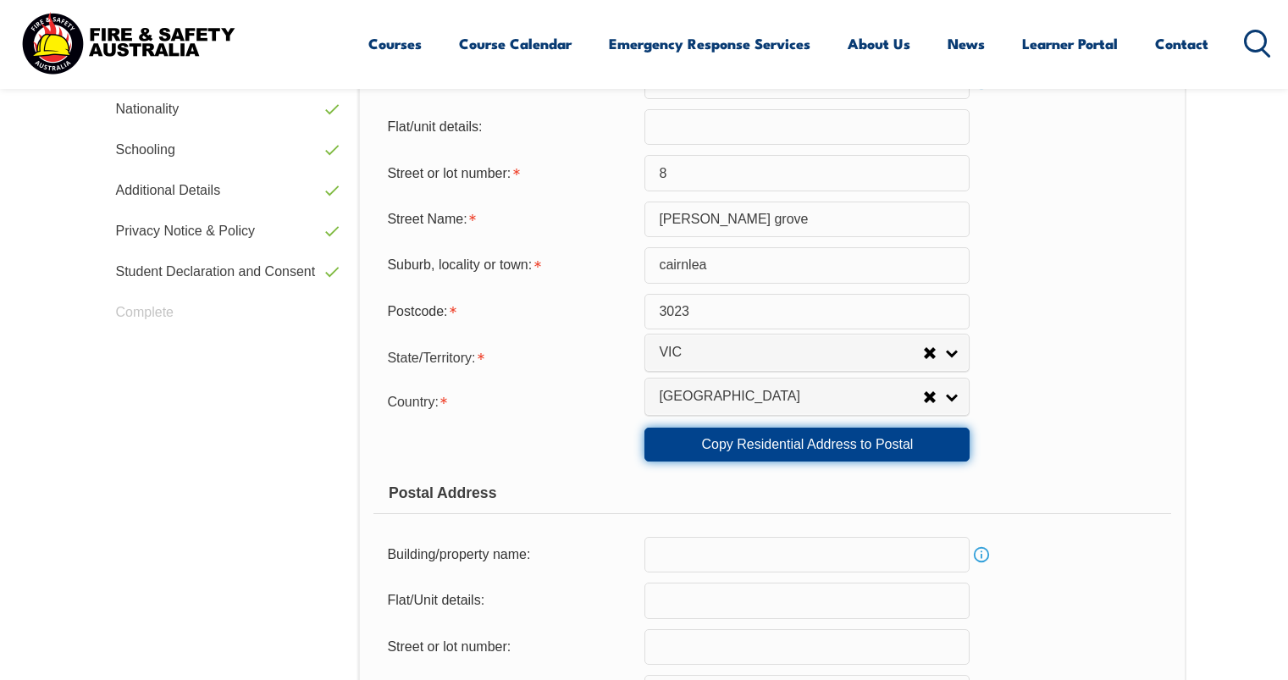
click at [861, 446] on link "Copy Residential Address to Postal" at bounding box center [806, 445] width 325 height 34
type input "8"
type input "[PERSON_NAME] grove"
type input "cairnlea"
select select "VIC"
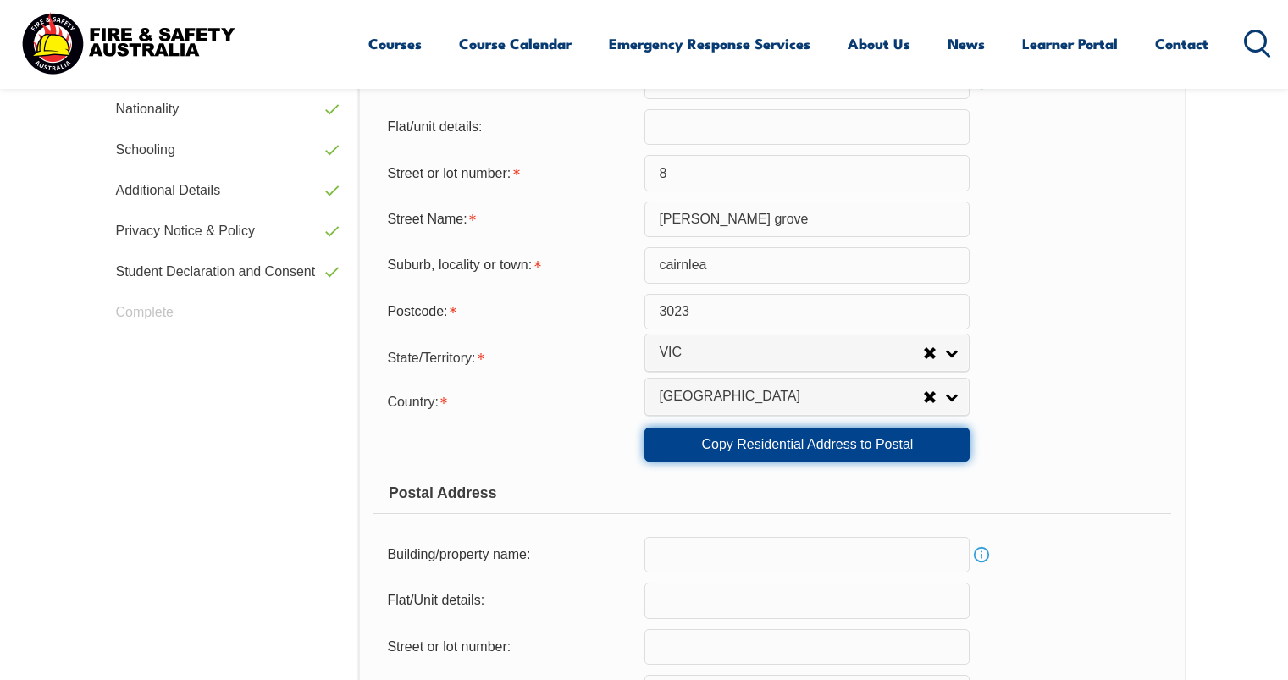
type input "3023"
select select "1101"
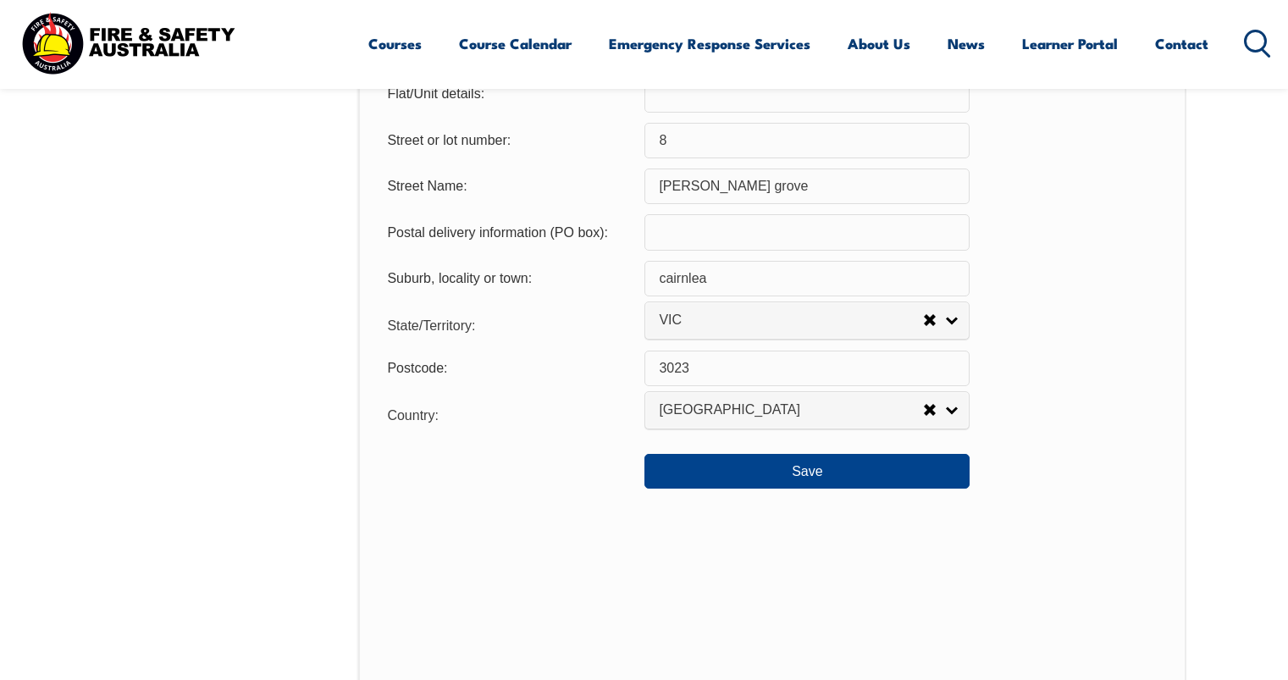
scroll to position [1224, 0]
click at [779, 471] on button "Save" at bounding box center [806, 469] width 325 height 34
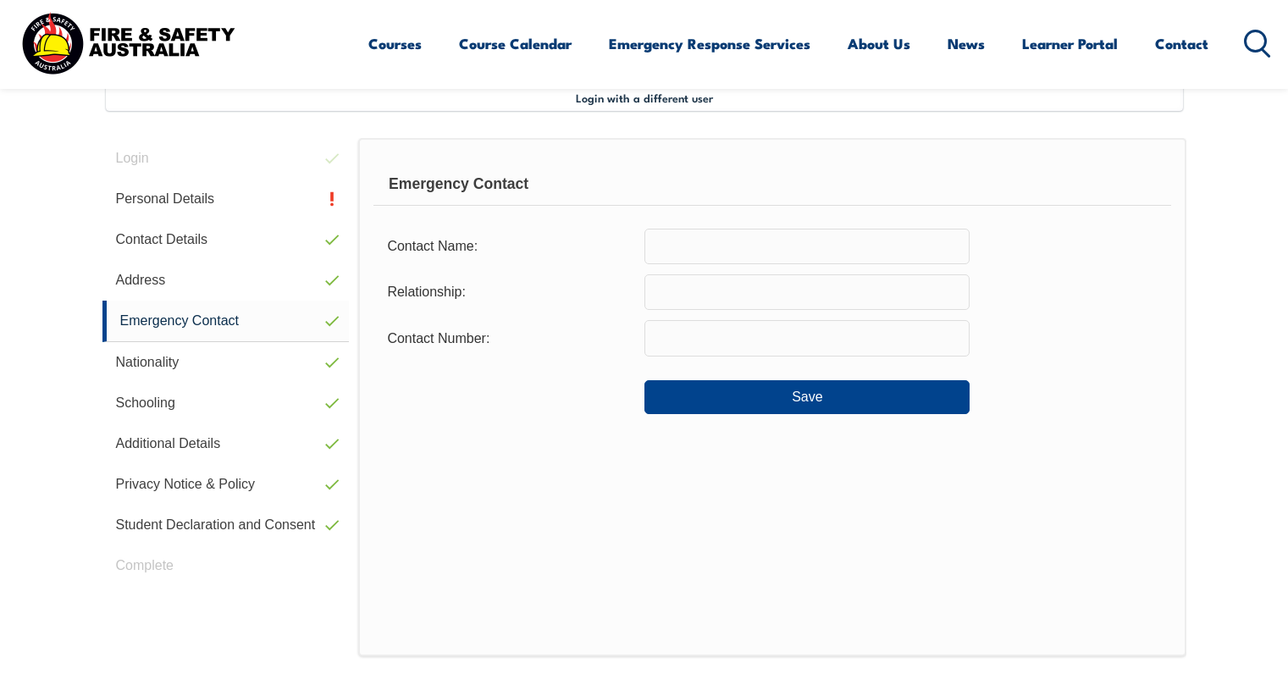
scroll to position [462, 0]
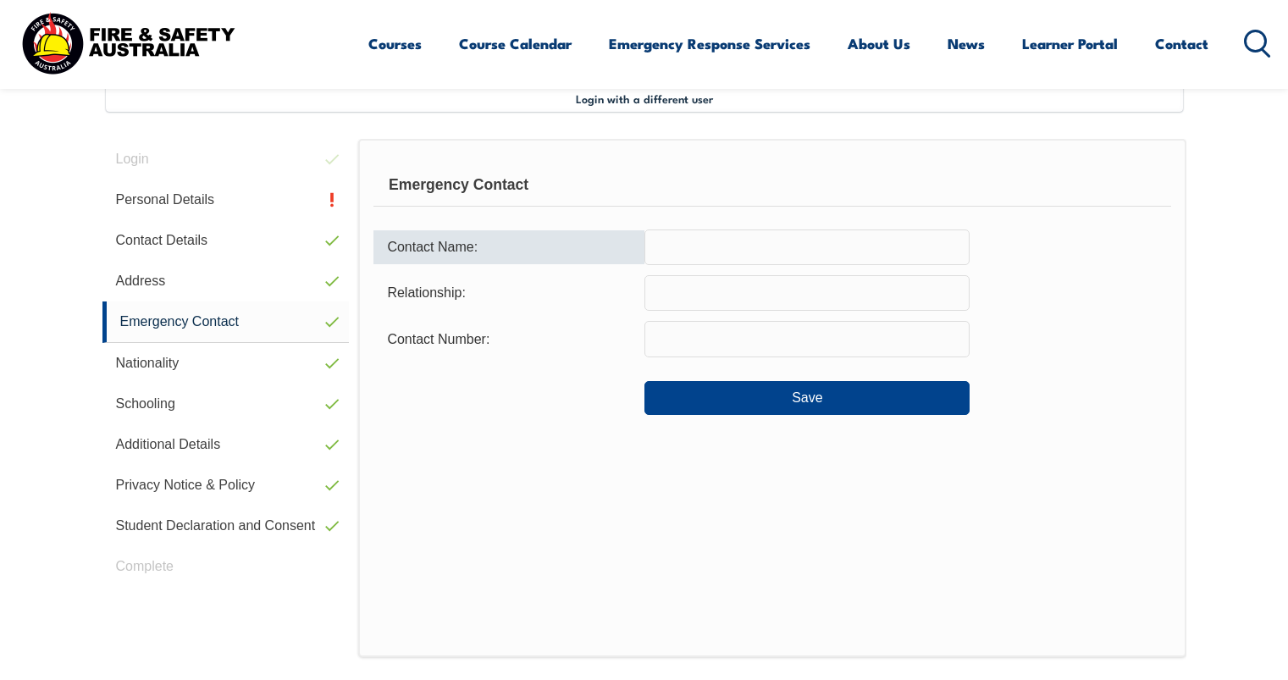
click at [719, 247] on input "text" at bounding box center [806, 248] width 325 height 36
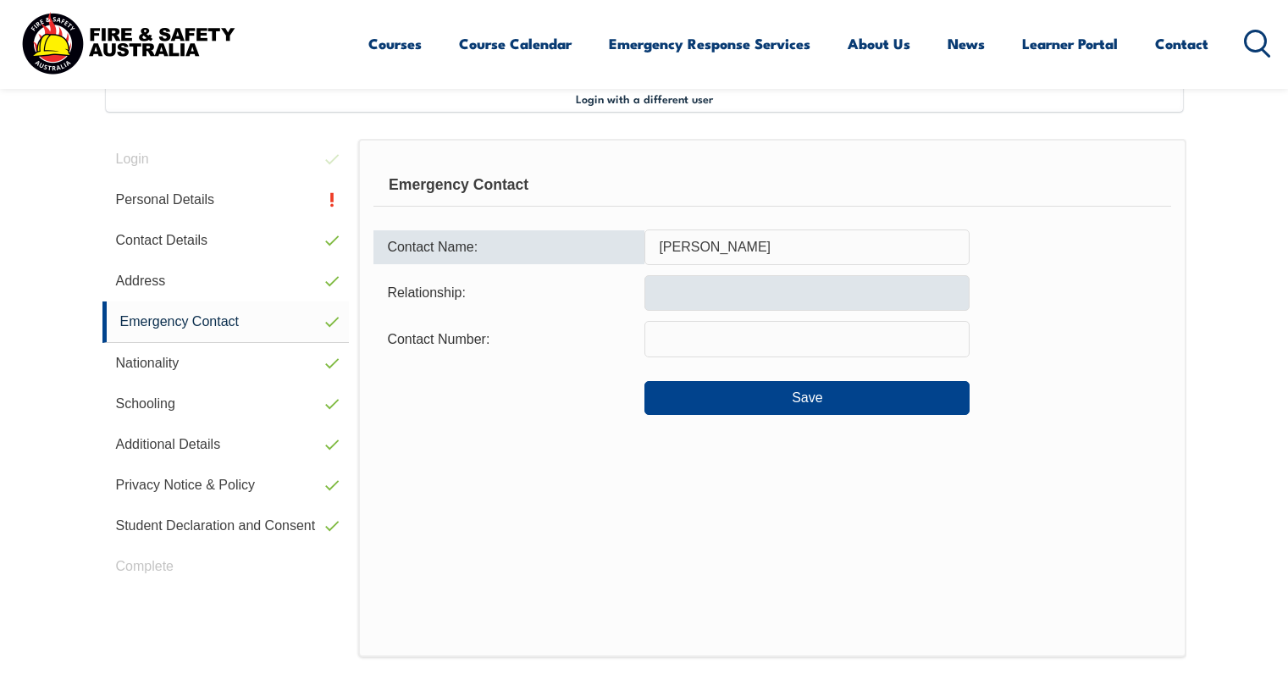
type input "[PERSON_NAME]"
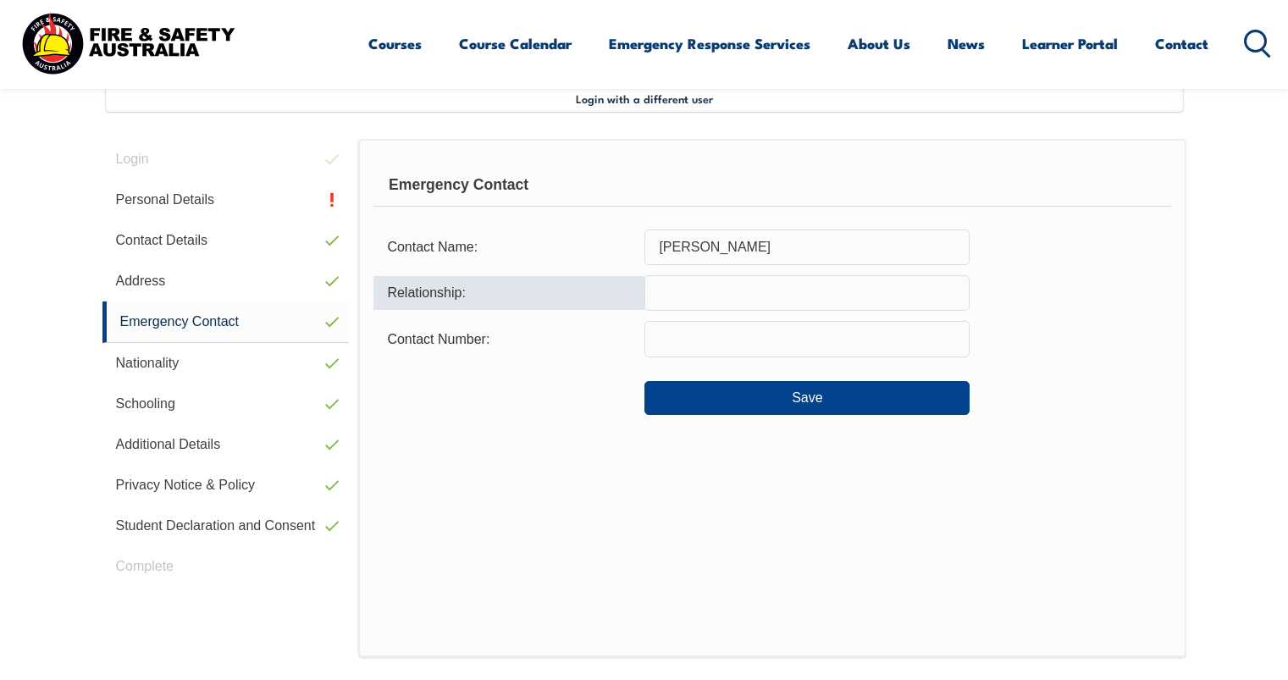
click at [688, 291] on input "text" at bounding box center [806, 293] width 325 height 36
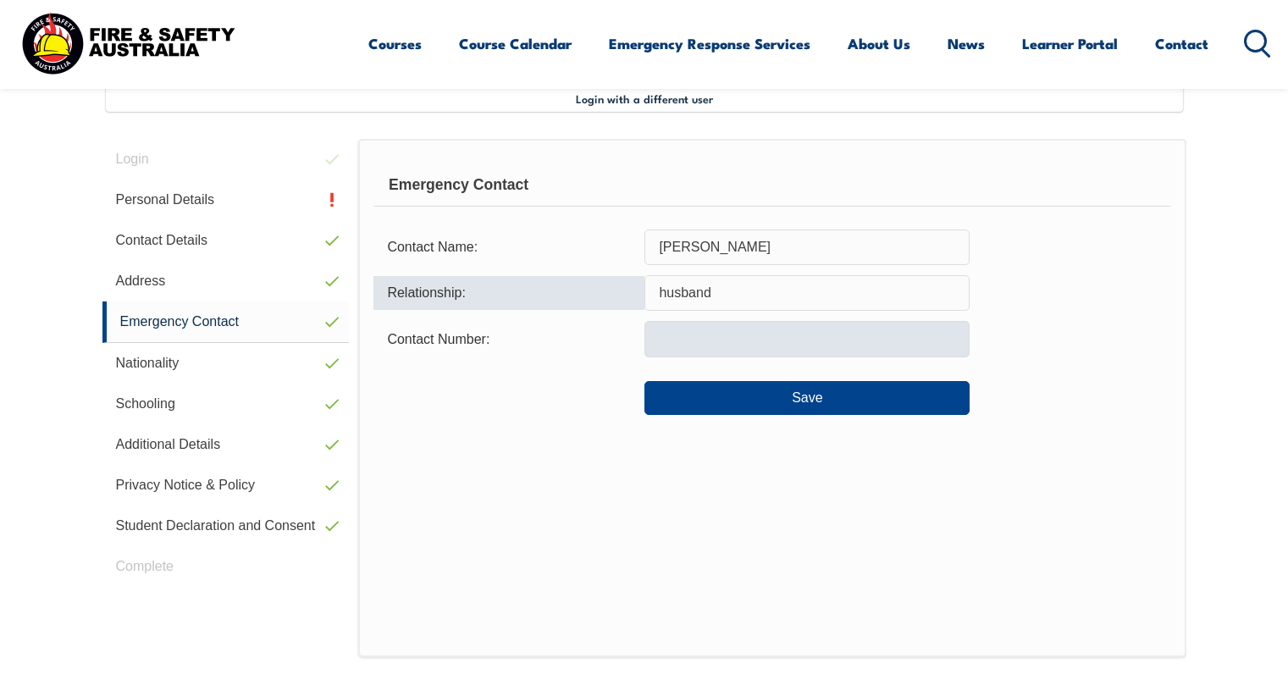
type input "husband"
click at [702, 335] on input "text" at bounding box center [806, 339] width 325 height 36
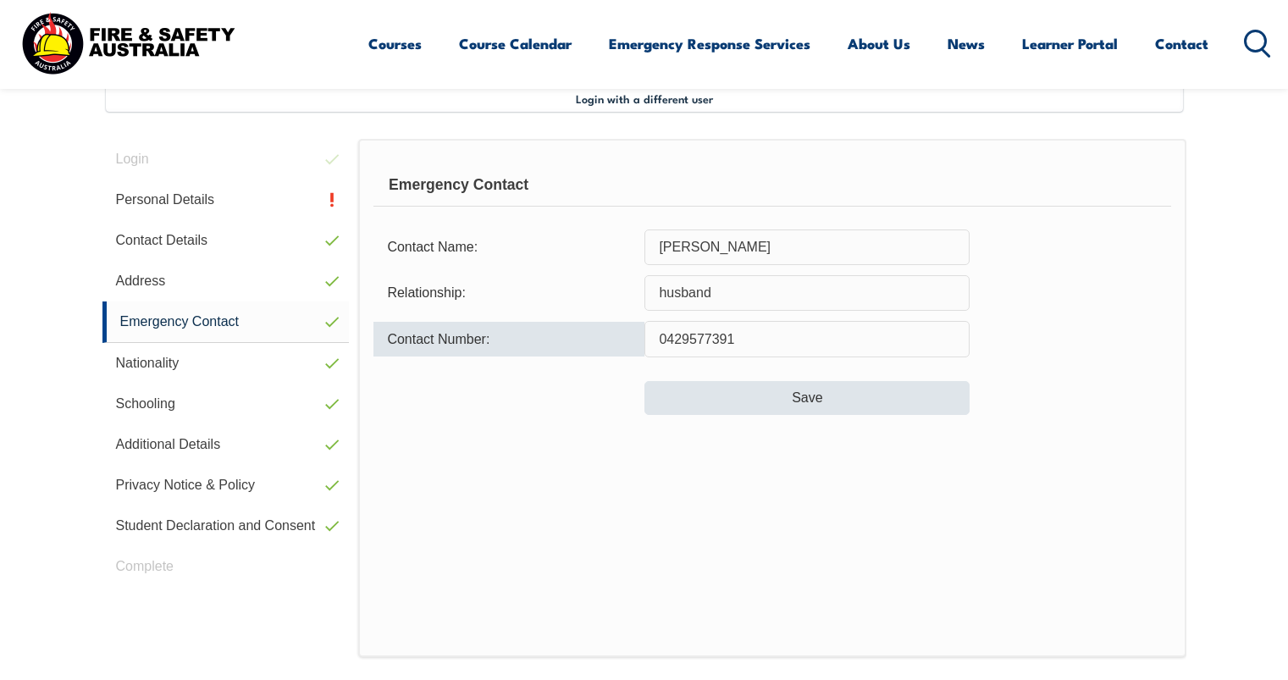
type input "0429577391"
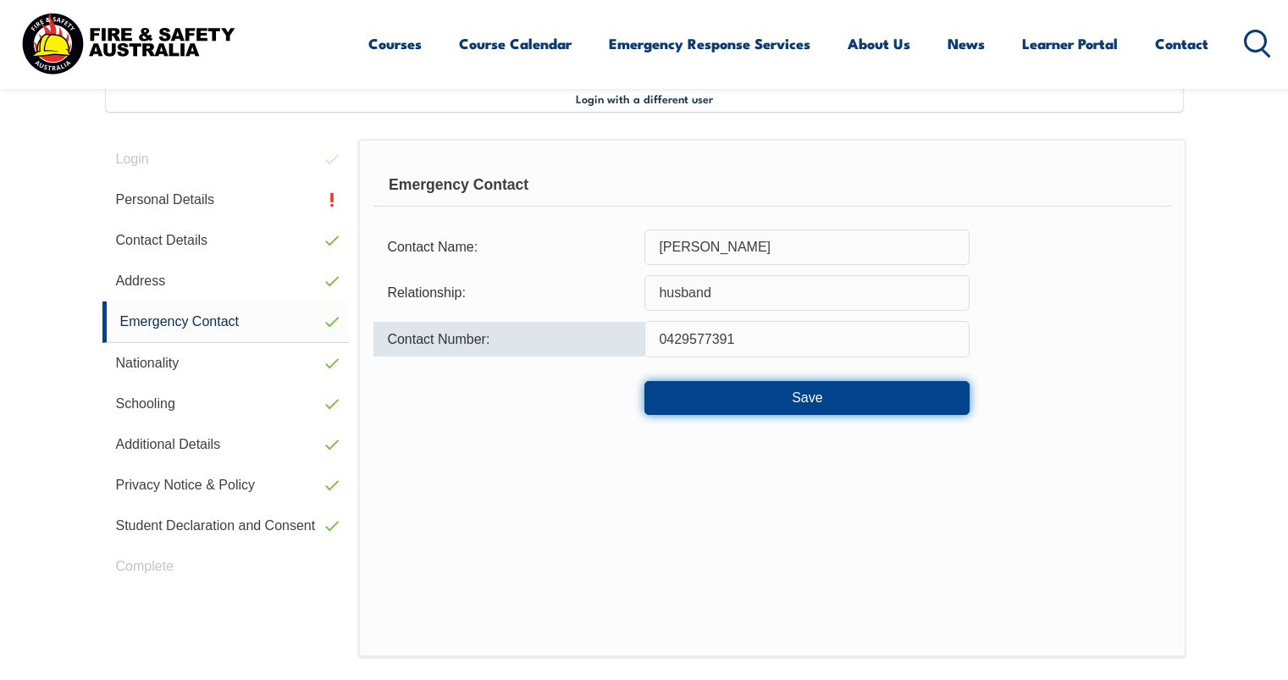
click at [864, 401] on button "Save" at bounding box center [806, 398] width 325 height 34
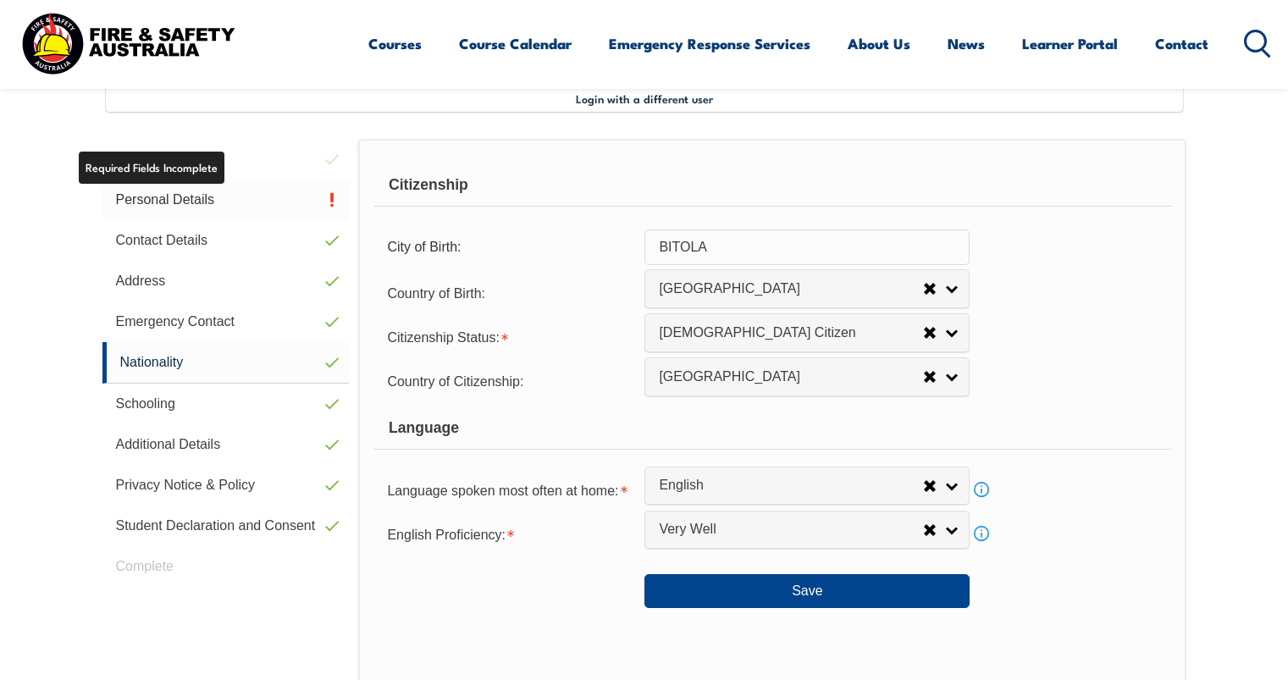
click at [201, 197] on link "Personal Details" at bounding box center [225, 200] width 247 height 41
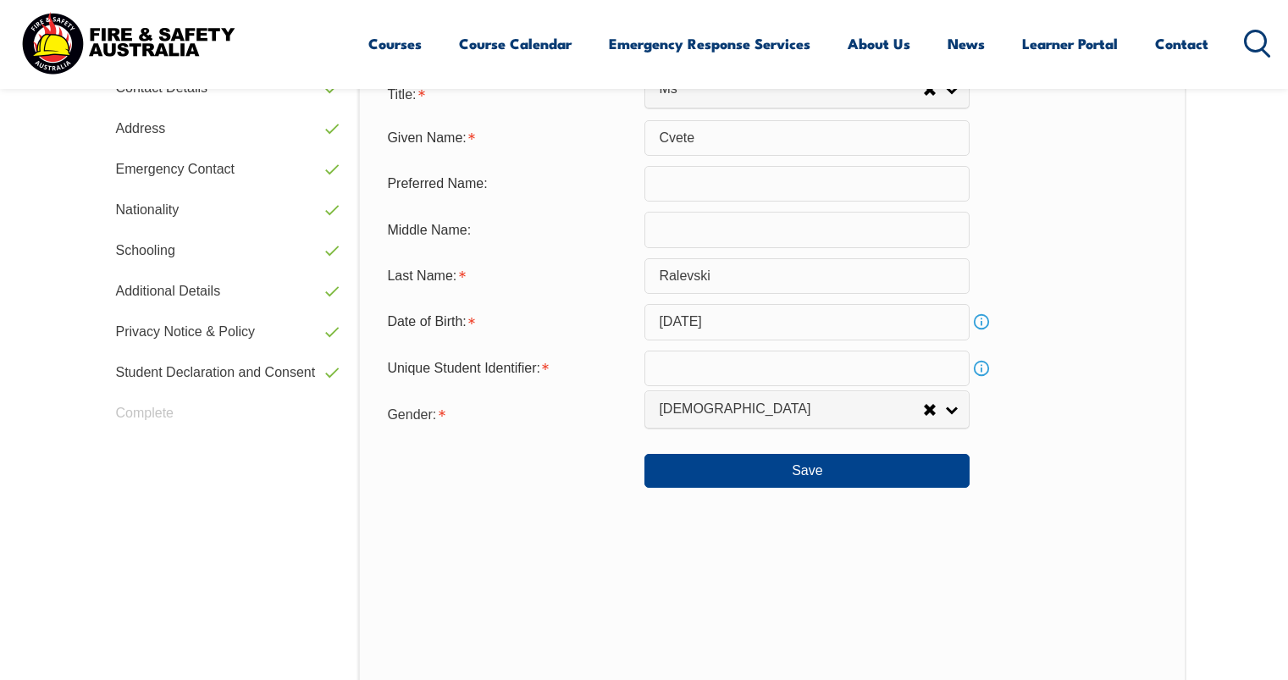
scroll to position [631, 0]
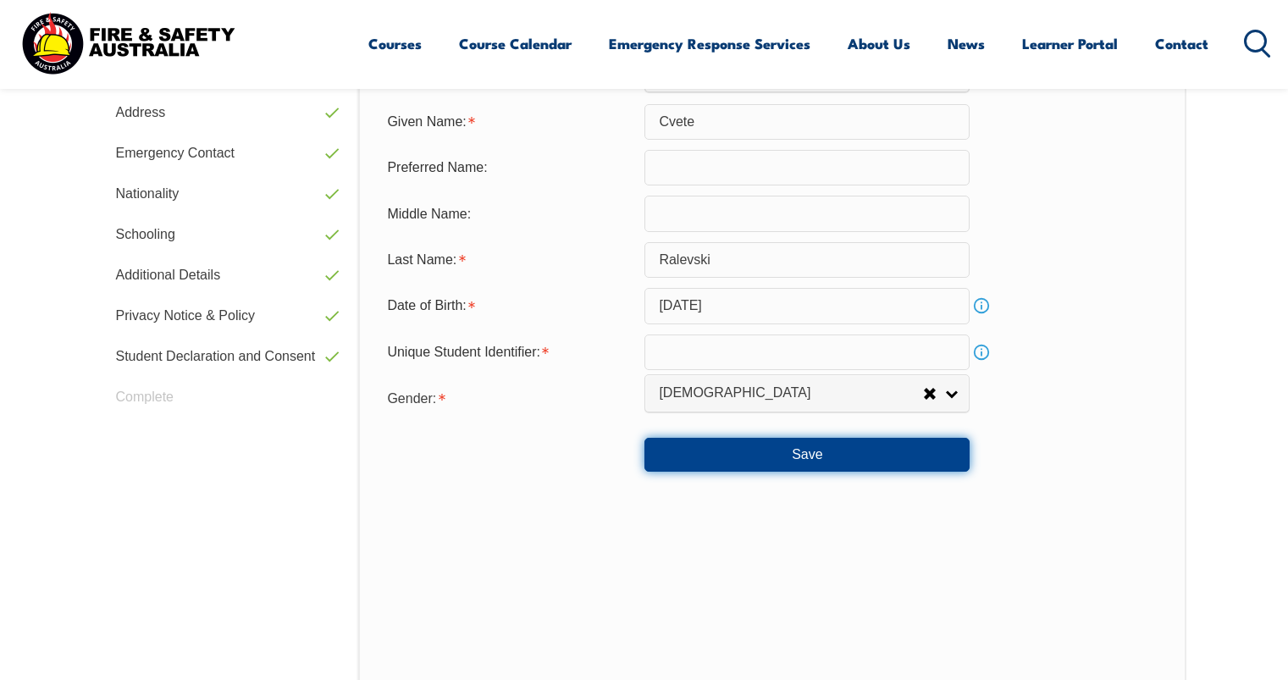
click at [822, 447] on button "Save" at bounding box center [806, 455] width 325 height 34
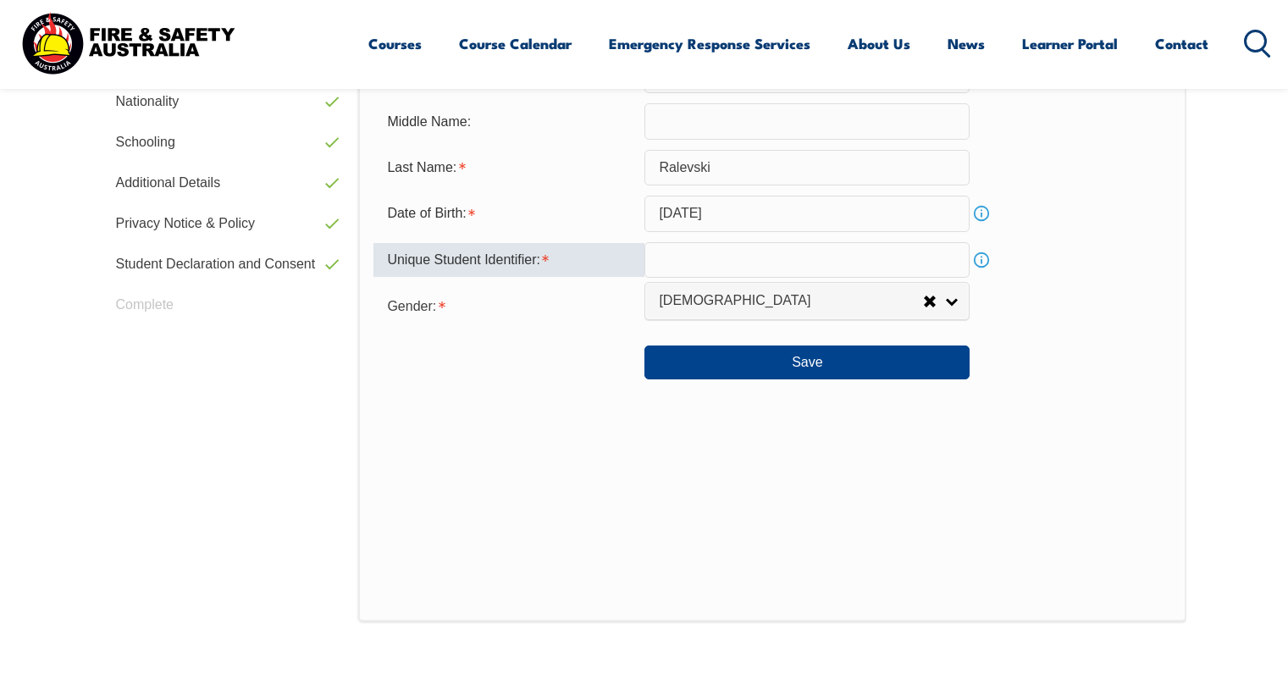
scroll to position [711, 0]
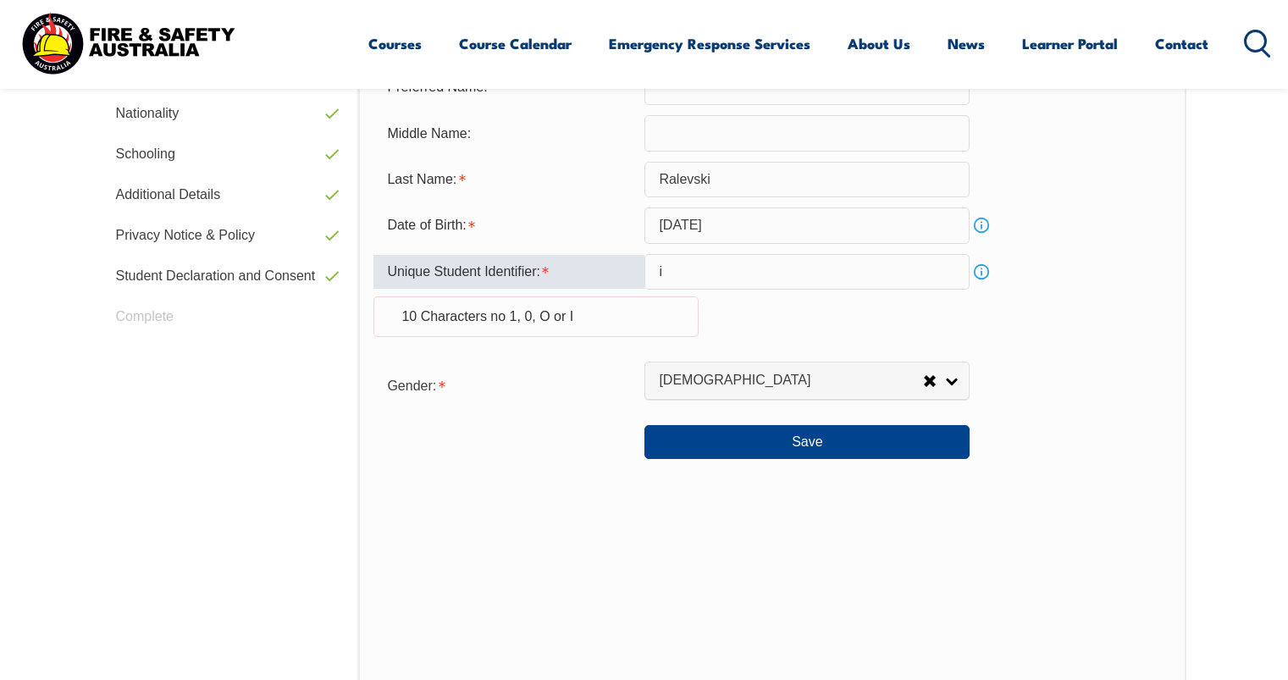
type input "i"
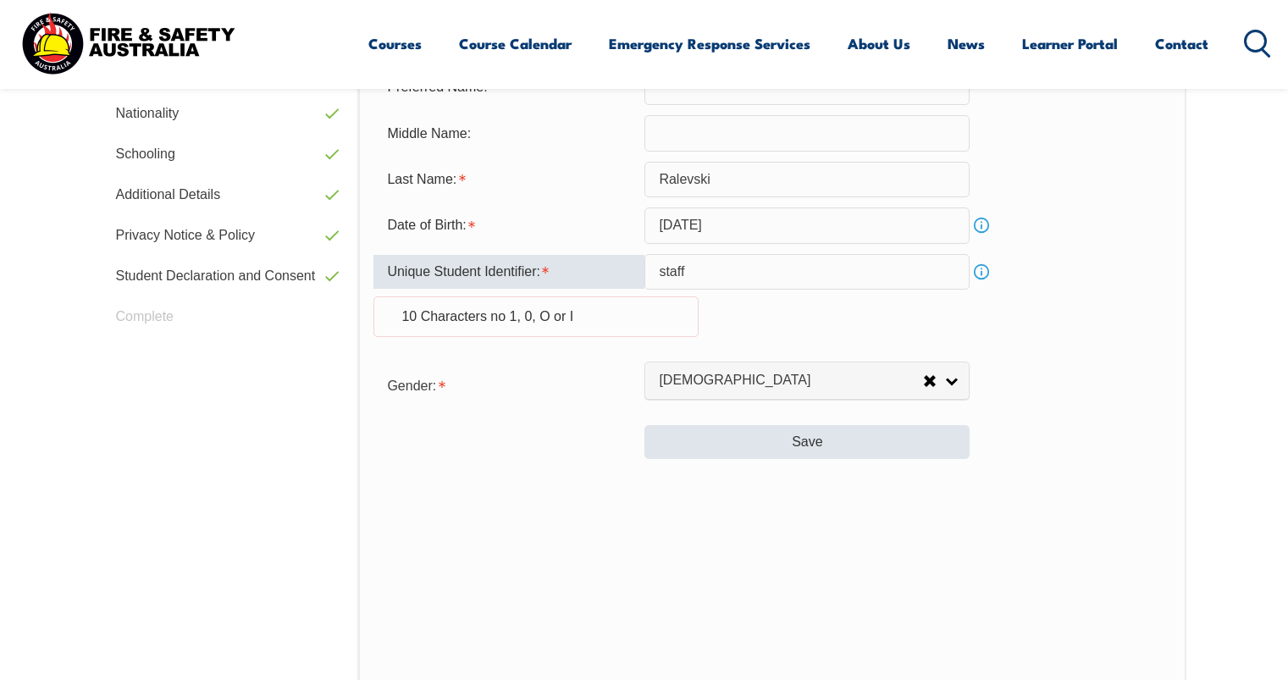
type input "staff"
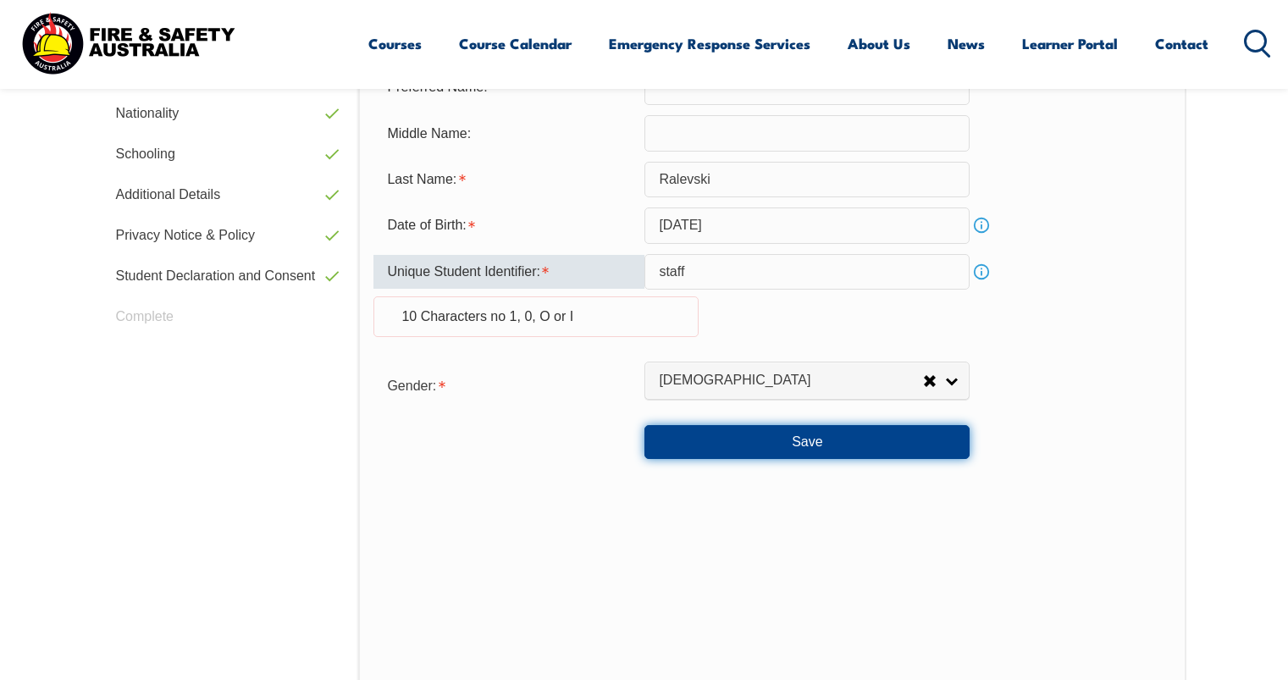
click at [824, 447] on button "Save" at bounding box center [806, 442] width 325 height 34
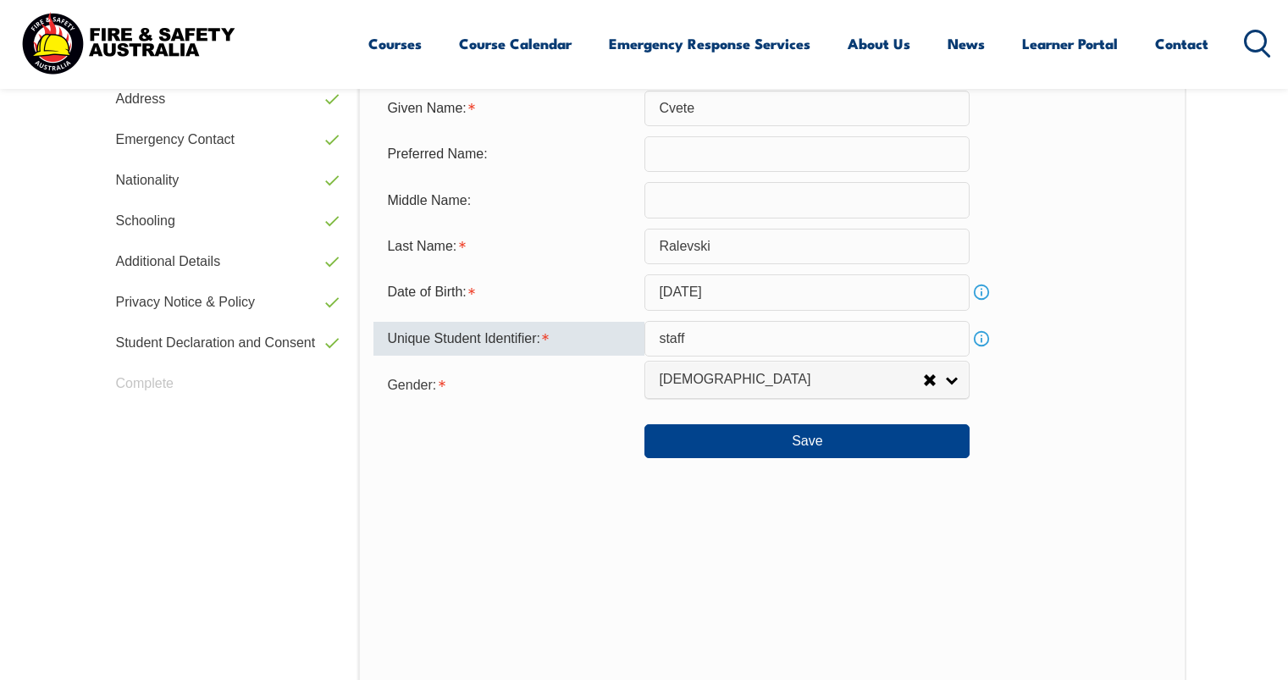
scroll to position [627, 0]
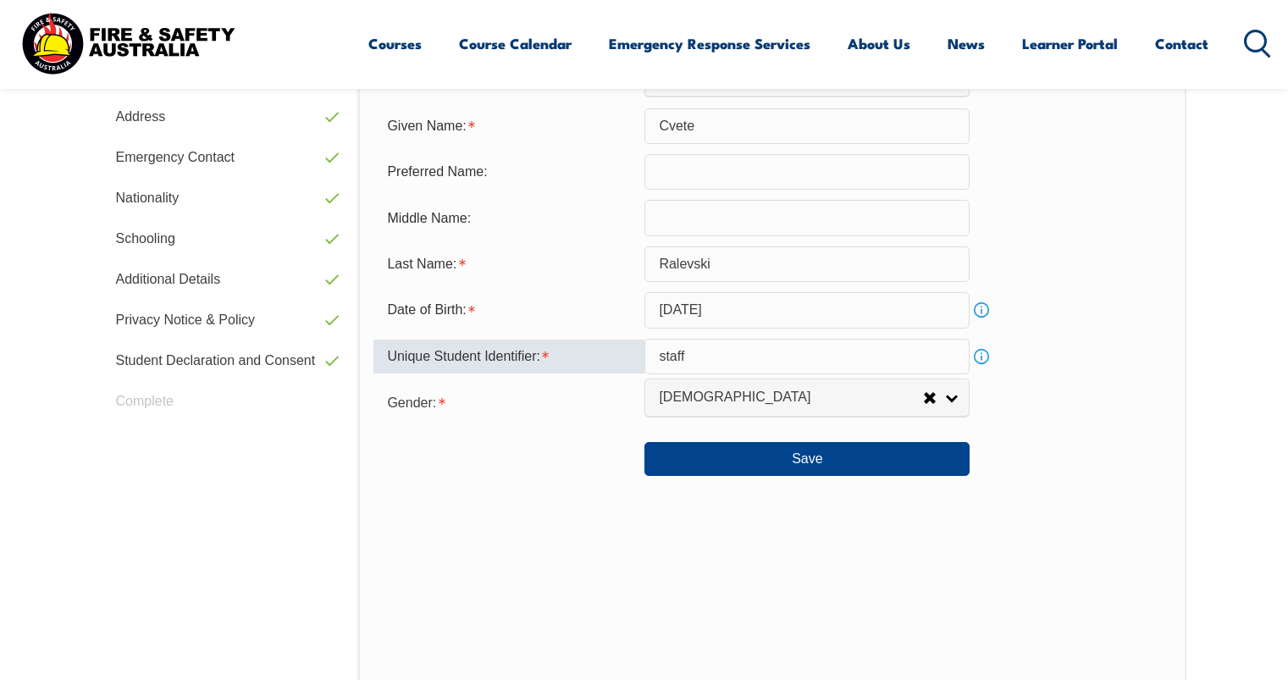
click at [982, 359] on link "Info" at bounding box center [982, 357] width 24 height 24
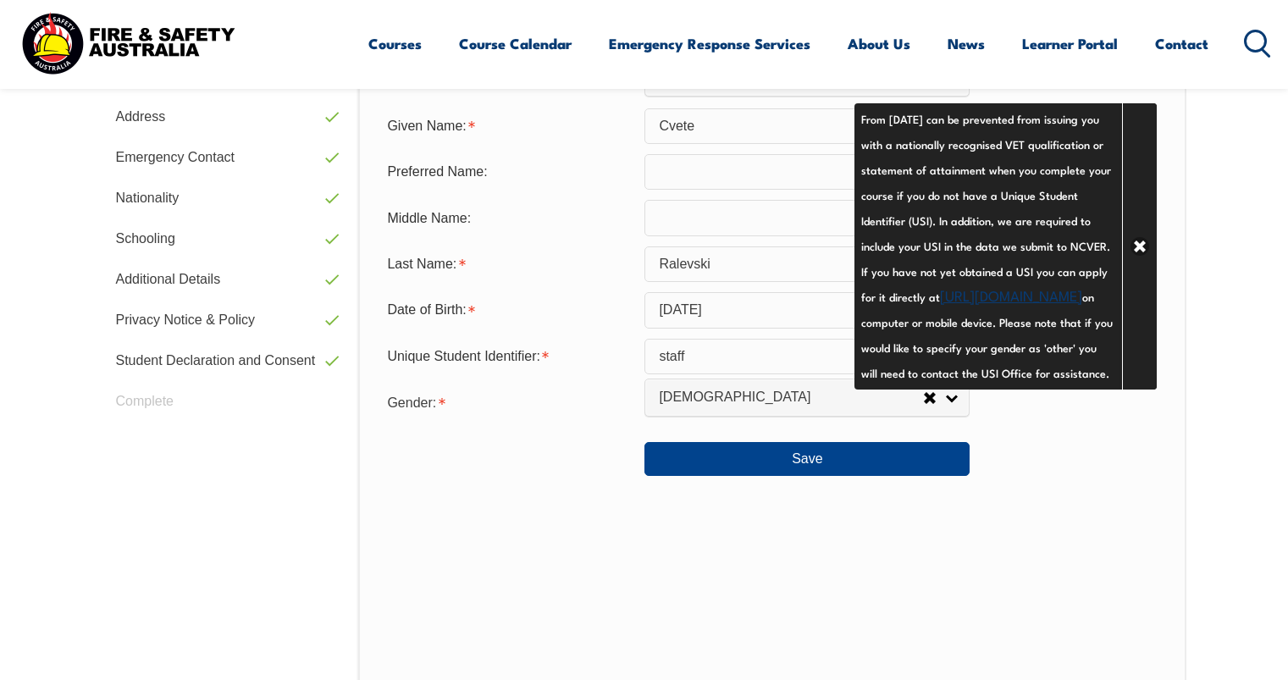
click at [1026, 472] on div "Save" at bounding box center [771, 452] width 797 height 47
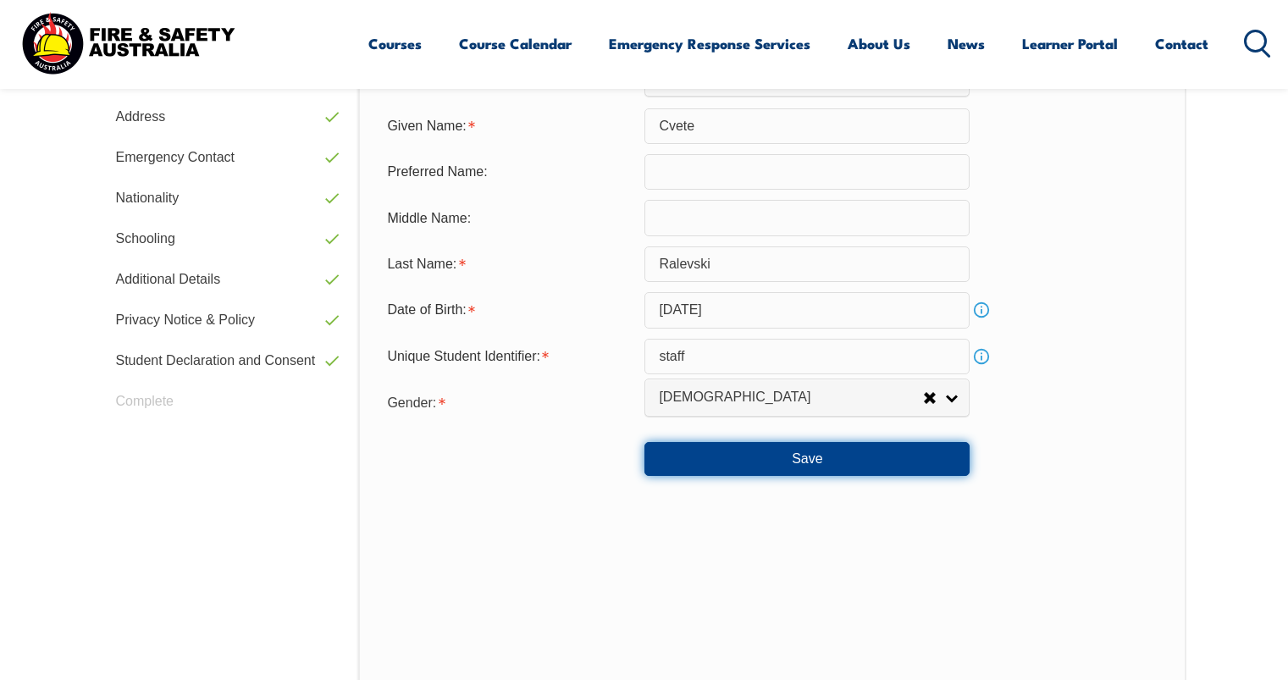
click at [789, 467] on button "Save" at bounding box center [806, 459] width 325 height 34
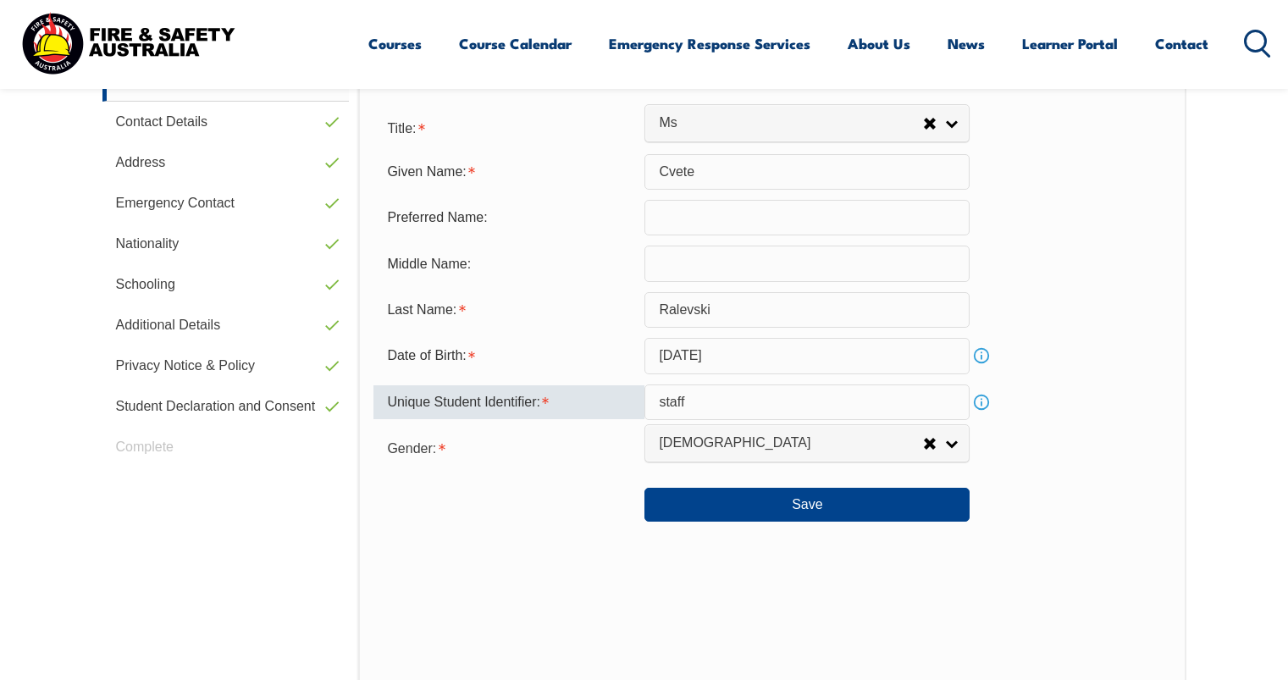
scroll to position [542, 0]
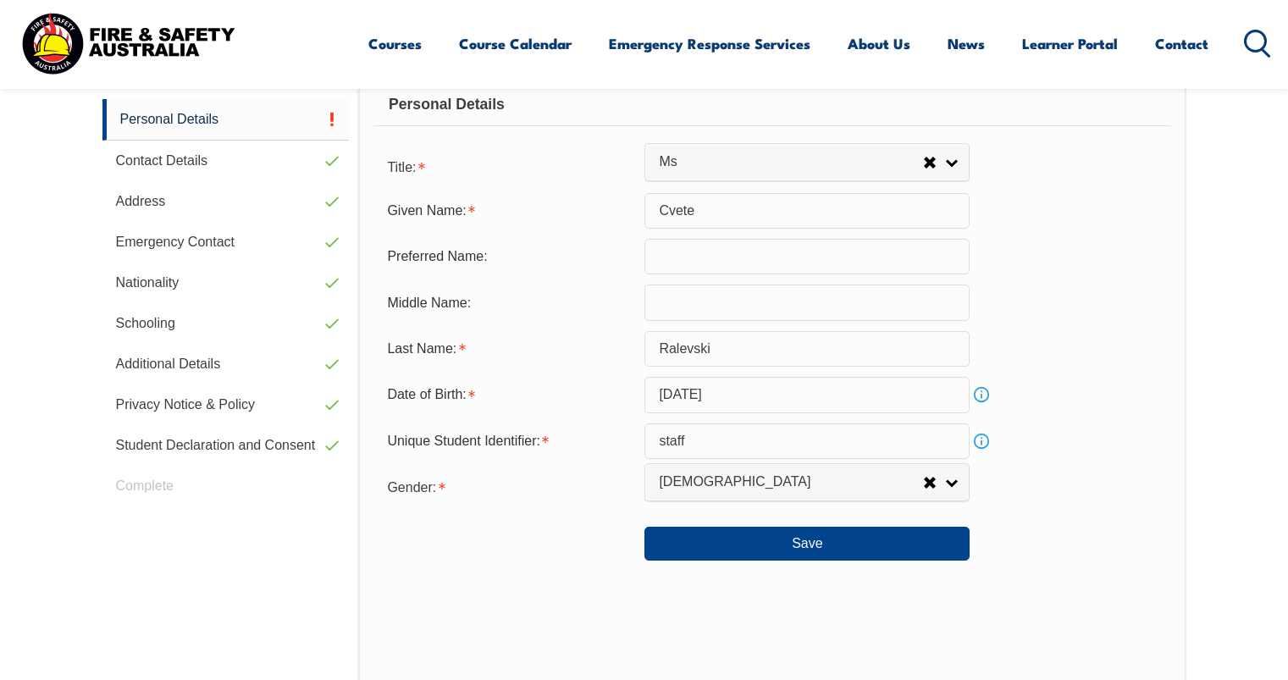
click at [984, 597] on div "Personal Details Title: Mr Mrs Ms Miss Other Ms Given Name: [PERSON_NAME] Prefe…" at bounding box center [771, 430] width 827 height 744
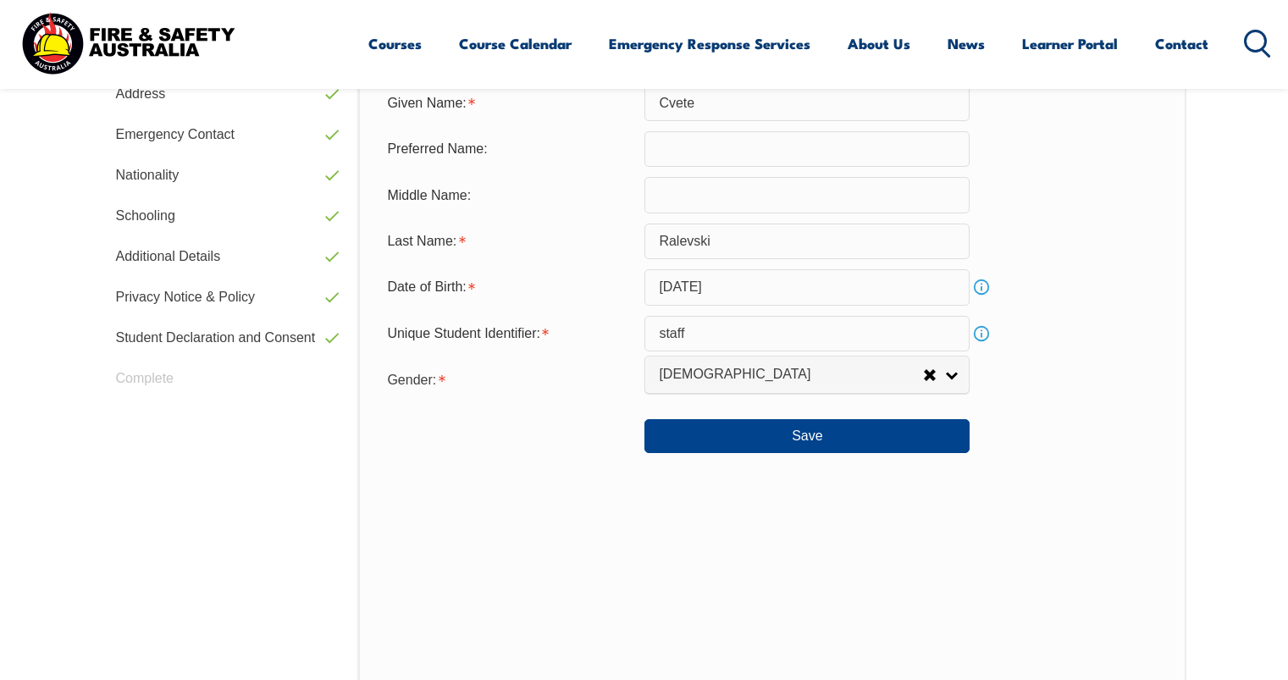
scroll to position [711, 0]
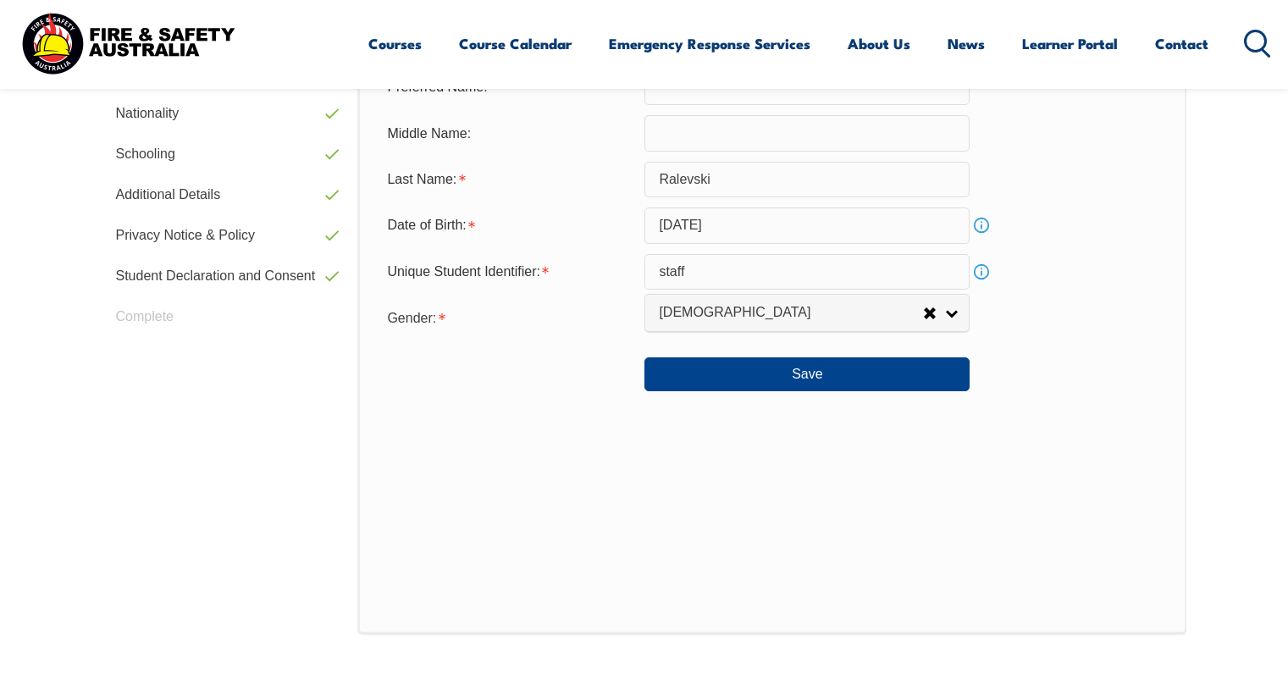
click at [982, 271] on link "Info" at bounding box center [982, 272] width 24 height 24
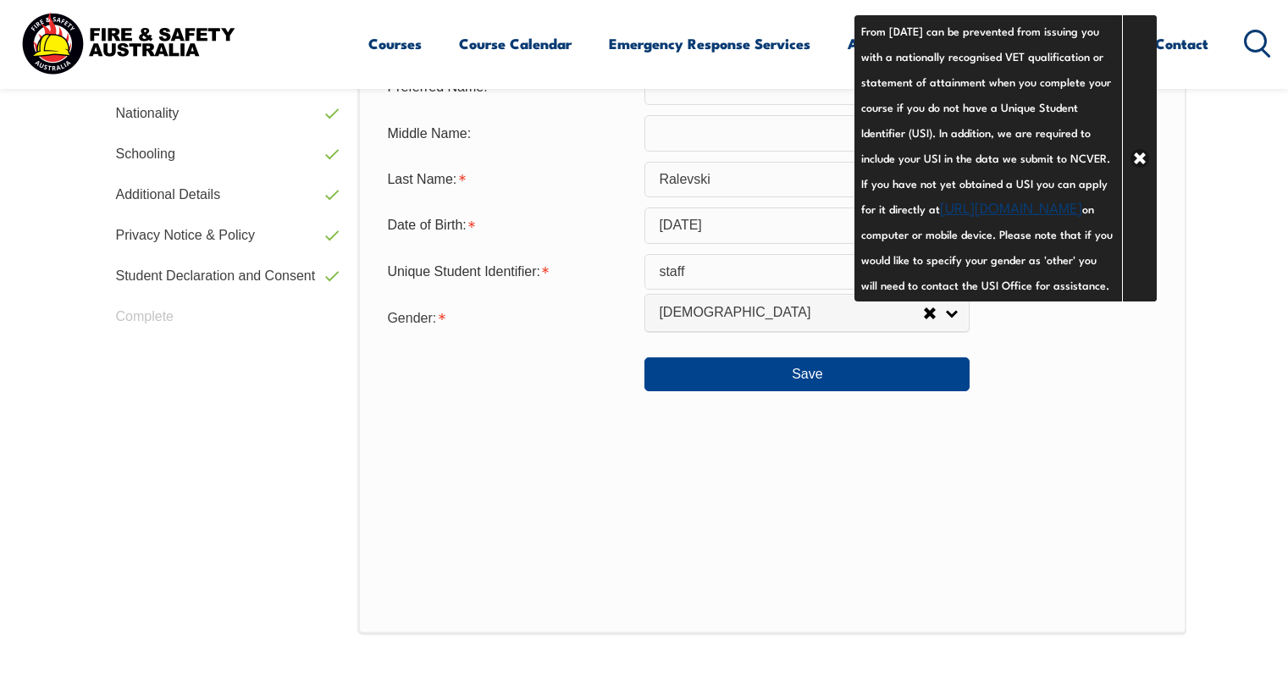
click at [991, 554] on div "Personal Details Title: Mr Mrs Ms Miss Other Ms Given Name: [PERSON_NAME] Prefe…" at bounding box center [771, 261] width 827 height 744
